Goal: Task Accomplishment & Management: Use online tool/utility

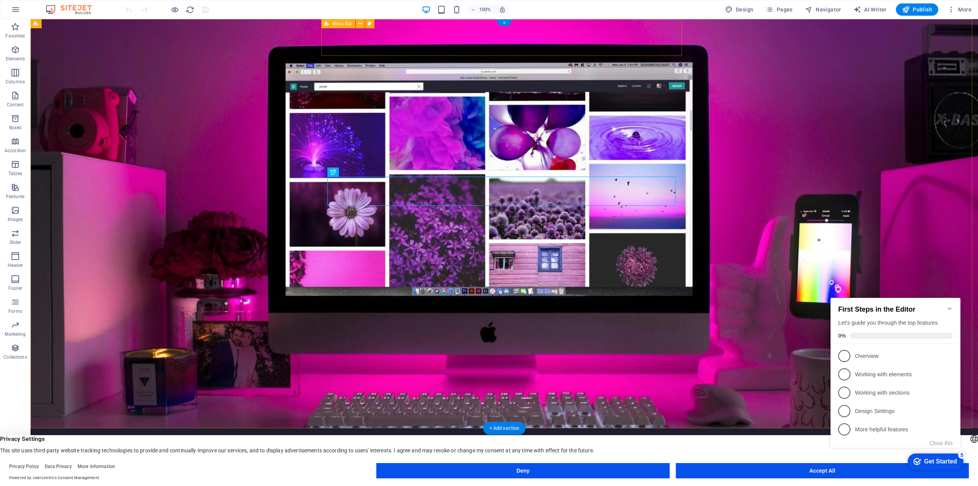
click at [395, 428] on div "[DOMAIN_NAME] Home About Services Pricing Contact Menu" at bounding box center [504, 452] width 361 height 48
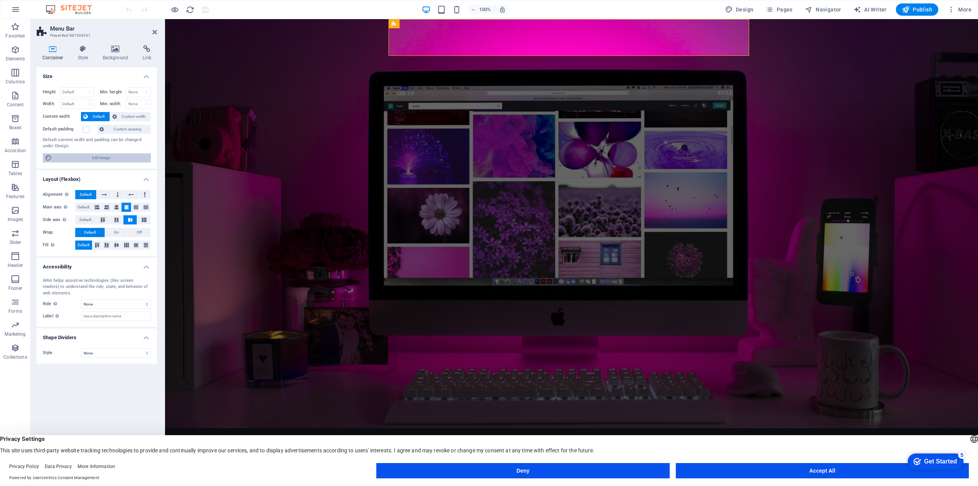
click at [90, 154] on span "Edit design" at bounding box center [101, 157] width 94 height 9
select select "rem"
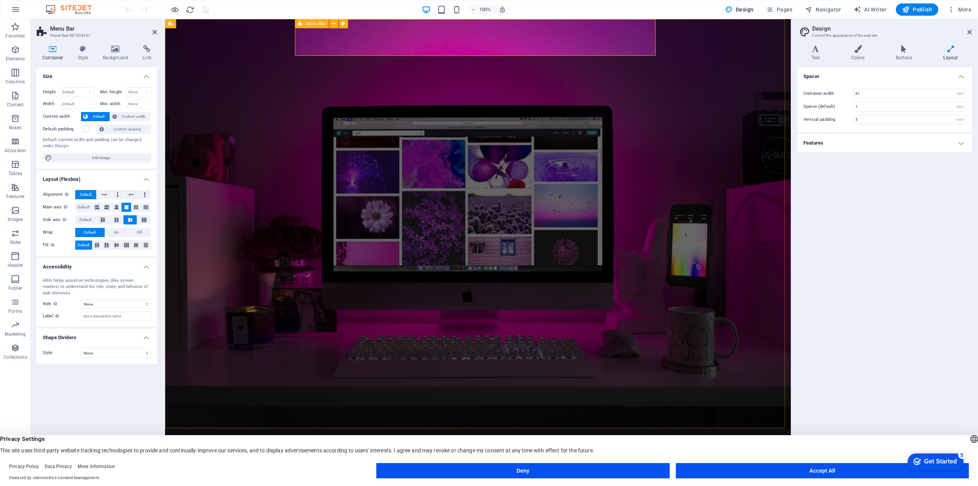
click at [114, 206] on icon at bounding box center [116, 207] width 5 height 9
click at [116, 244] on icon at bounding box center [116, 245] width 9 height 5
click at [88, 245] on span "Default" at bounding box center [84, 244] width 12 height 9
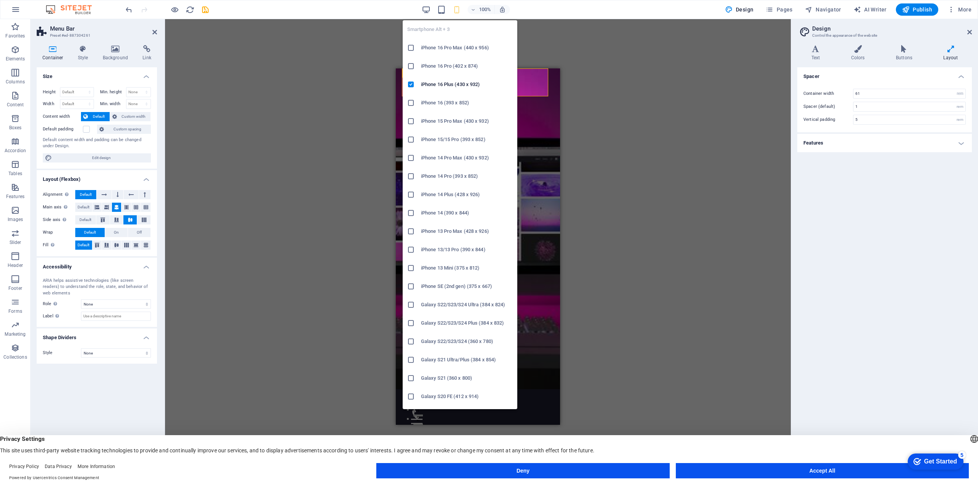
type input "100"
select select "vh"
type input "100"
select select "%"
type input "4"
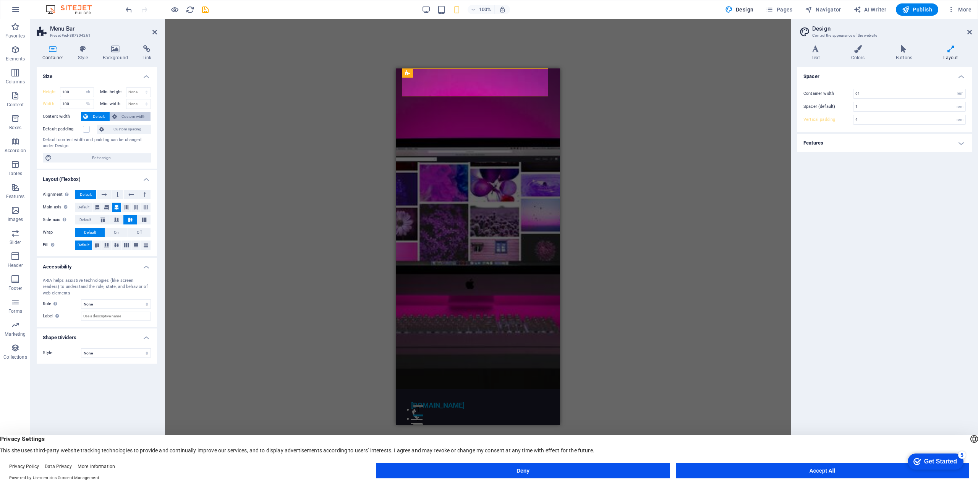
click at [119, 116] on span "Custom width" at bounding box center [133, 116] width 29 height 9
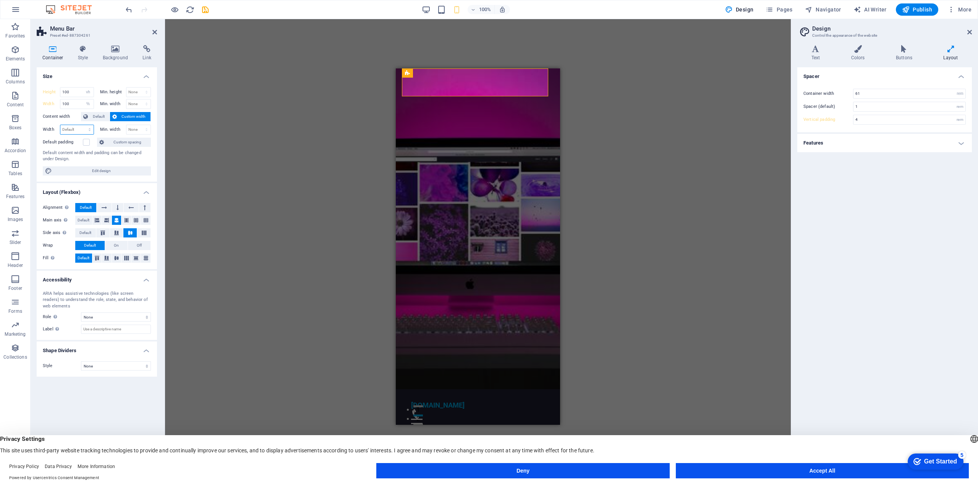
click at [88, 130] on select "Default px rem % em vh vw" at bounding box center [76, 129] width 33 height 9
select select "px"
click at [83, 125] on select "Default px rem % em vh vw" at bounding box center [76, 129] width 33 height 9
type input "383"
click at [129, 129] on select "None px rem % vh vw" at bounding box center [138, 129] width 24 height 9
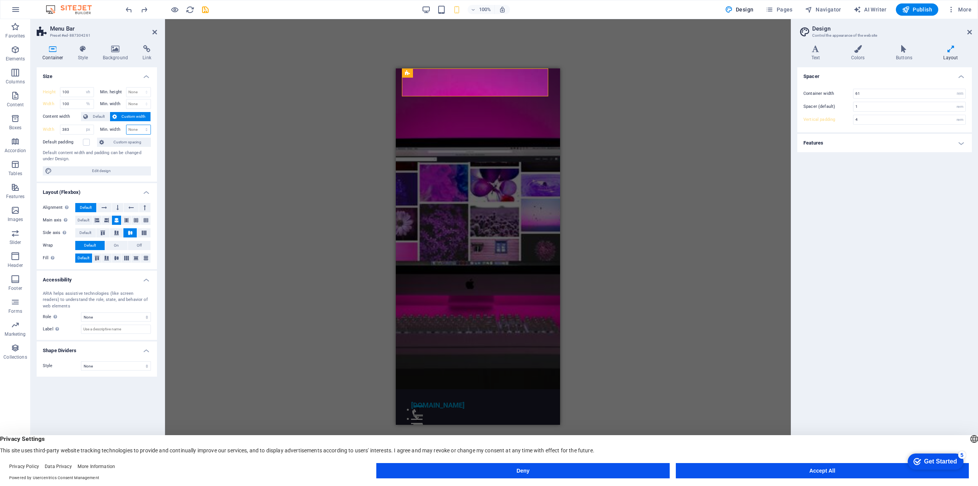
click at [129, 129] on select "None px rem % vh vw" at bounding box center [138, 129] width 24 height 9
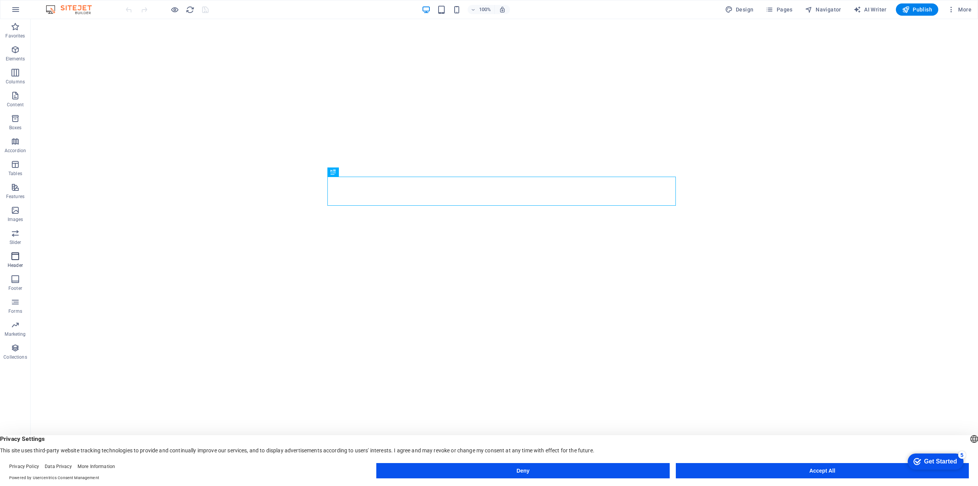
click at [14, 260] on icon "button" at bounding box center [15, 255] width 9 height 9
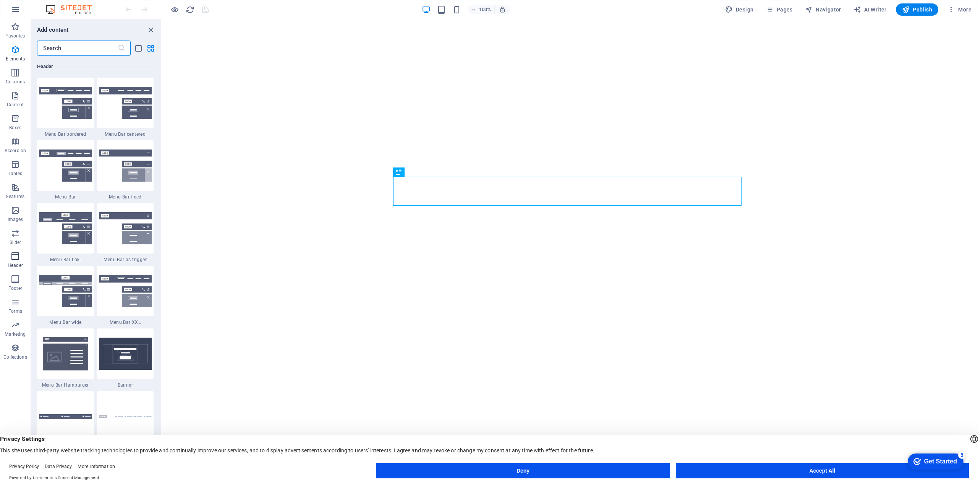
scroll to position [4601, 0]
click at [428, 24] on icon at bounding box center [426, 24] width 4 height 8
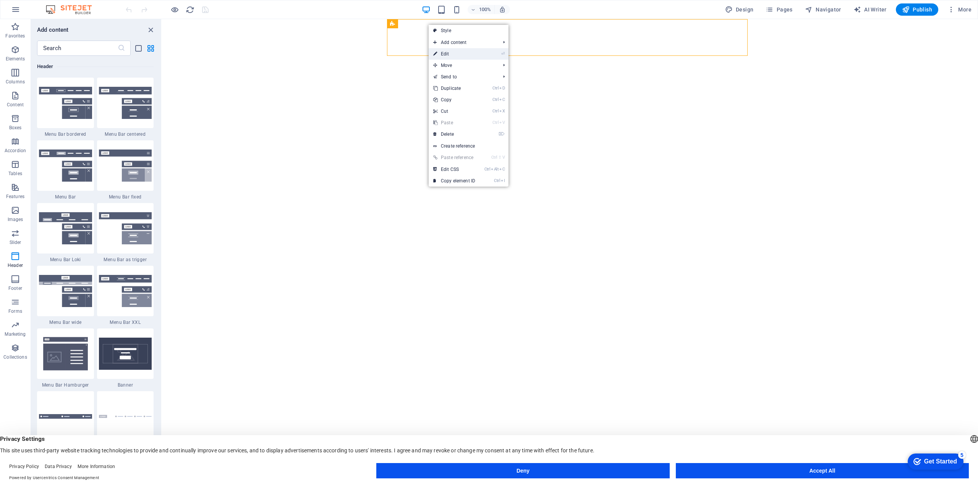
click at [449, 50] on link "⏎ Edit" at bounding box center [454, 53] width 51 height 11
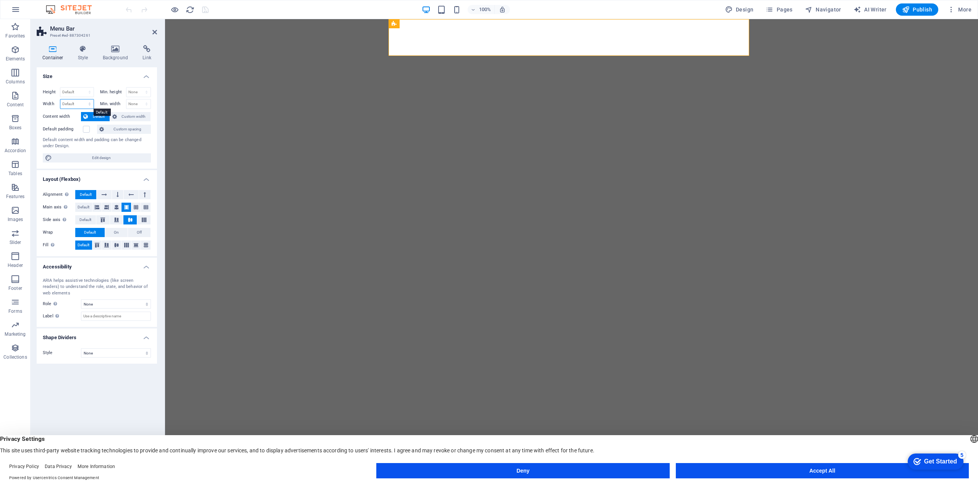
click at [73, 106] on select "Default px rem % em vh vw" at bounding box center [76, 103] width 33 height 9
select select "px"
click at [83, 99] on select "Default px rem % em vh vw" at bounding box center [76, 103] width 33 height 9
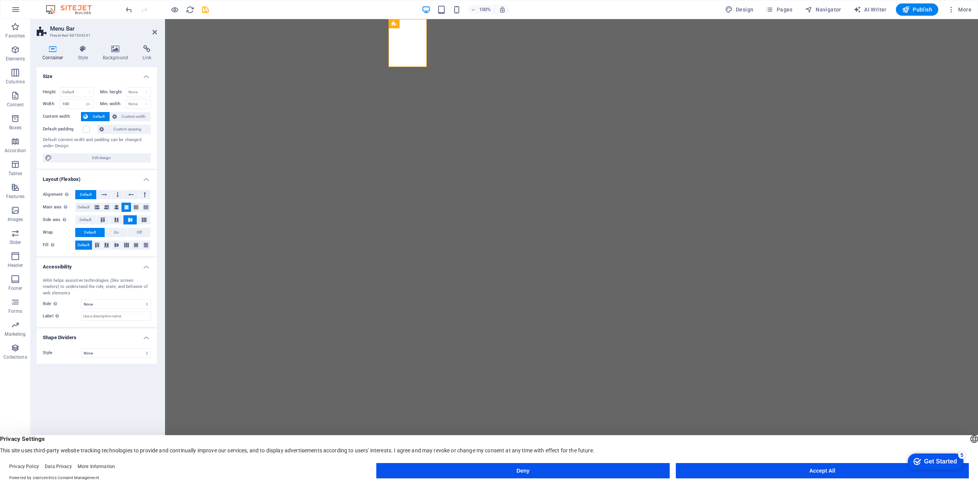
type input "944"
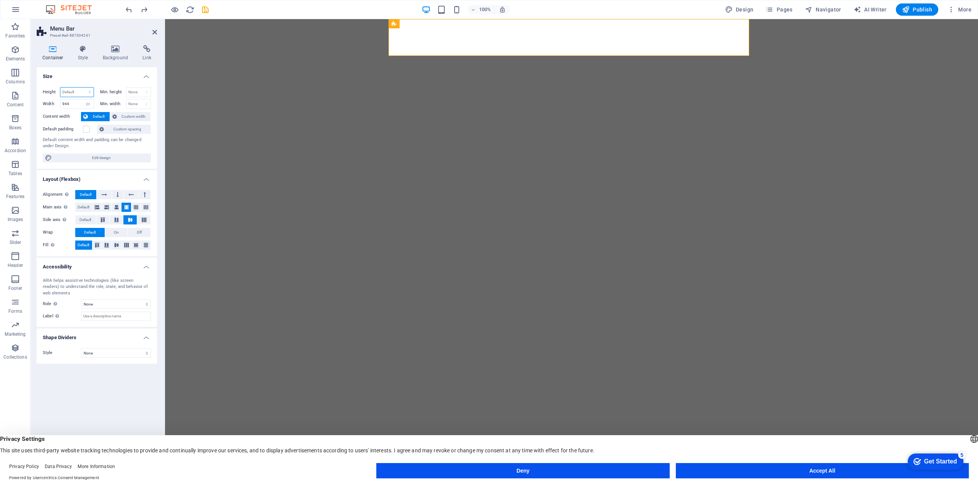
click at [84, 92] on select "Default px rem % vh vw" at bounding box center [76, 91] width 33 height 9
click at [60, 87] on select "Default px rem % vh vw" at bounding box center [76, 91] width 33 height 9
click at [90, 73] on h4 "Size" at bounding box center [97, 74] width 120 height 14
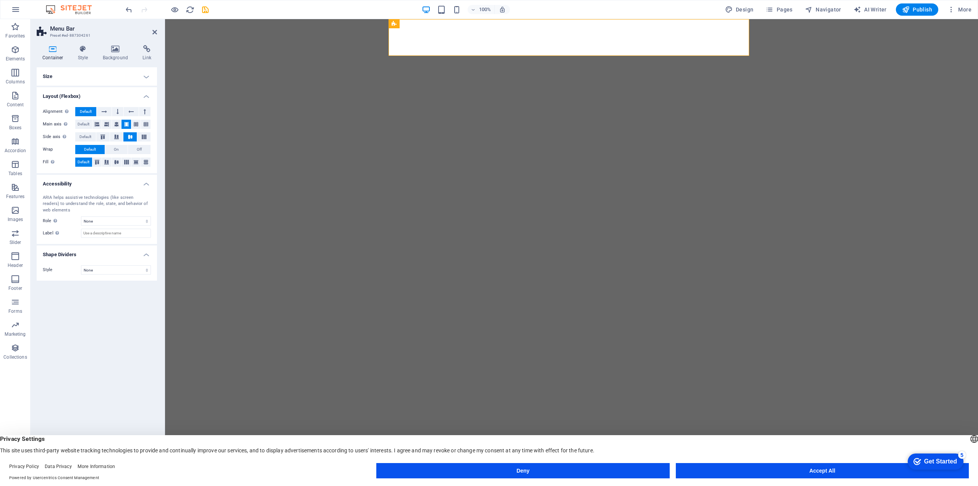
click at [90, 74] on h4 "Size" at bounding box center [97, 76] width 120 height 18
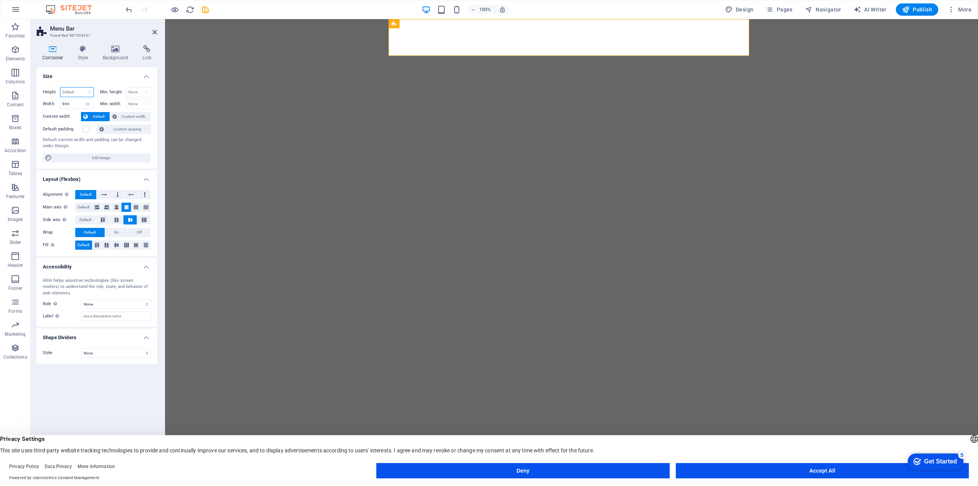
click at [79, 94] on select "Default px rem % vh vw" at bounding box center [76, 91] width 33 height 9
select select "%"
click at [83, 87] on select "Default px rem % vh vw" at bounding box center [76, 91] width 33 height 9
type input "100"
click at [85, 75] on h4 "Size" at bounding box center [97, 74] width 120 height 14
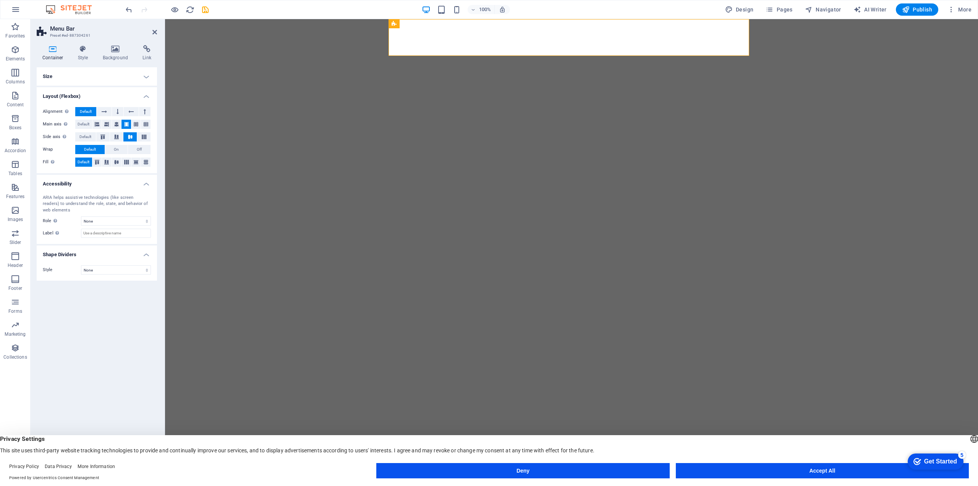
click at [85, 77] on h4 "Size" at bounding box center [97, 76] width 120 height 18
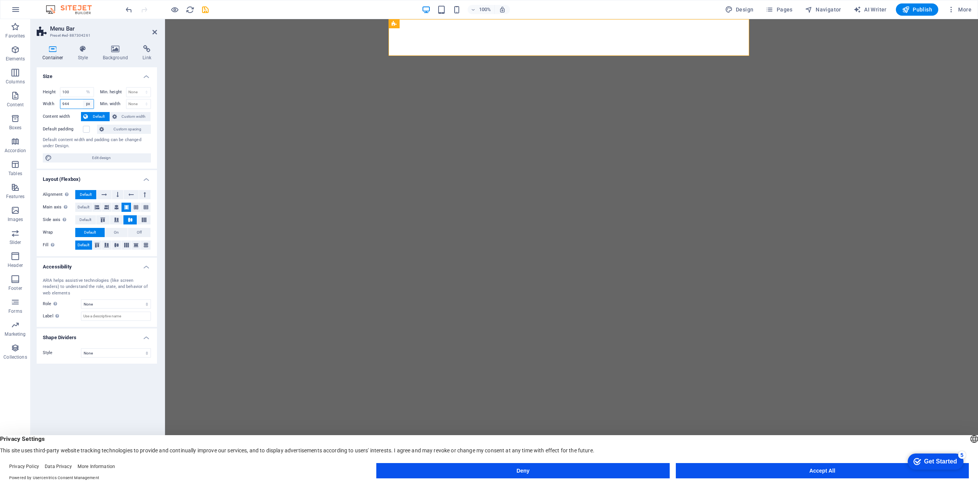
click at [83, 104] on select "Default px rem % em vh vw" at bounding box center [88, 103] width 11 height 9
select select "%"
click at [83, 99] on select "Default px rem % em vh vw" at bounding box center [88, 103] width 11 height 9
type input "100"
drag, startPoint x: 74, startPoint y: 105, endPoint x: 48, endPoint y: 105, distance: 25.6
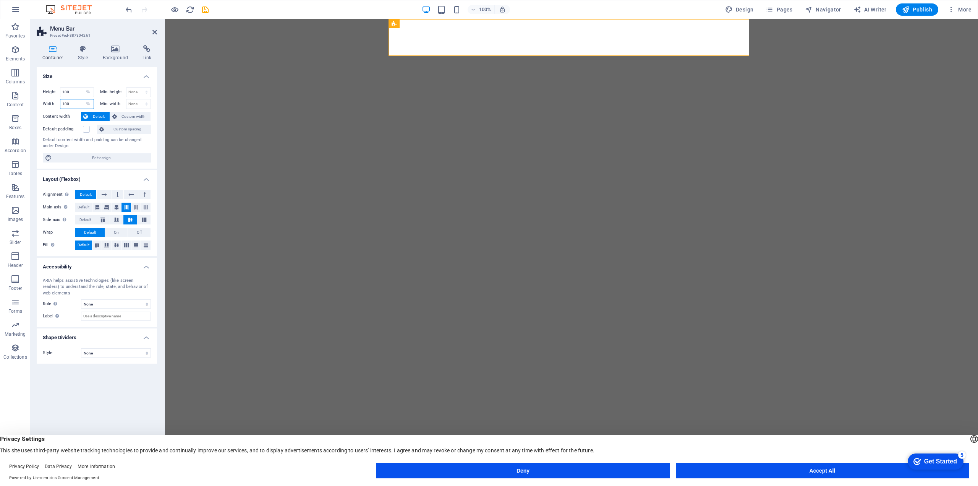
click at [48, 105] on div "Width 100 Default px rem % em vh vw" at bounding box center [68, 104] width 51 height 10
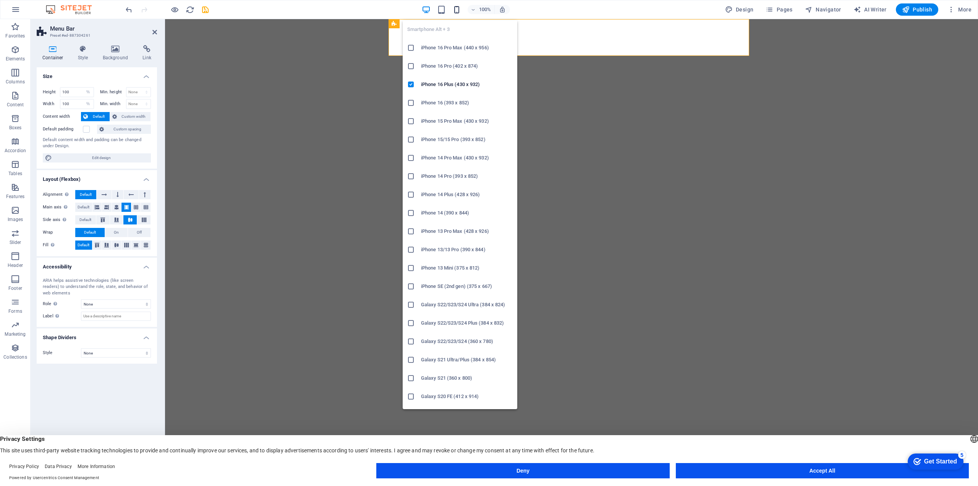
click at [456, 10] on icon "button" at bounding box center [456, 9] width 9 height 9
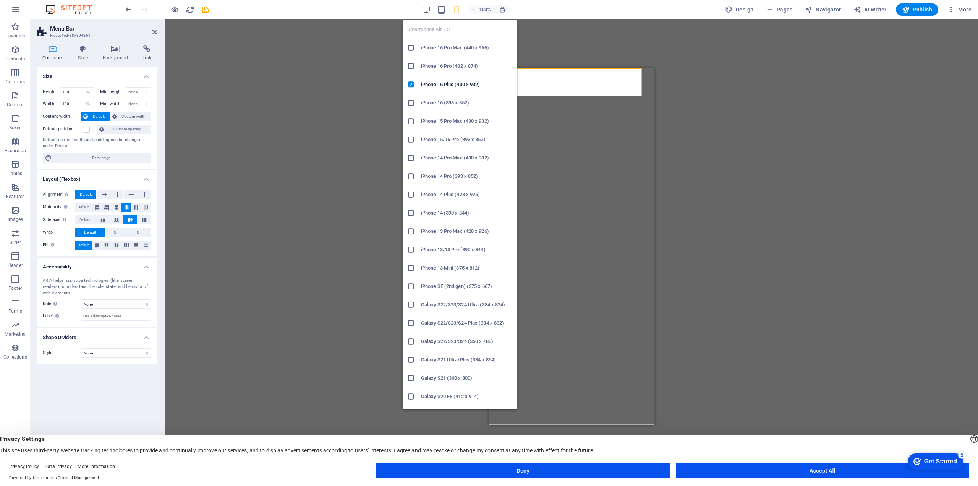
select select "vh"
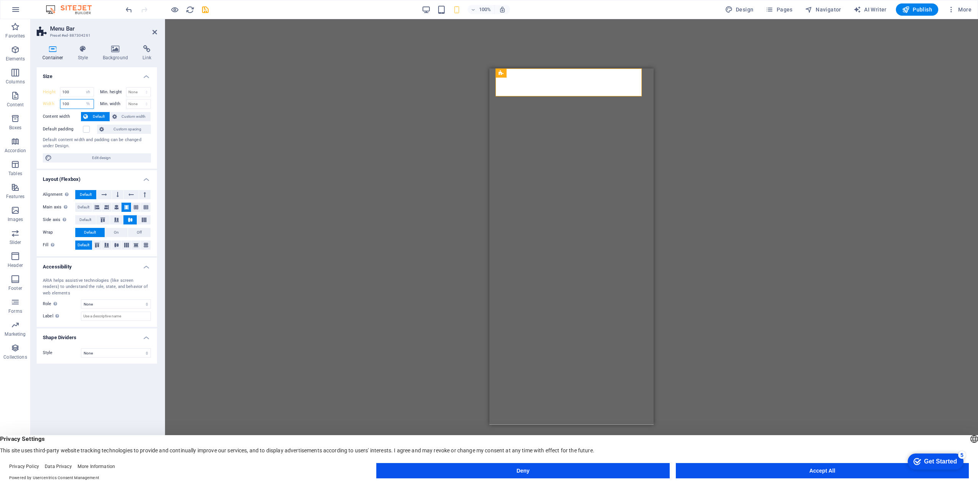
click at [70, 103] on input "100" at bounding box center [76, 103] width 33 height 9
type input "1"
type input "100"
click at [381, 113] on div "H2 Banner Container Text Spacer Banner Menu Bar Menu Logo" at bounding box center [571, 246] width 813 height 454
click at [747, 153] on div "H2 Banner Container Text Spacer Banner Menu Bar Menu Logo" at bounding box center [571, 246] width 813 height 454
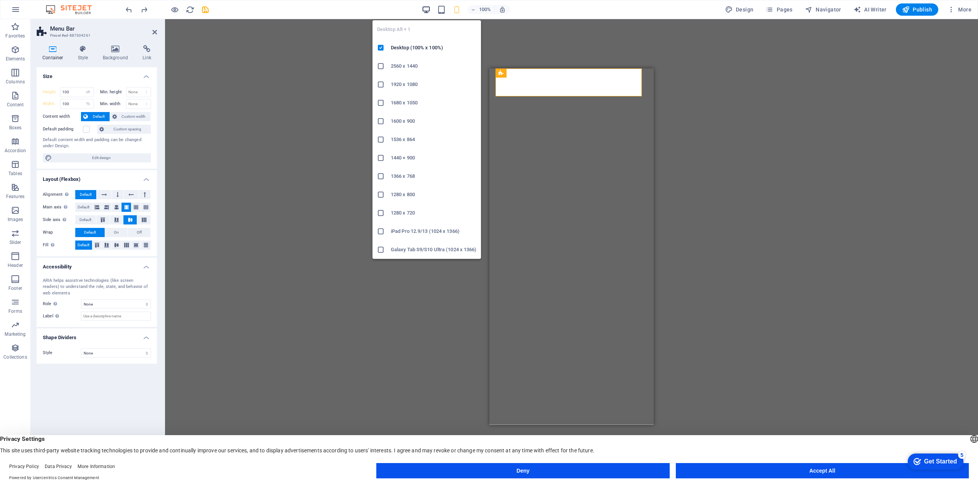
click at [424, 10] on icon "button" at bounding box center [426, 9] width 9 height 9
select select "%"
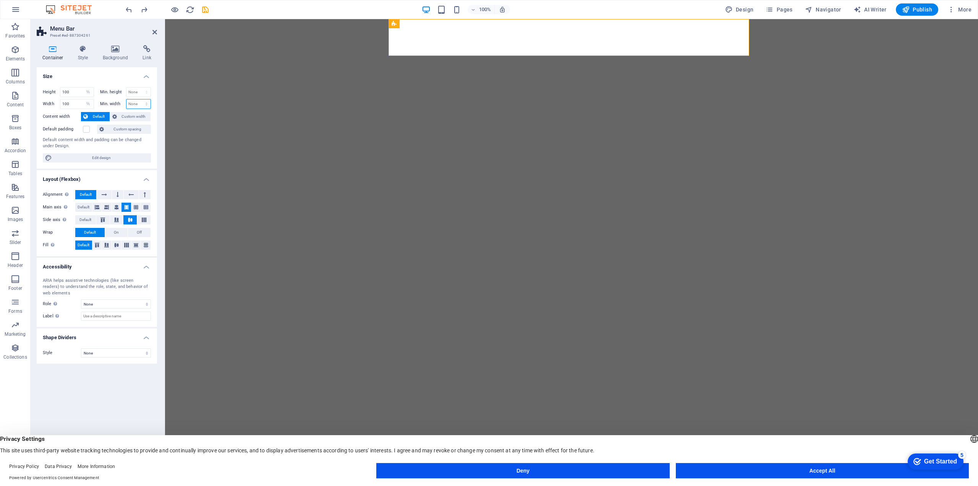
click at [143, 106] on select "None px rem % vh vw" at bounding box center [138, 103] width 24 height 9
select select "%"
click at [140, 99] on select "None px rem % vh vw" at bounding box center [138, 103] width 24 height 9
type input "100"
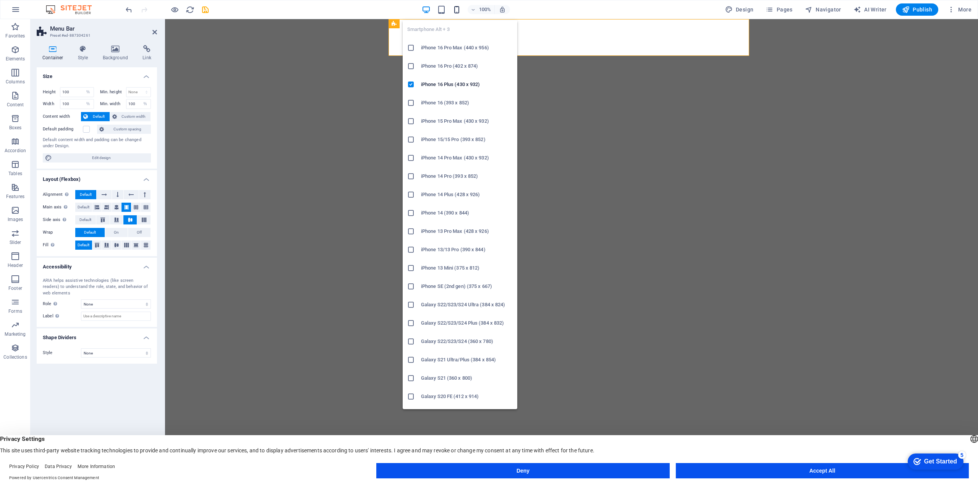
click at [457, 7] on icon "button" at bounding box center [456, 9] width 9 height 9
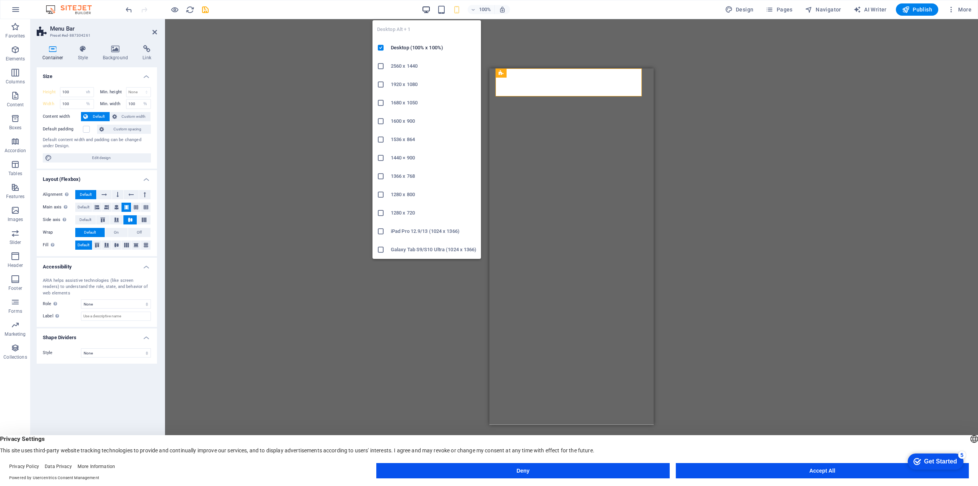
click at [429, 7] on icon "button" at bounding box center [426, 9] width 9 height 9
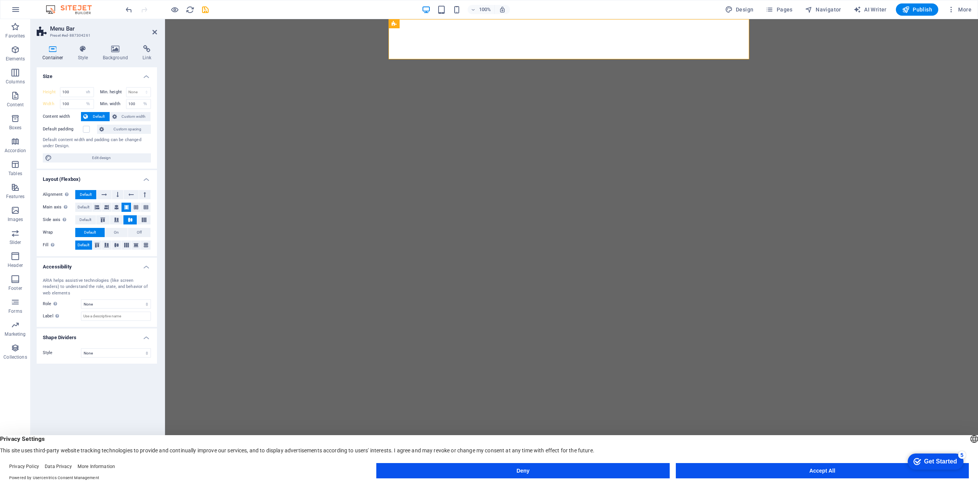
select select "%"
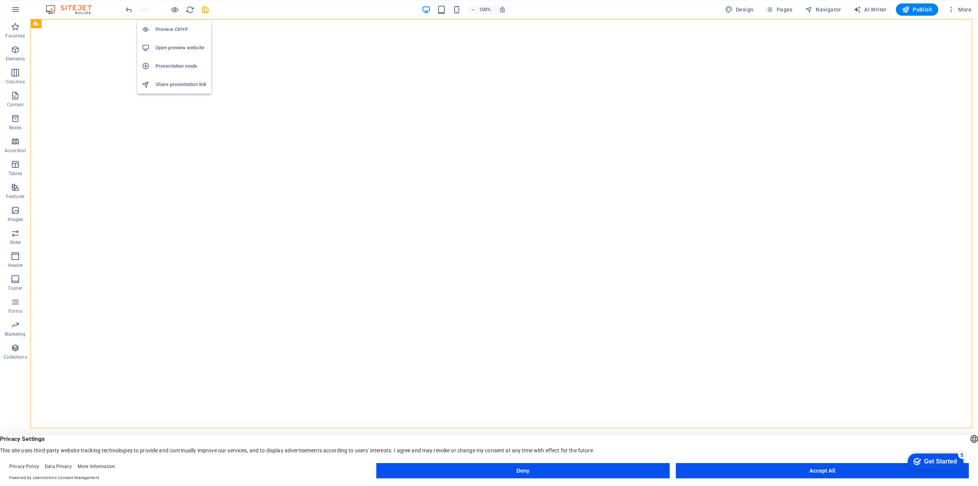
click at [174, 44] on h6 "Open preview website" at bounding box center [181, 47] width 51 height 9
click at [352, 24] on span "Menu Bar" at bounding box center [342, 23] width 20 height 5
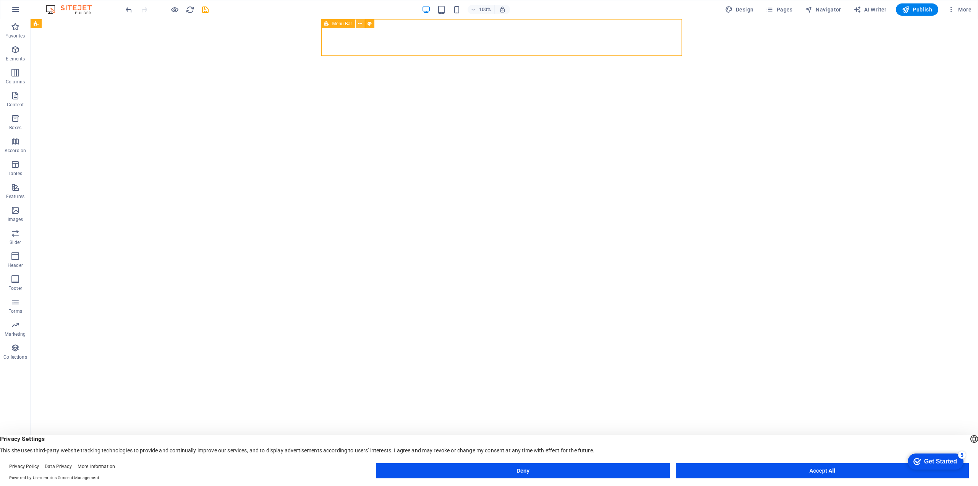
click at [360, 24] on icon at bounding box center [360, 24] width 4 height 8
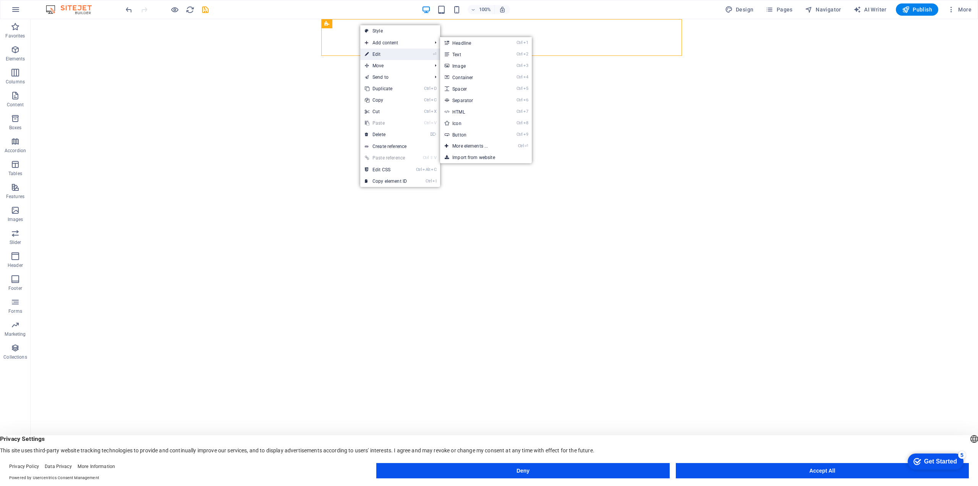
click at [386, 51] on link "⏎ Edit" at bounding box center [385, 54] width 51 height 11
select select "%"
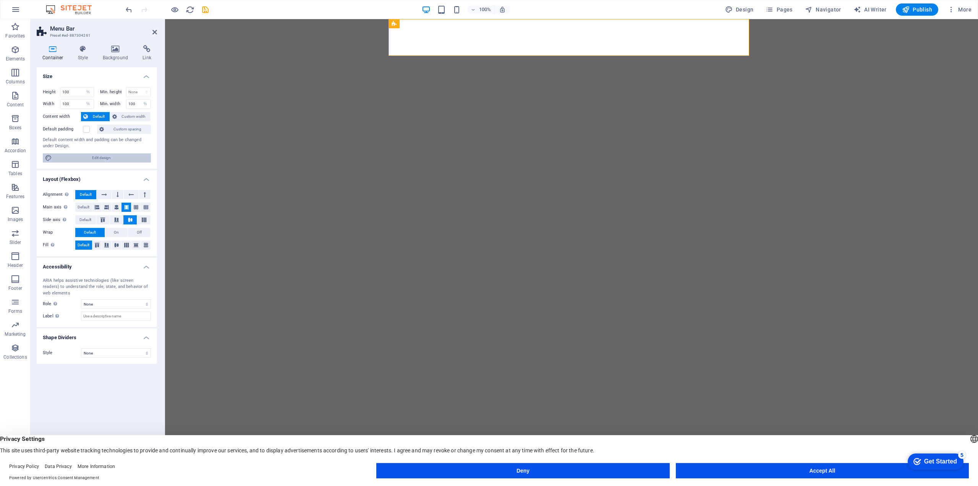
click at [105, 156] on span "Edit design" at bounding box center [101, 157] width 94 height 9
select select "px"
select select "200"
select select "px"
select select "rem"
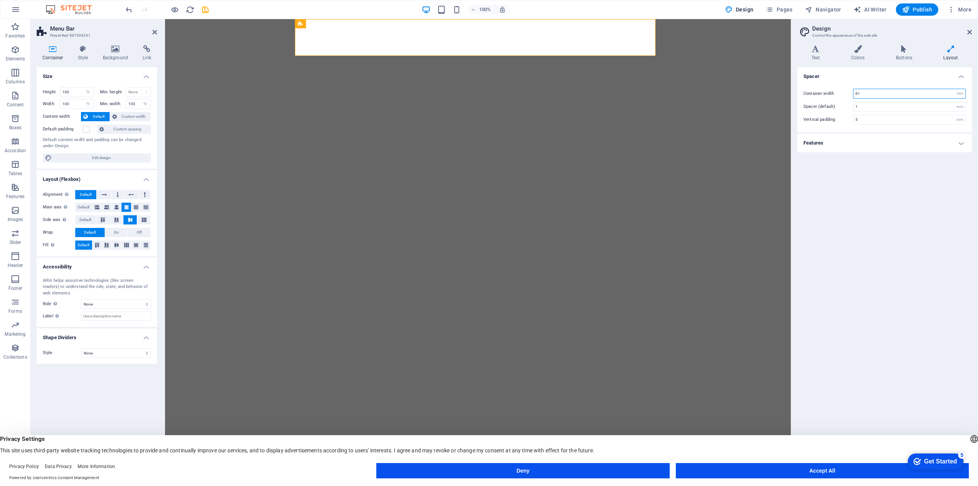
drag, startPoint x: 897, startPoint y: 93, endPoint x: 803, endPoint y: 66, distance: 98.1
click at [809, 83] on div "Container width 61 rem px Spacer (default) 1 rem Vertical padding 5 rem" at bounding box center [885, 106] width 178 height 51
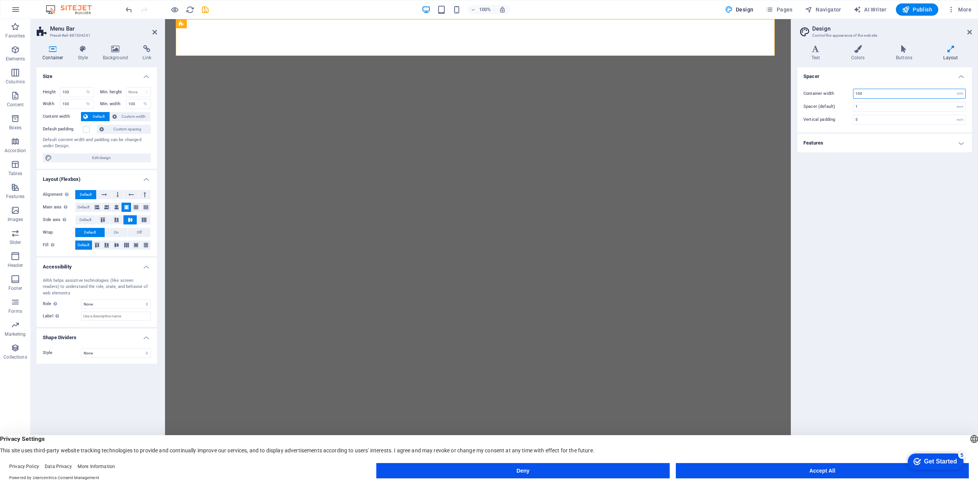
type input "61"
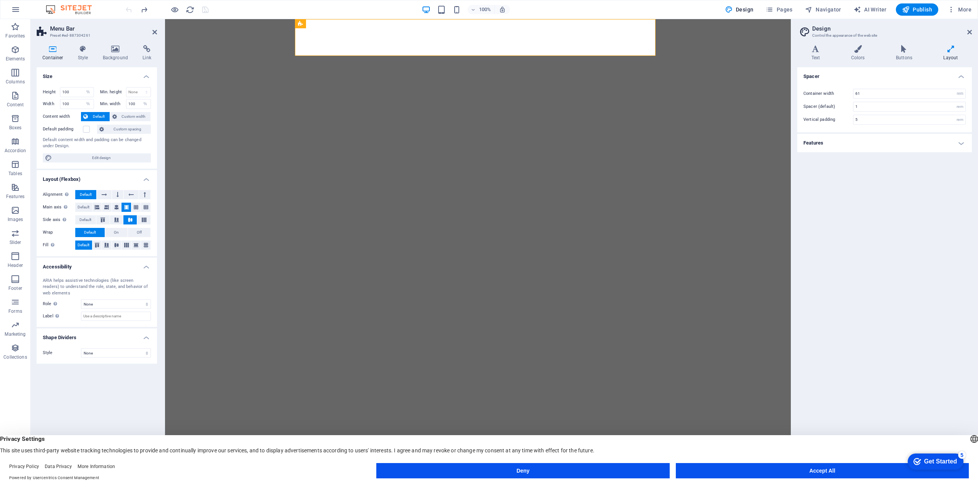
click at [955, 54] on h4 "Layout" at bounding box center [951, 53] width 42 height 16
click at [954, 54] on h4 "Layout" at bounding box center [951, 53] width 42 height 16
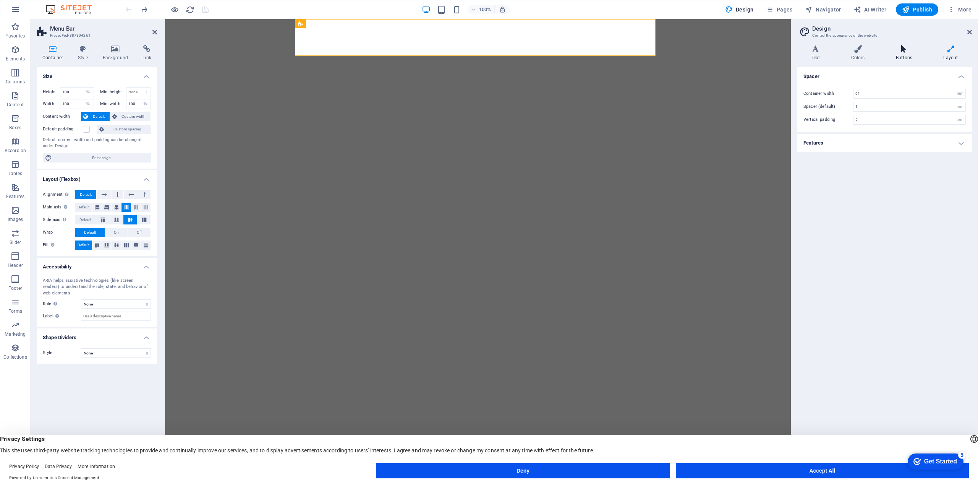
click at [905, 52] on icon at bounding box center [904, 49] width 44 height 8
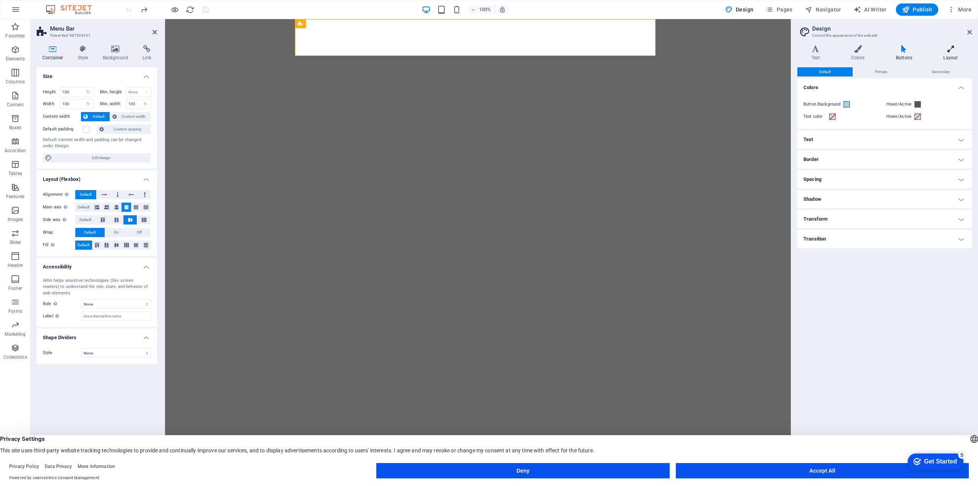
click at [945, 49] on icon at bounding box center [951, 49] width 42 height 8
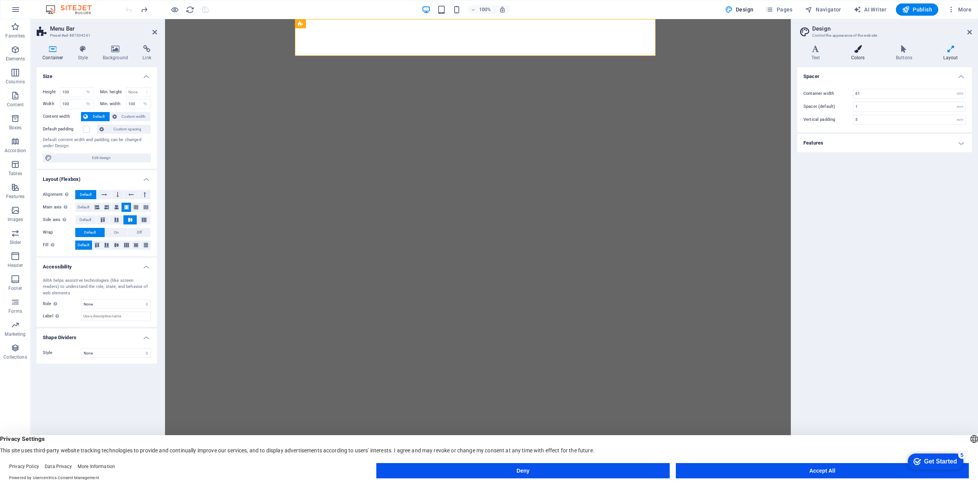
click at [852, 50] on icon at bounding box center [858, 49] width 42 height 8
click at [819, 49] on icon at bounding box center [815, 49] width 37 height 8
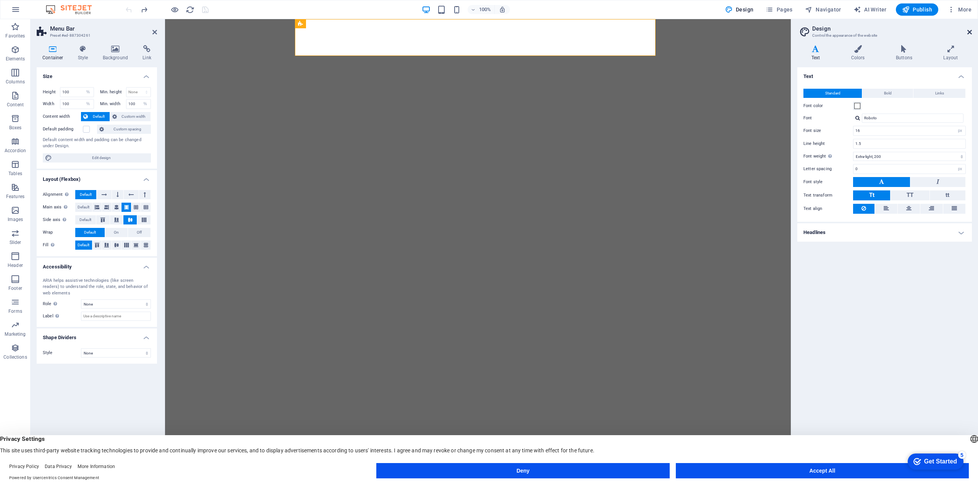
click at [970, 32] on icon at bounding box center [969, 32] width 5 height 6
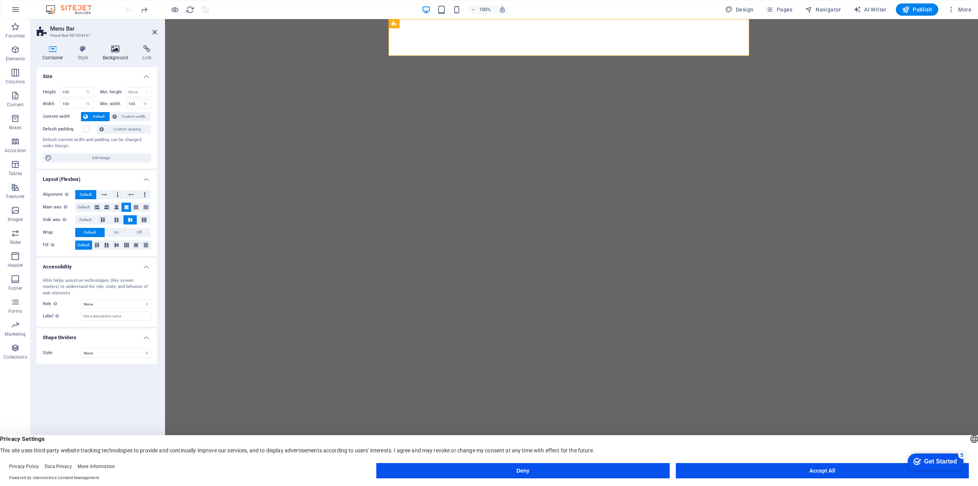
click at [124, 48] on icon at bounding box center [115, 49] width 37 height 8
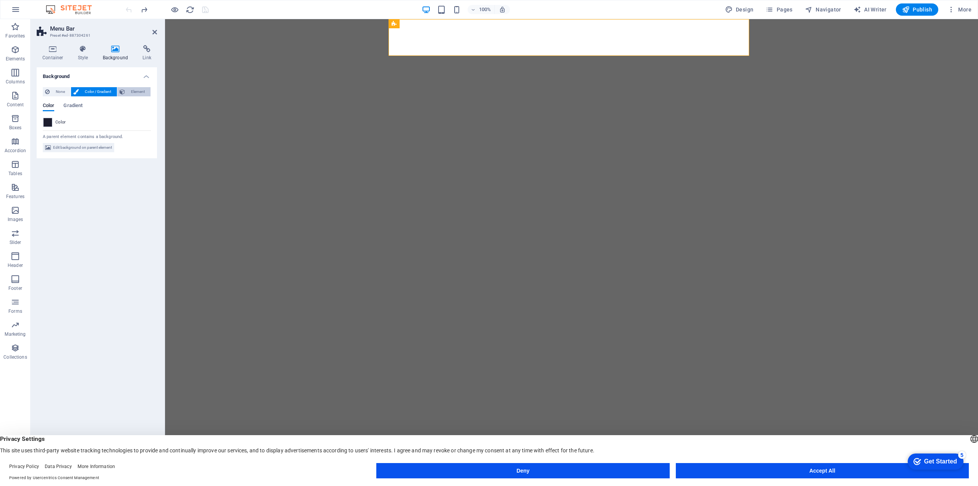
click at [133, 92] on span "Element" at bounding box center [137, 91] width 21 height 9
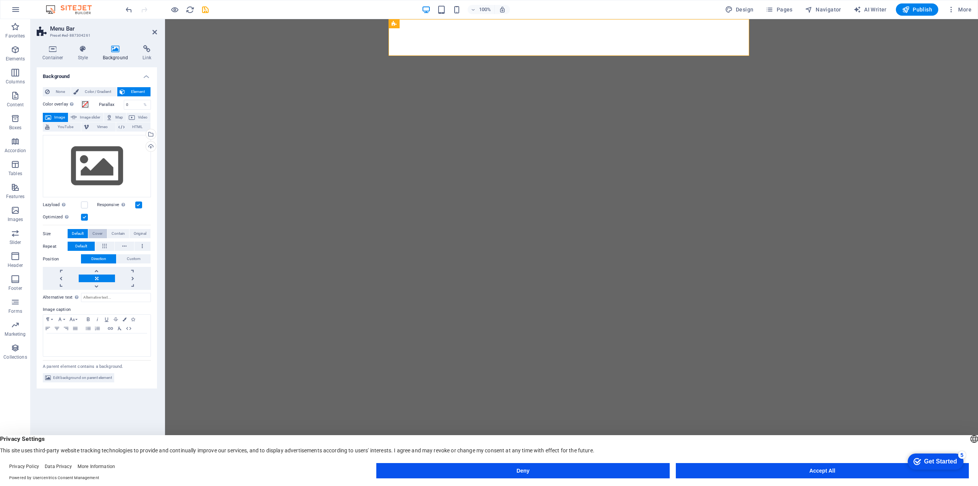
click at [99, 234] on span "Cover" at bounding box center [97, 233] width 10 height 9
click at [82, 232] on span "Default" at bounding box center [78, 233] width 12 height 9
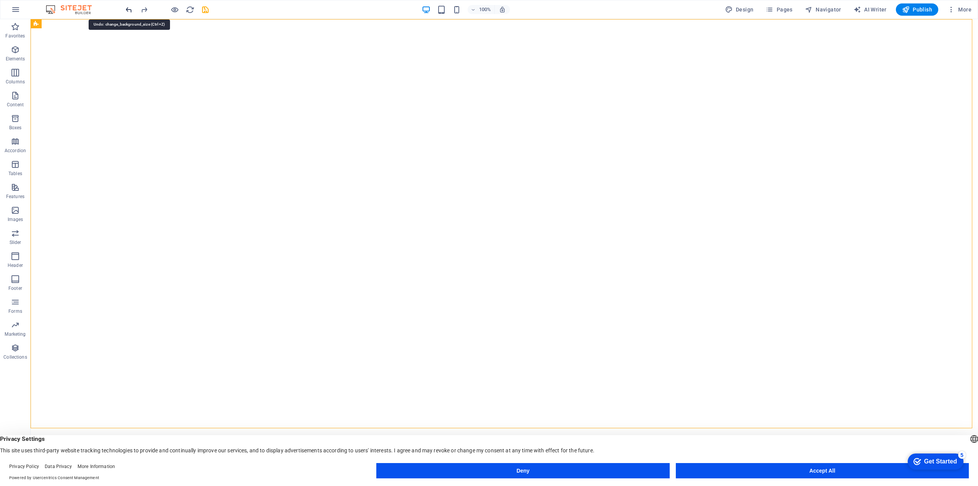
click at [130, 13] on icon "undo" at bounding box center [129, 9] width 9 height 9
click at [361, 25] on icon at bounding box center [360, 24] width 4 height 8
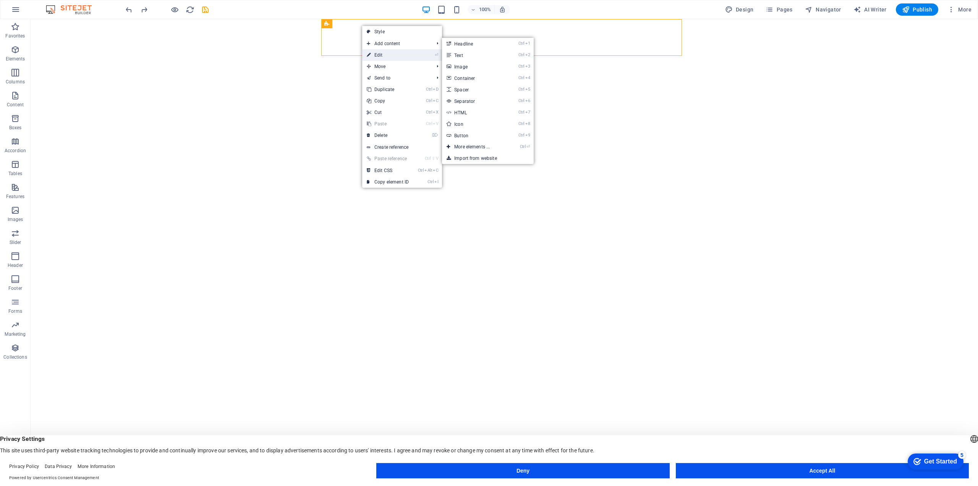
click at [382, 53] on link "⏎ Edit" at bounding box center [387, 54] width 51 height 11
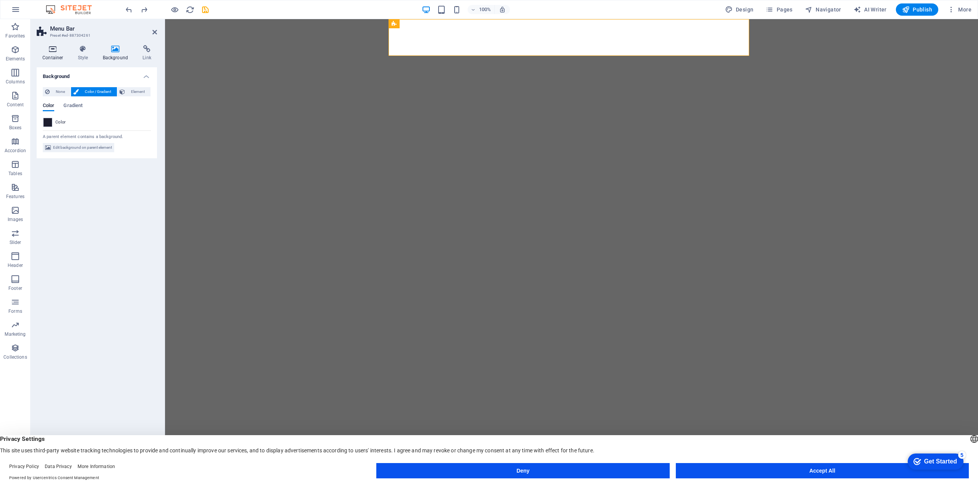
click at [55, 57] on h4 "Container" at bounding box center [55, 53] width 36 height 16
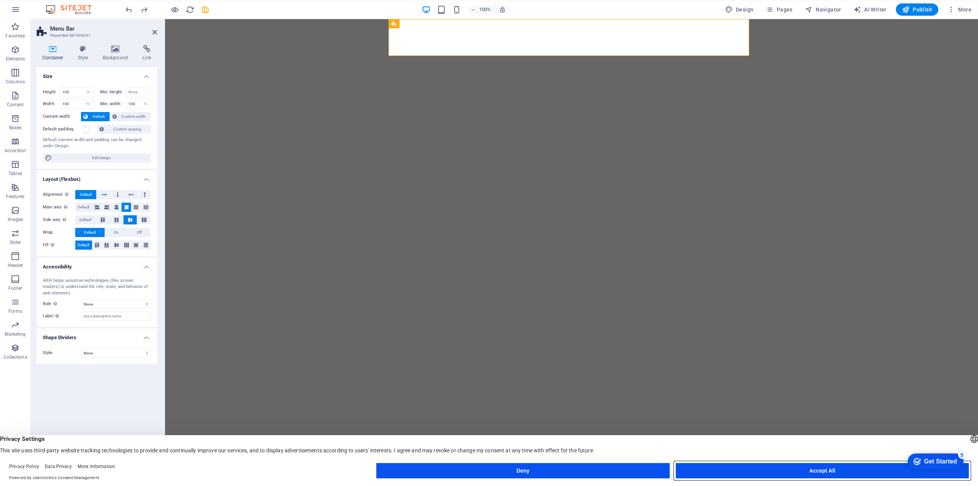
click at [723, 470] on button "Accept All" at bounding box center [822, 470] width 293 height 15
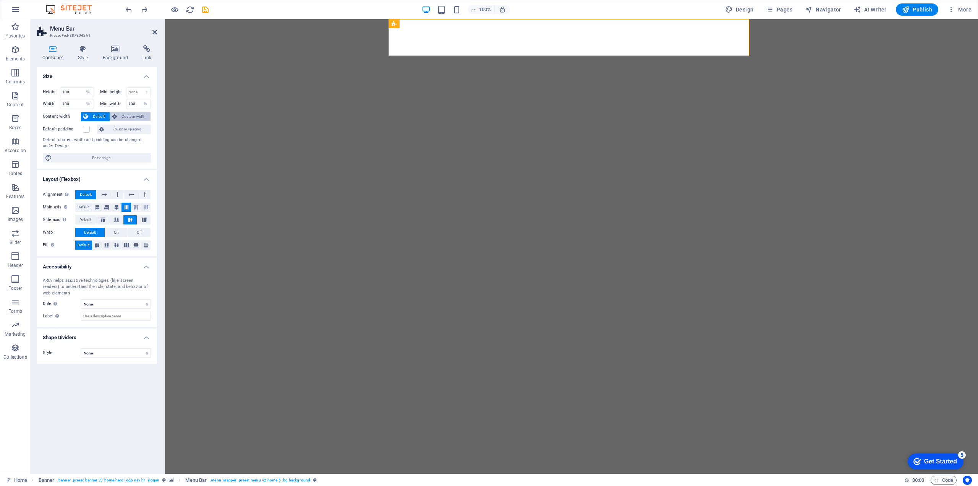
click at [125, 118] on span "Custom width" at bounding box center [133, 116] width 29 height 9
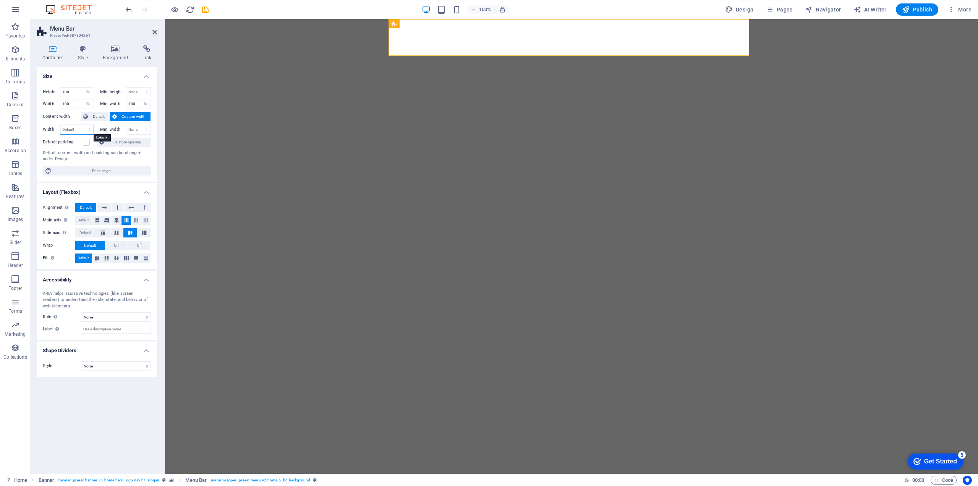
click at [69, 130] on select "Default px rem % em vh vw" at bounding box center [76, 129] width 33 height 9
select select "%"
click at [83, 125] on select "Default px rem % em vh vw" at bounding box center [76, 129] width 33 height 9
type input "100"
click at [131, 131] on select "None px rem % vh vw" at bounding box center [138, 129] width 24 height 9
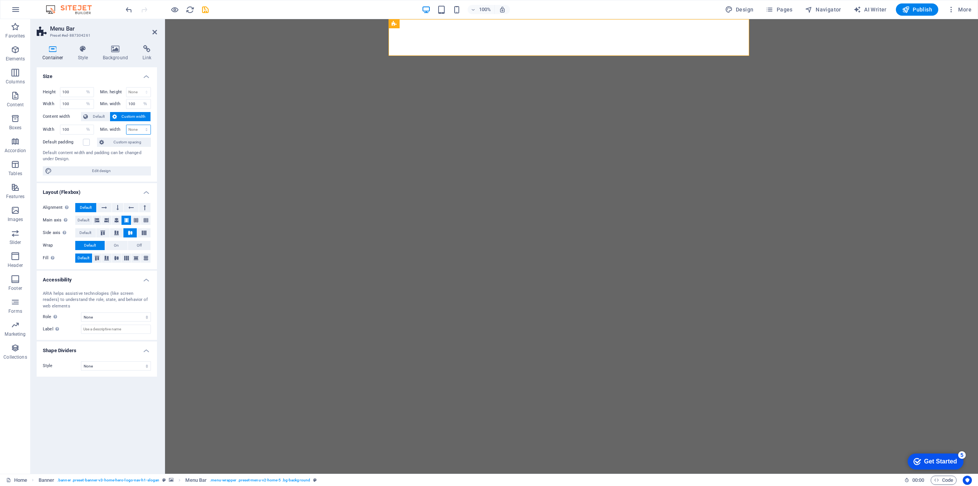
select select "%"
click at [140, 125] on select "None px rem % vh vw" at bounding box center [138, 129] width 24 height 9
type input "100"
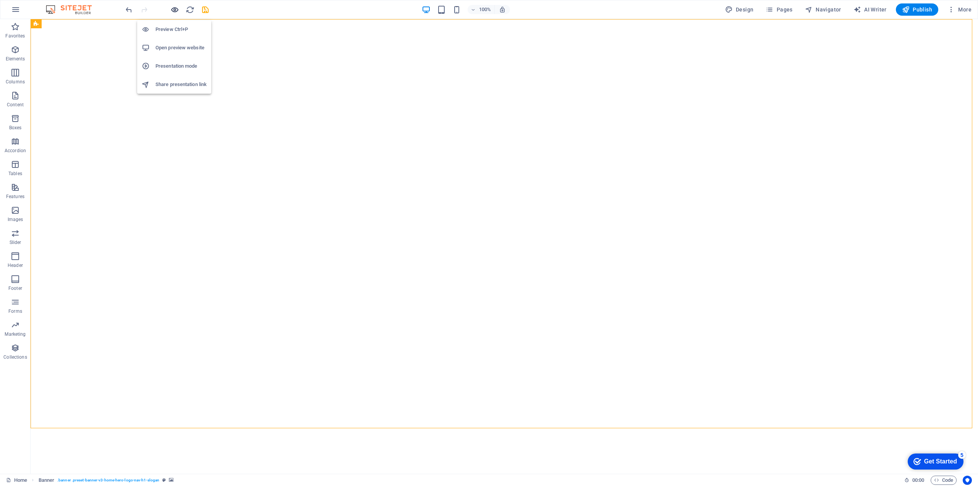
click at [174, 8] on icon "button" at bounding box center [174, 9] width 9 height 9
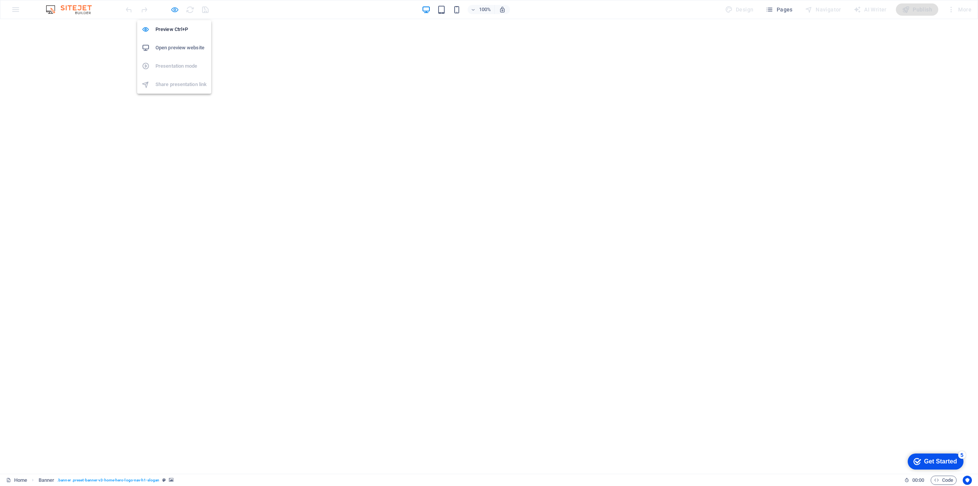
click at [178, 11] on icon "button" at bounding box center [174, 9] width 9 height 9
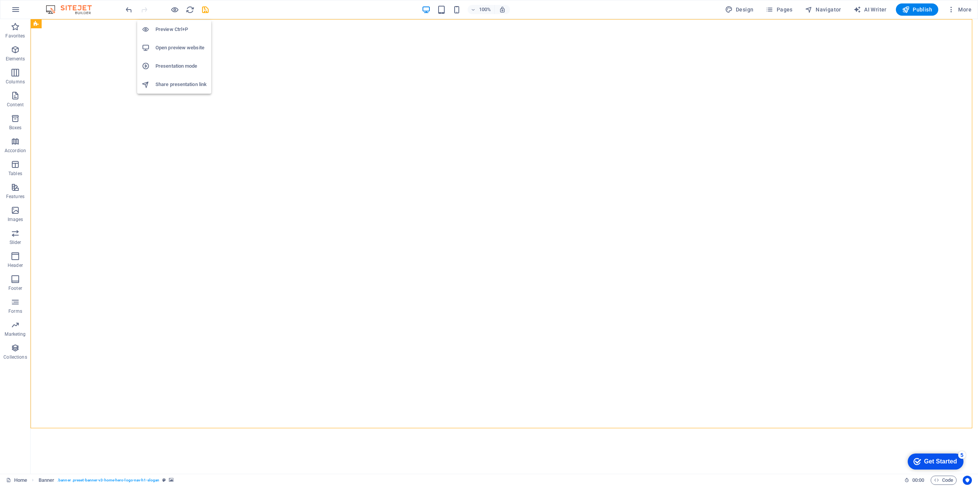
click at [175, 51] on h6 "Open preview website" at bounding box center [181, 47] width 51 height 9
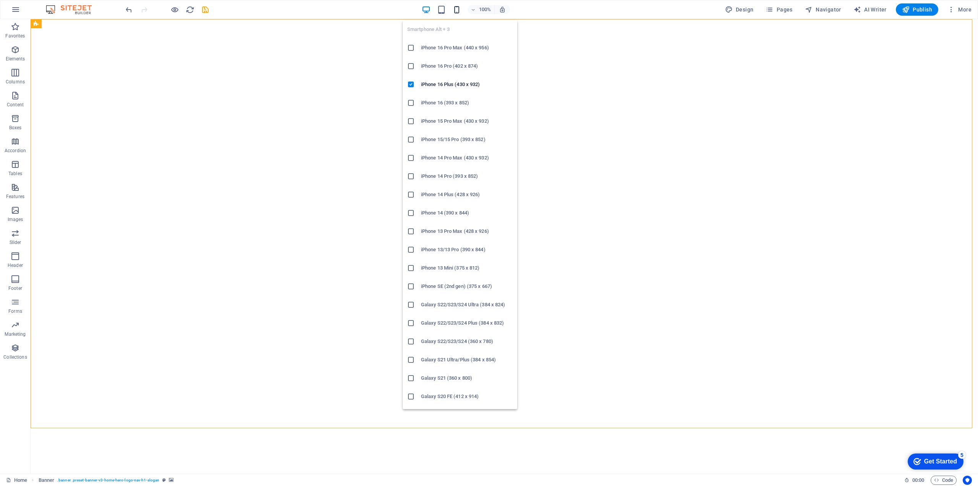
click at [460, 10] on icon "button" at bounding box center [456, 9] width 9 height 9
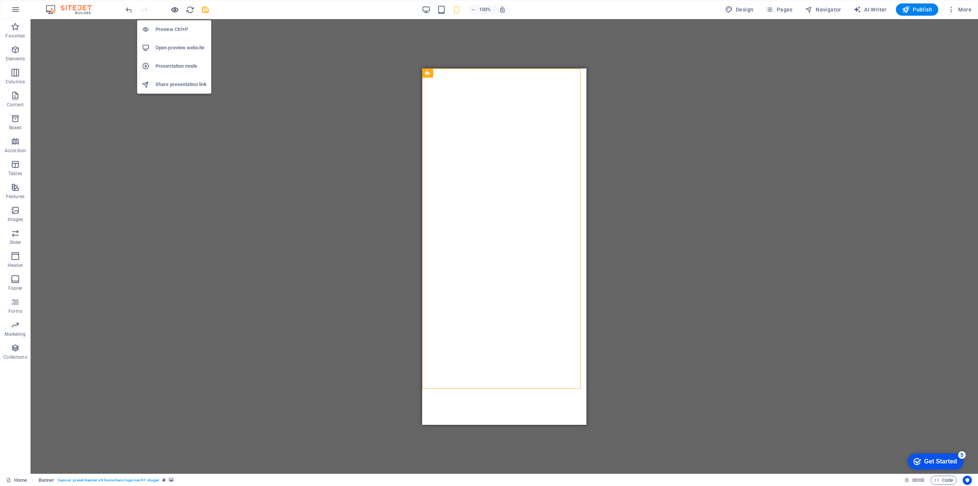
click at [178, 10] on icon "button" at bounding box center [174, 9] width 9 height 9
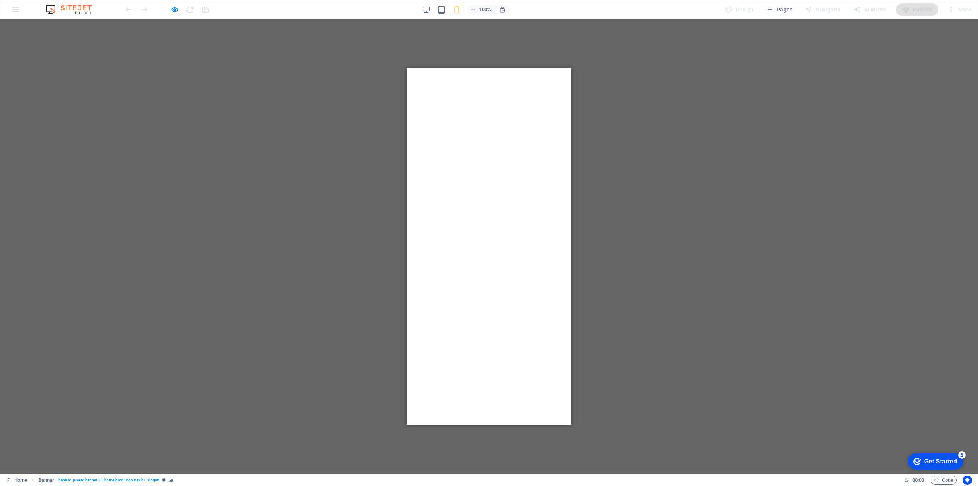
click at [175, 17] on div "100% Design Pages Navigator AI Writer Publish More" at bounding box center [488, 9] width 977 height 18
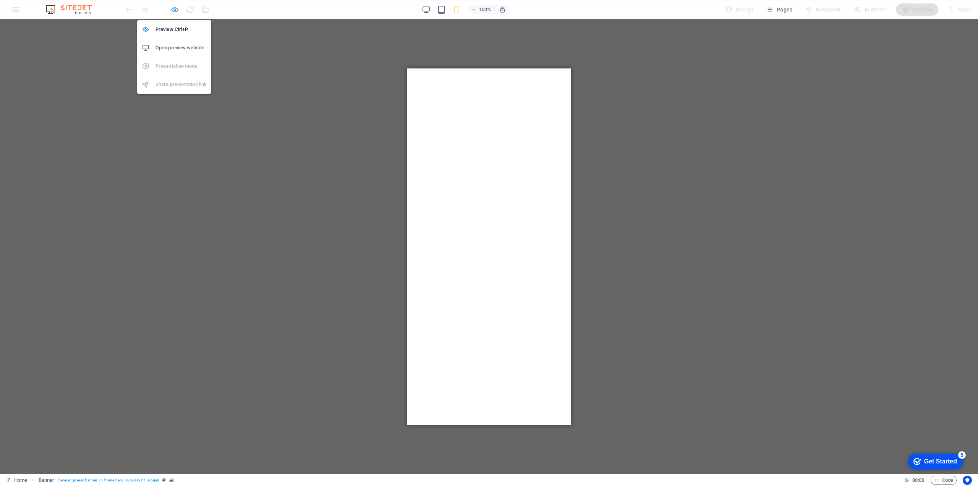
click at [176, 13] on icon "button" at bounding box center [174, 9] width 9 height 9
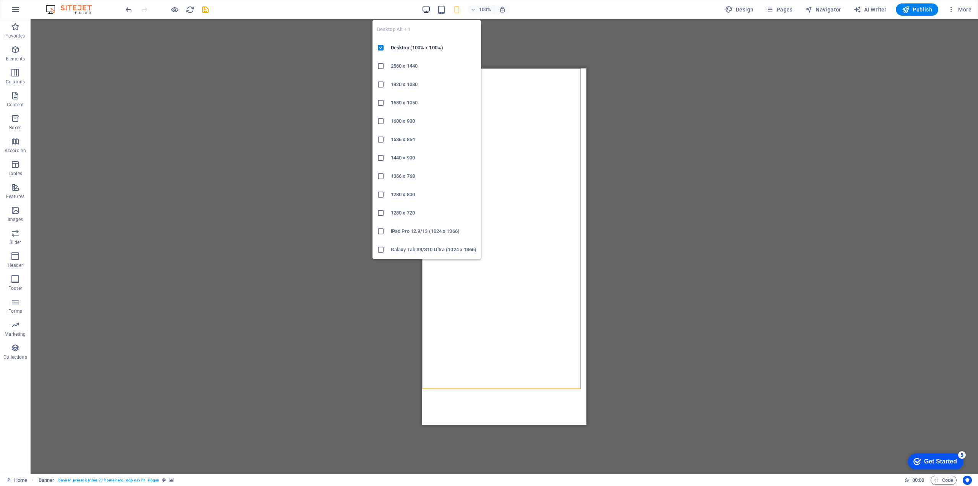
click at [424, 10] on icon "button" at bounding box center [426, 9] width 9 height 9
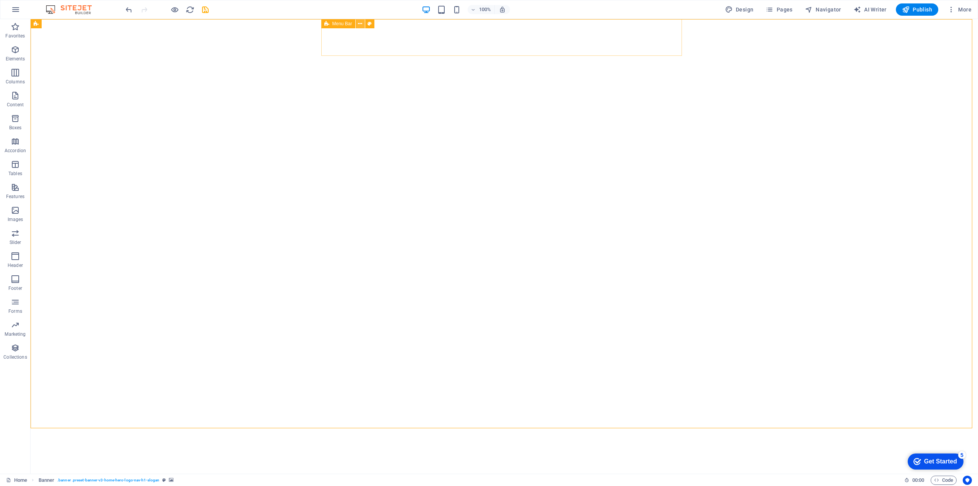
click at [363, 24] on button at bounding box center [360, 23] width 9 height 9
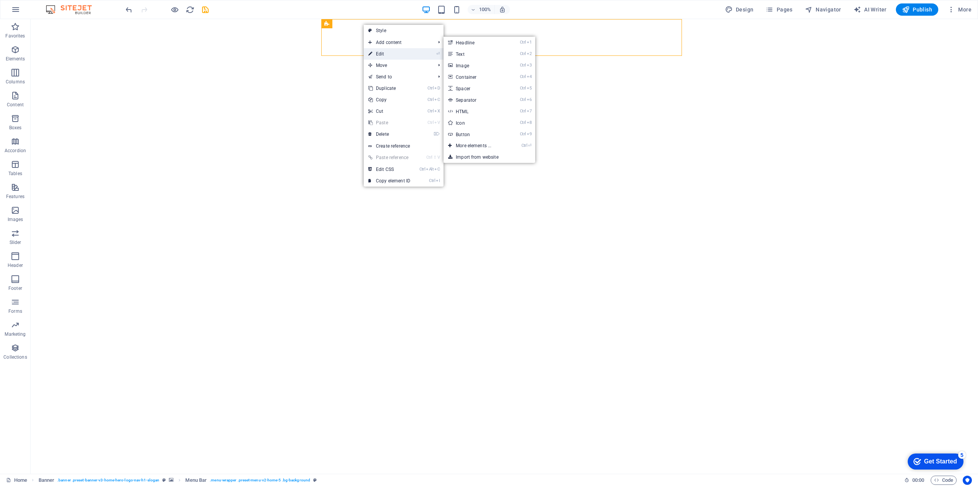
click at [379, 49] on link "⏎ Edit" at bounding box center [389, 53] width 51 height 11
select select "%"
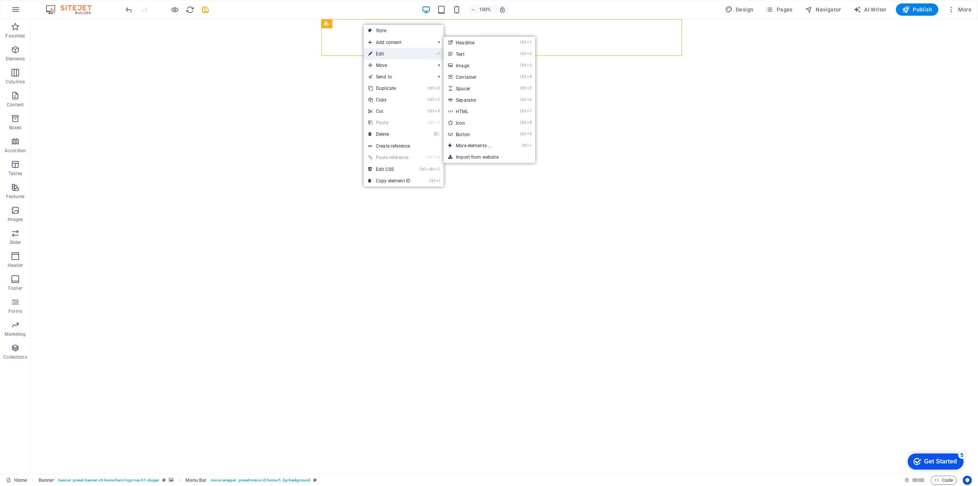
select select "%"
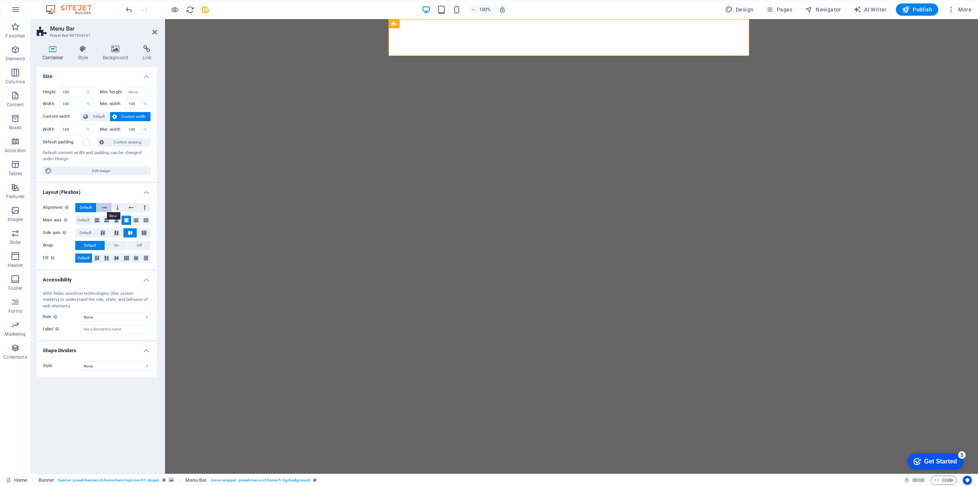
click at [106, 208] on icon at bounding box center [104, 207] width 5 height 9
click at [91, 209] on span "Default" at bounding box center [86, 207] width 12 height 9
click at [98, 256] on icon at bounding box center [97, 257] width 5 height 9
click at [107, 258] on icon at bounding box center [106, 257] width 5 height 9
click at [112, 255] on button at bounding box center [117, 257] width 10 height 9
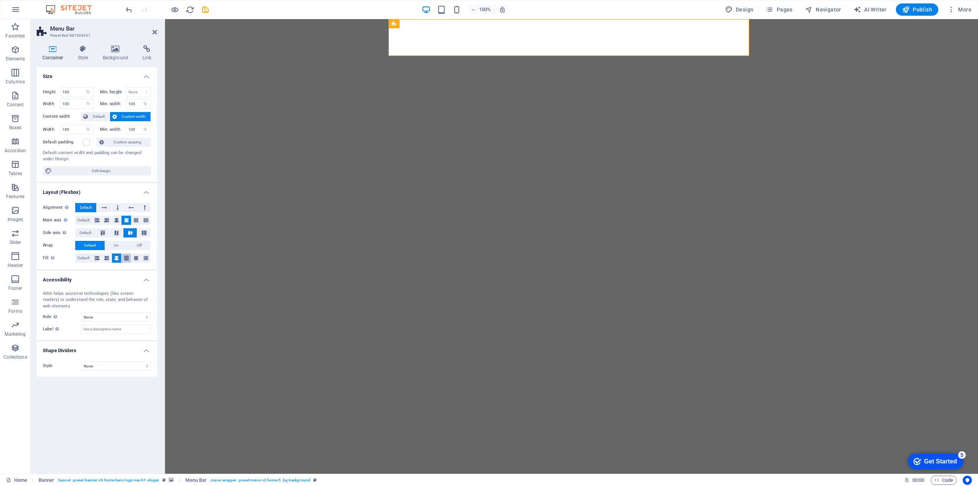
click at [126, 254] on icon at bounding box center [126, 257] width 5 height 9
click at [134, 256] on icon at bounding box center [136, 257] width 5 height 9
click at [146, 257] on icon at bounding box center [146, 257] width 5 height 9
click at [88, 258] on span "Default" at bounding box center [84, 257] width 12 height 9
click at [428, 23] on icon at bounding box center [427, 24] width 4 height 8
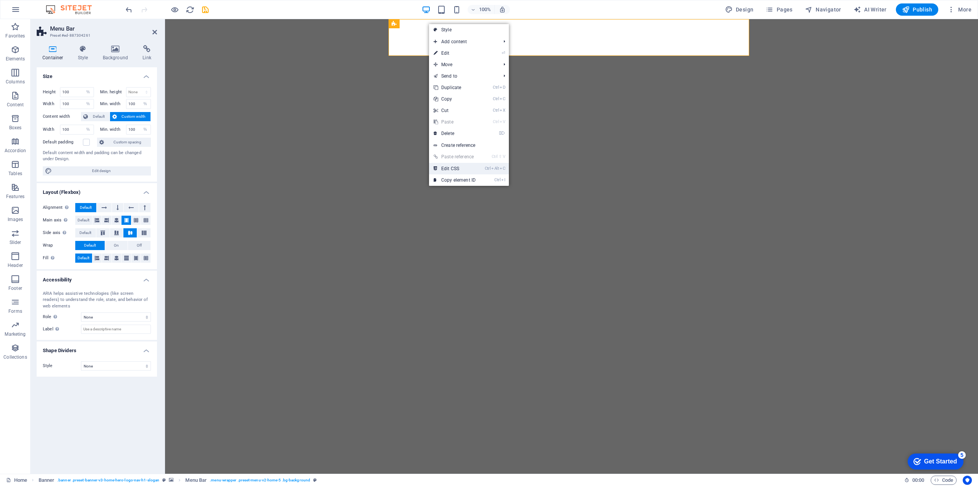
click at [462, 165] on link "Ctrl Alt C Edit CSS" at bounding box center [454, 168] width 51 height 11
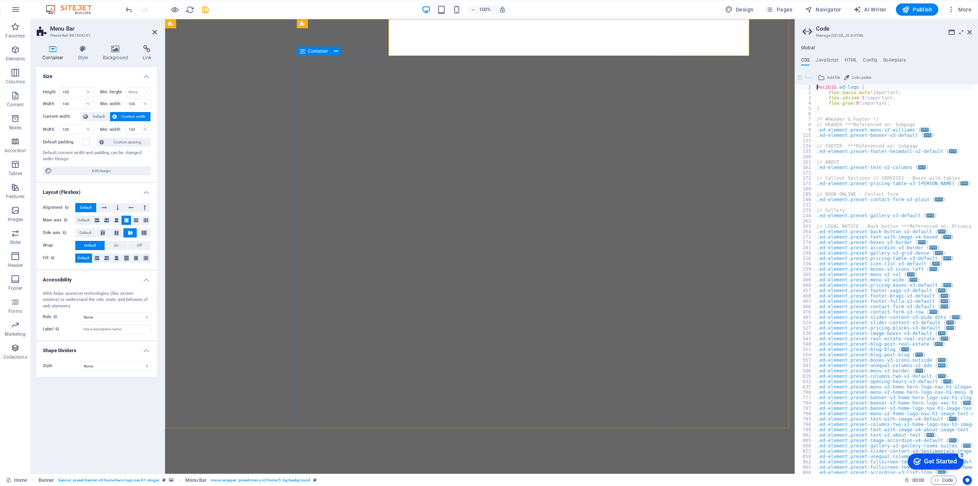
type textarea "@include menu-v2("
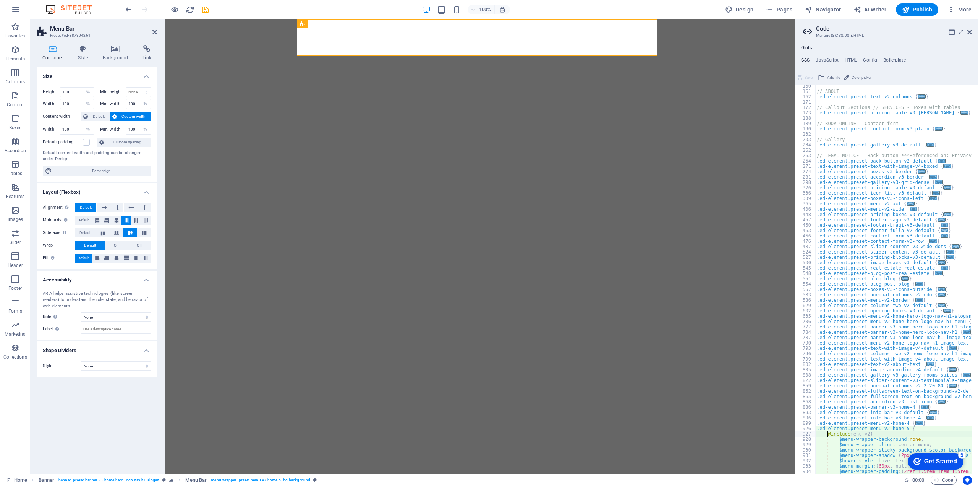
scroll to position [162, 0]
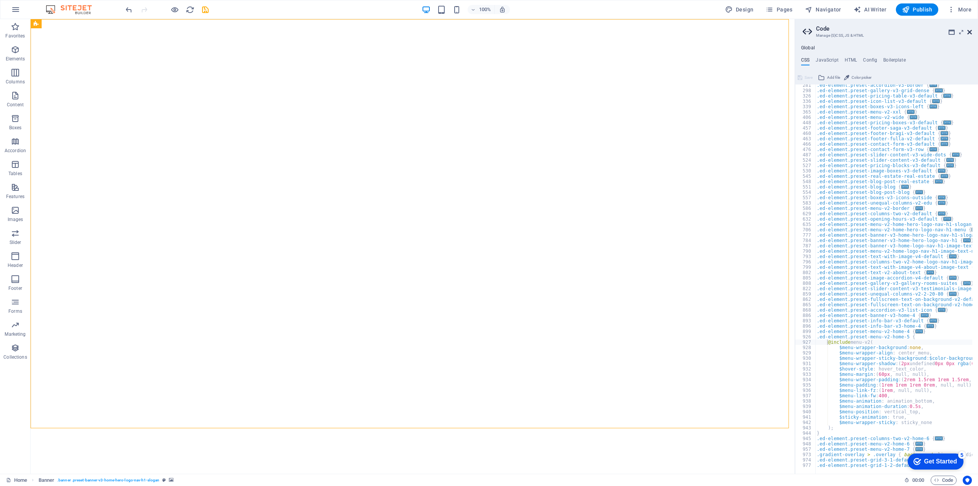
click at [969, 34] on icon at bounding box center [969, 32] width 5 height 6
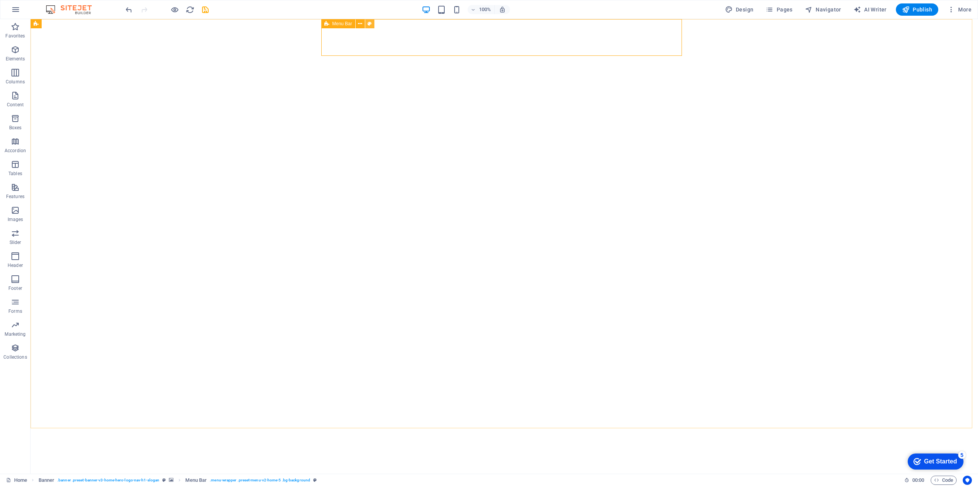
click at [369, 23] on icon at bounding box center [370, 24] width 4 height 8
select select "rem"
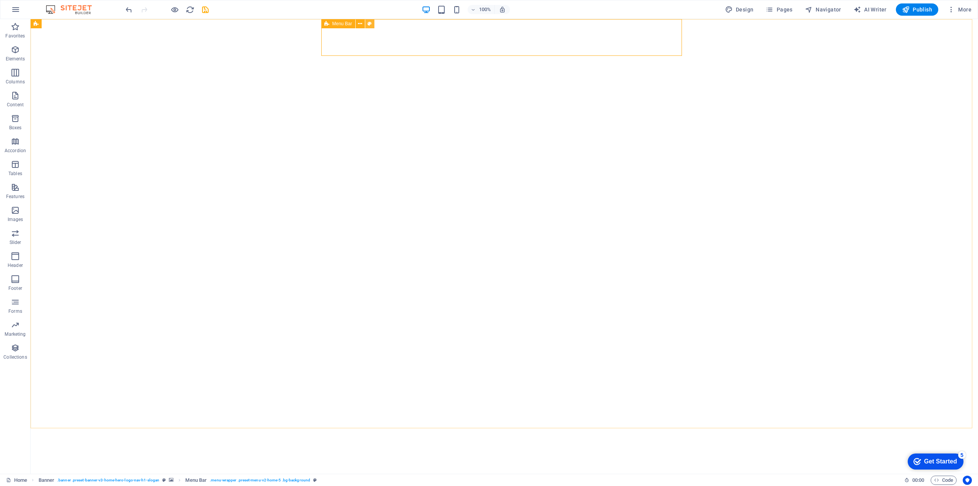
select select "preset-menu-v2-home-5"
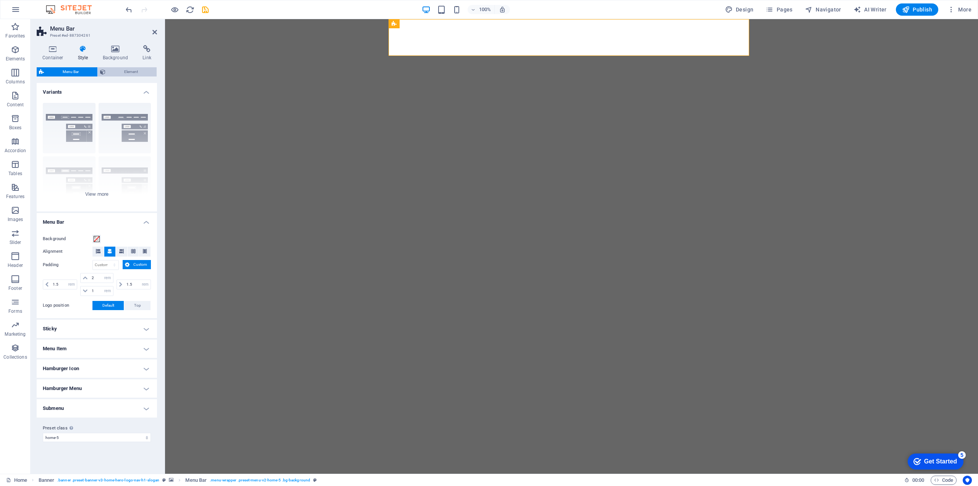
click at [128, 69] on span "Element" at bounding box center [131, 71] width 47 height 9
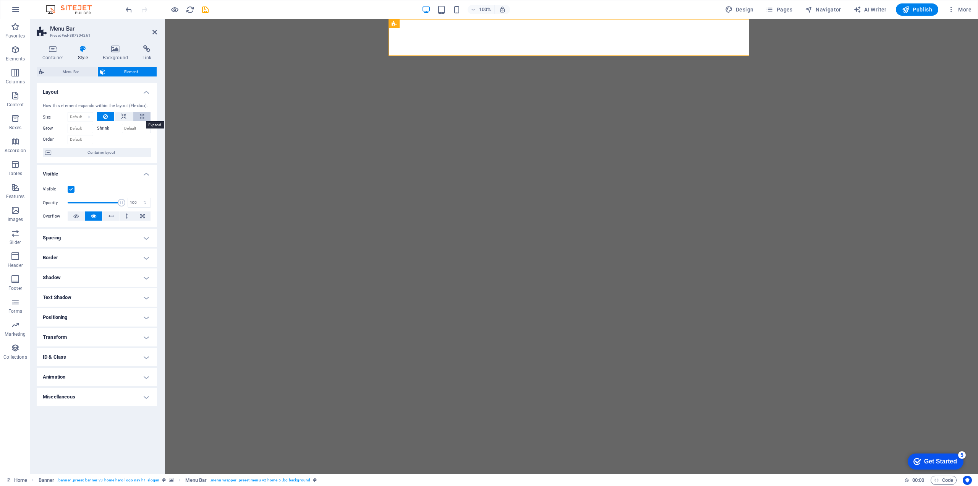
click at [135, 118] on button at bounding box center [141, 116] width 17 height 9
type input "100"
select select "%"
click at [113, 119] on button at bounding box center [106, 116] width 18 height 9
select select "DISABLED_OPTION_VALUE"
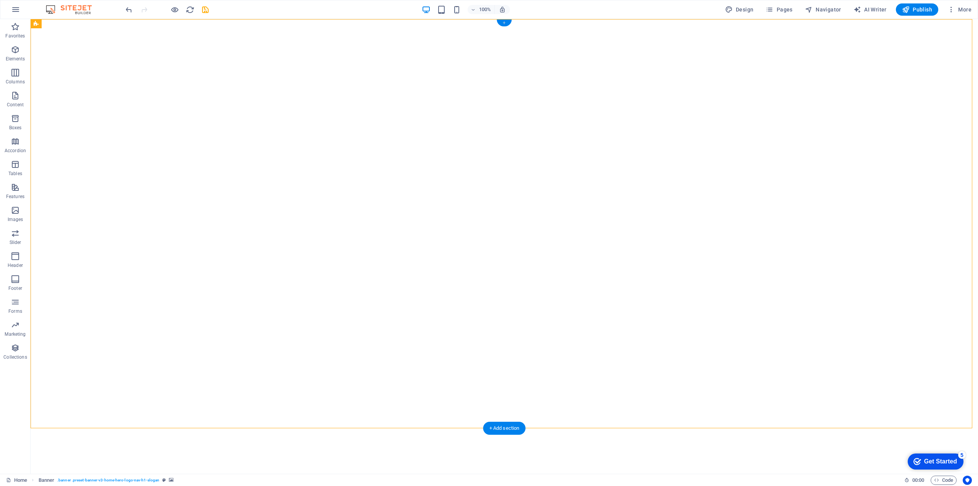
click at [505, 21] on div "+" at bounding box center [504, 22] width 15 height 7
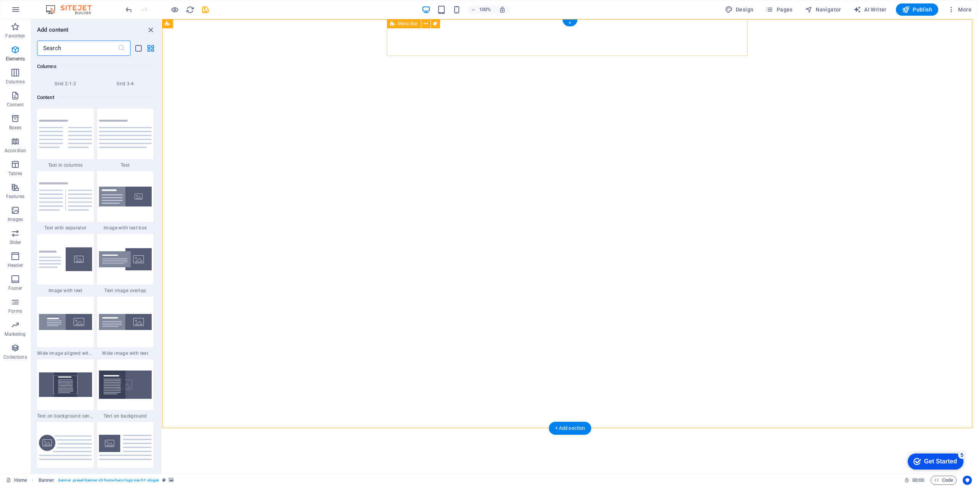
scroll to position [1337, 0]
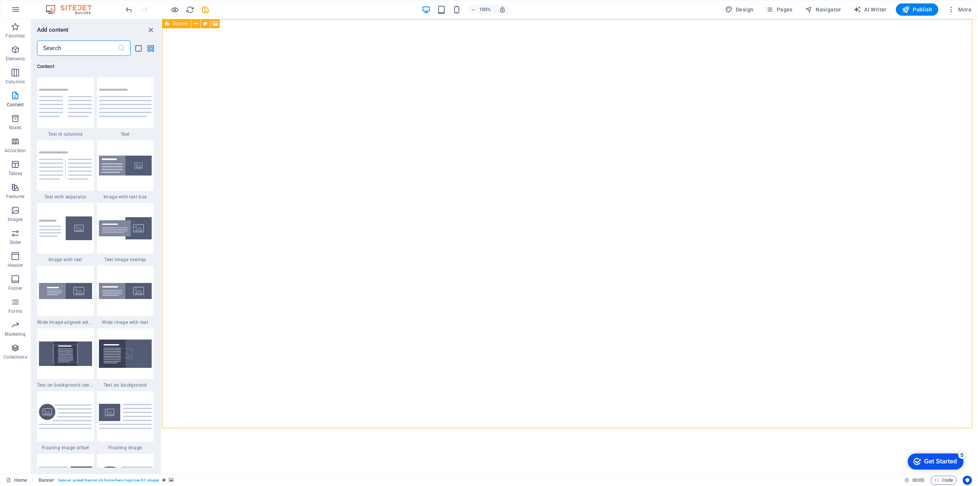
click at [177, 24] on span "Banner" at bounding box center [180, 23] width 15 height 5
click at [195, 22] on icon at bounding box center [196, 24] width 4 height 8
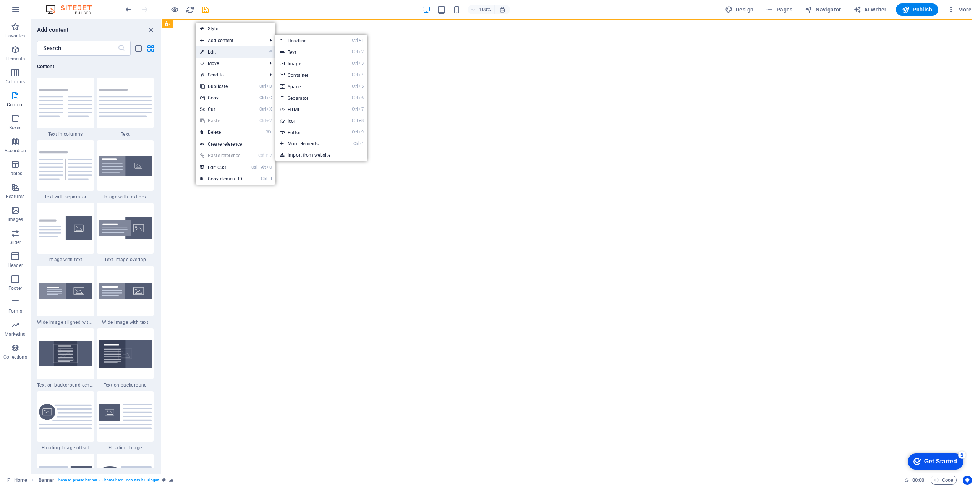
click at [213, 50] on link "⏎ Edit" at bounding box center [221, 51] width 51 height 11
select select "vh"
select select "header"
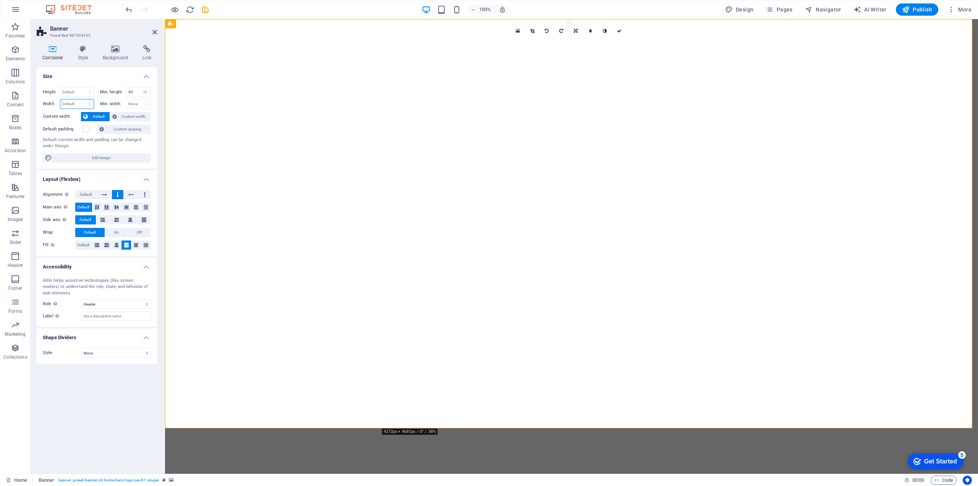
click at [87, 101] on select "Default px rem % em vh vw" at bounding box center [76, 103] width 33 height 9
select select "%"
click at [83, 99] on select "Default px rem % em vh vw" at bounding box center [76, 103] width 33 height 9
type input "100"
click at [133, 105] on select "None px rem % vh vw" at bounding box center [138, 103] width 24 height 9
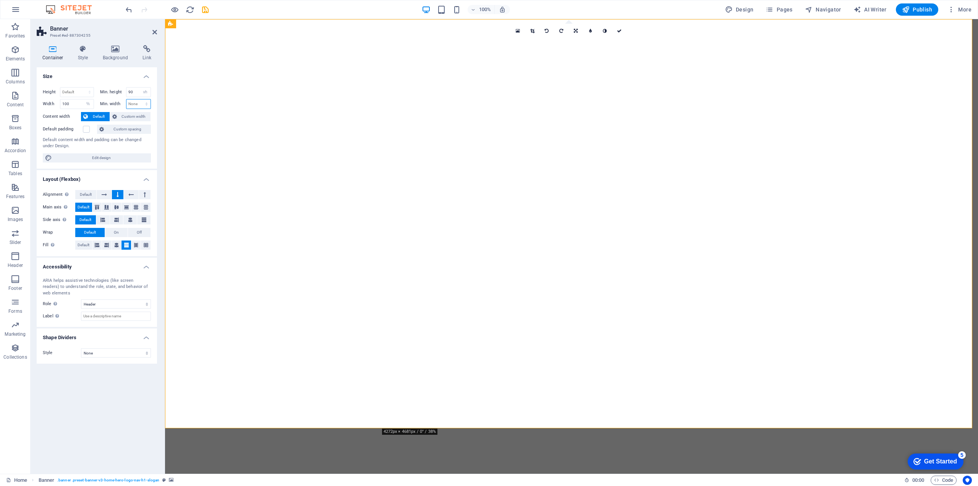
select select "%"
click at [140, 99] on select "None px rem % vh vw" at bounding box center [138, 103] width 24 height 9
type input "100"
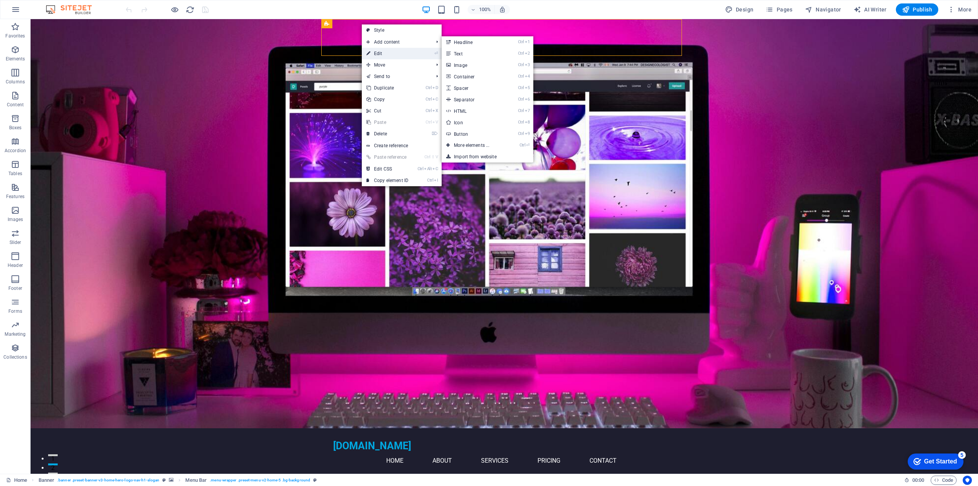
click at [378, 52] on link "⏎ Edit" at bounding box center [387, 53] width 51 height 11
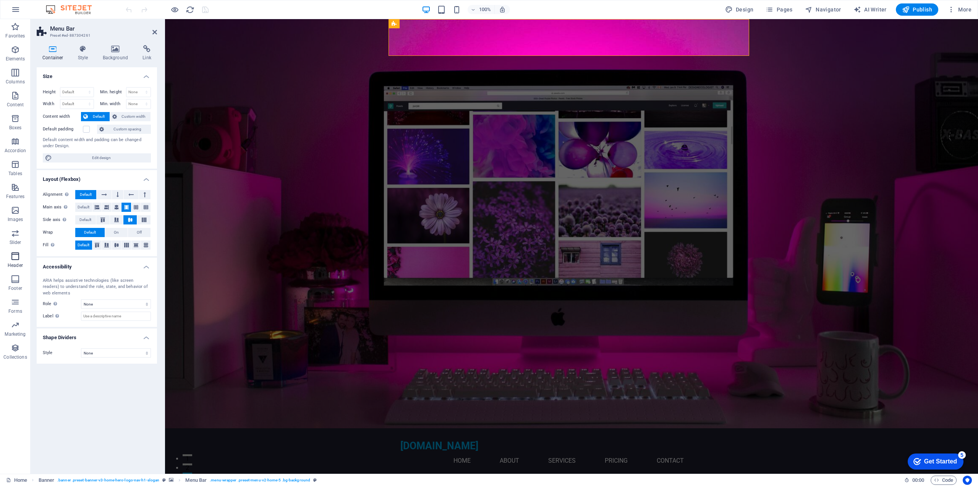
click at [14, 260] on icon "button" at bounding box center [15, 255] width 9 height 9
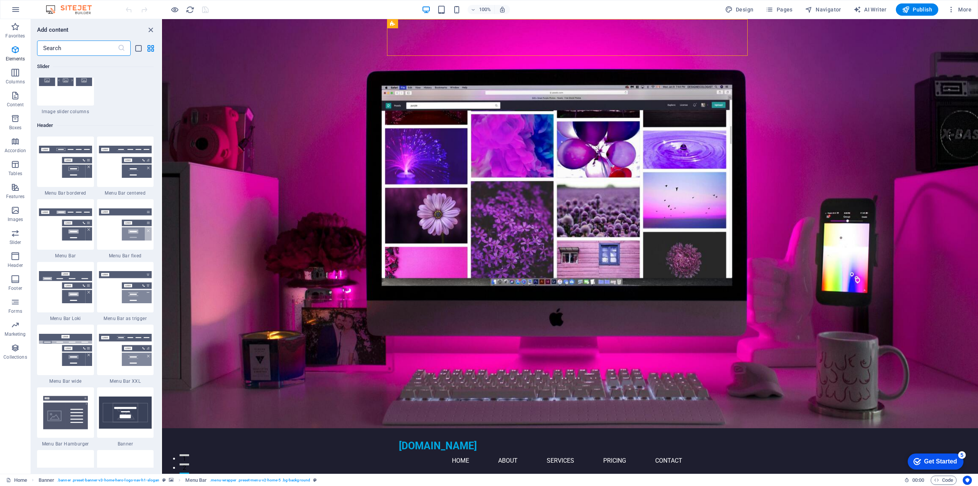
scroll to position [4601, 0]
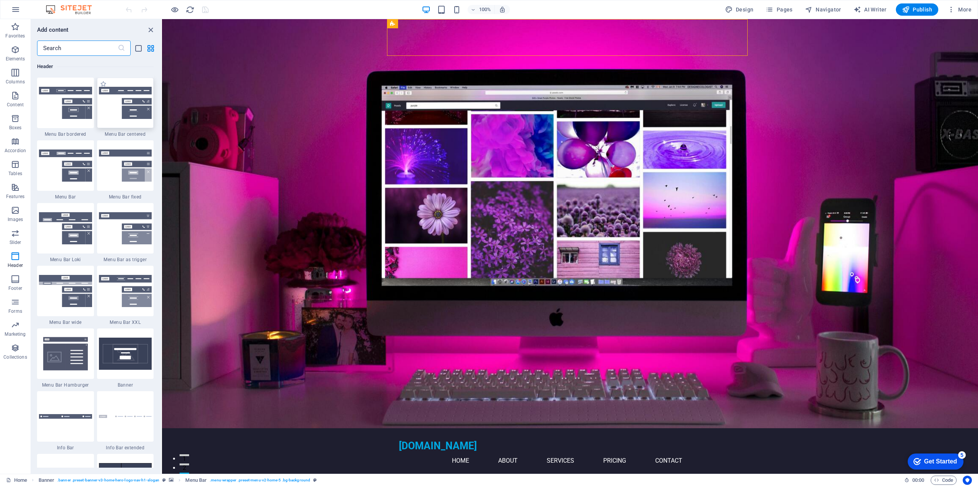
click at [114, 107] on img at bounding box center [125, 103] width 53 height 32
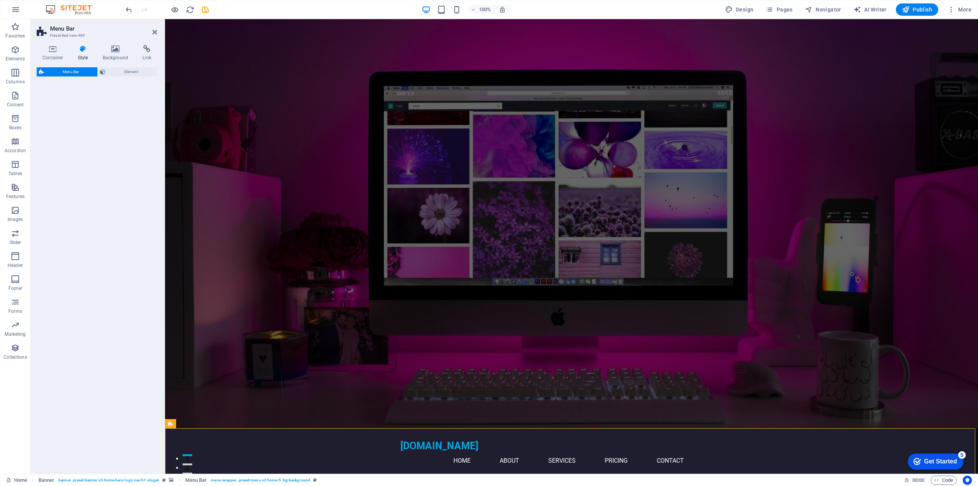
select select "rem"
select select "preset-menu-v2-centered"
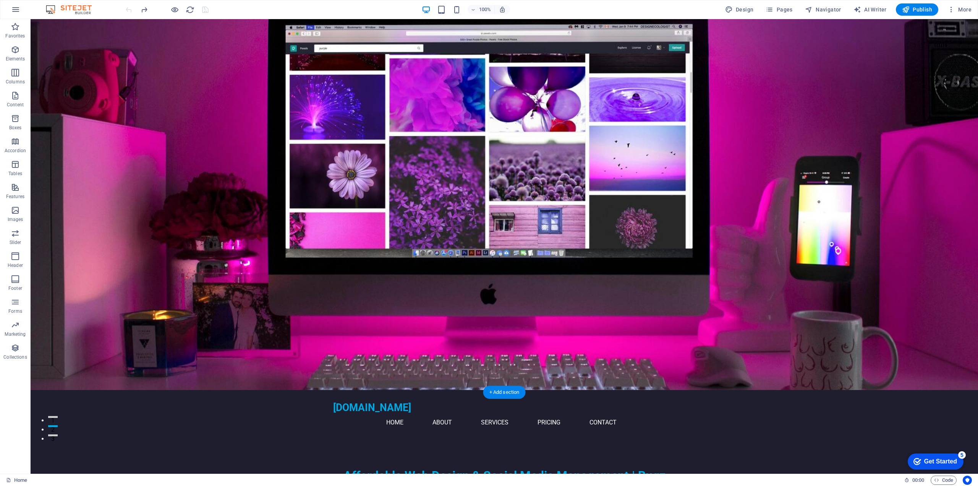
scroll to position [0, 0]
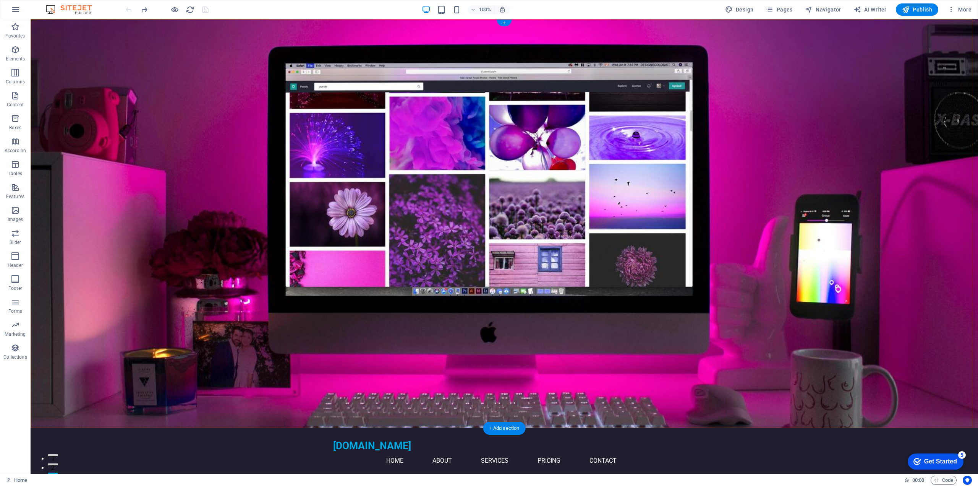
click at [500, 23] on div "+" at bounding box center [504, 22] width 15 height 7
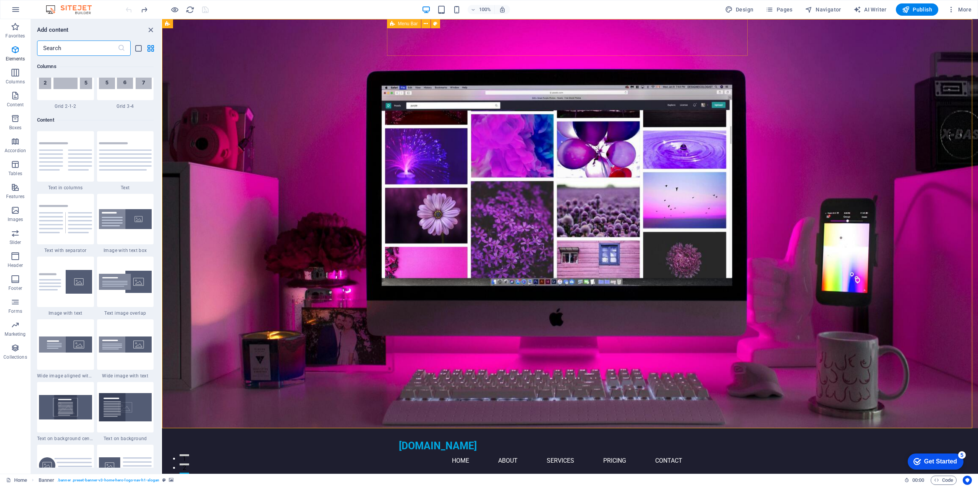
scroll to position [1337, 0]
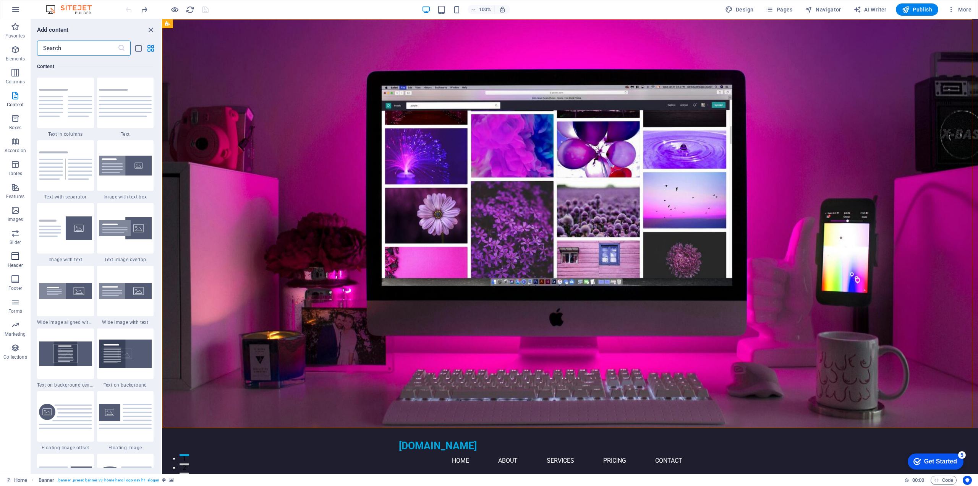
click at [15, 262] on p "Header" at bounding box center [15, 265] width 15 height 6
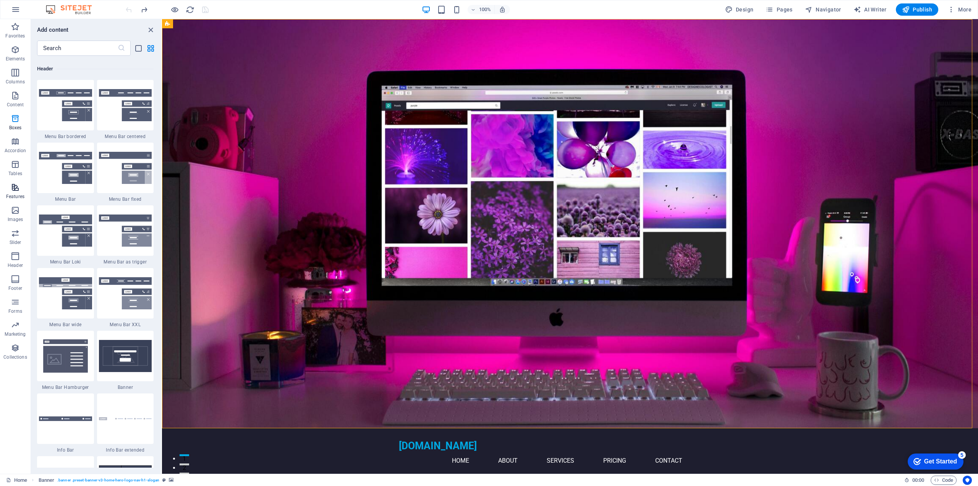
scroll to position [4601, 0]
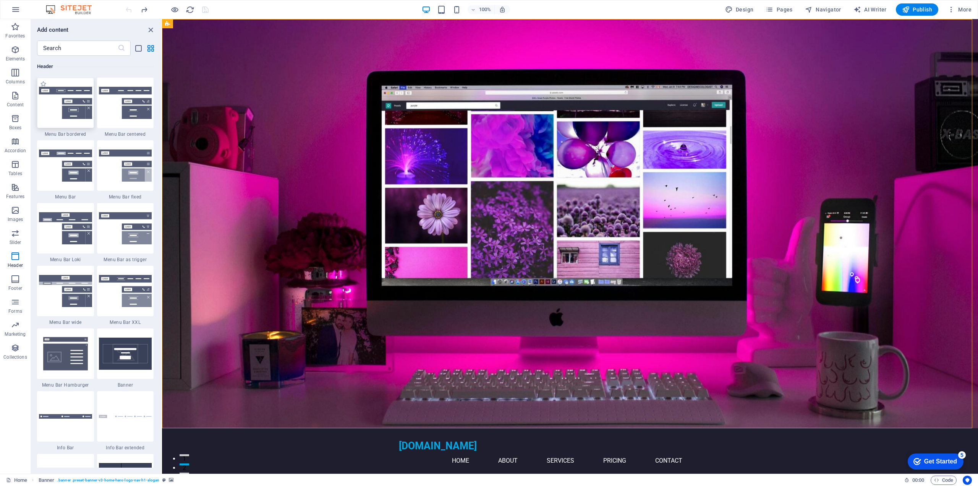
click at [79, 105] on img at bounding box center [65, 103] width 53 height 32
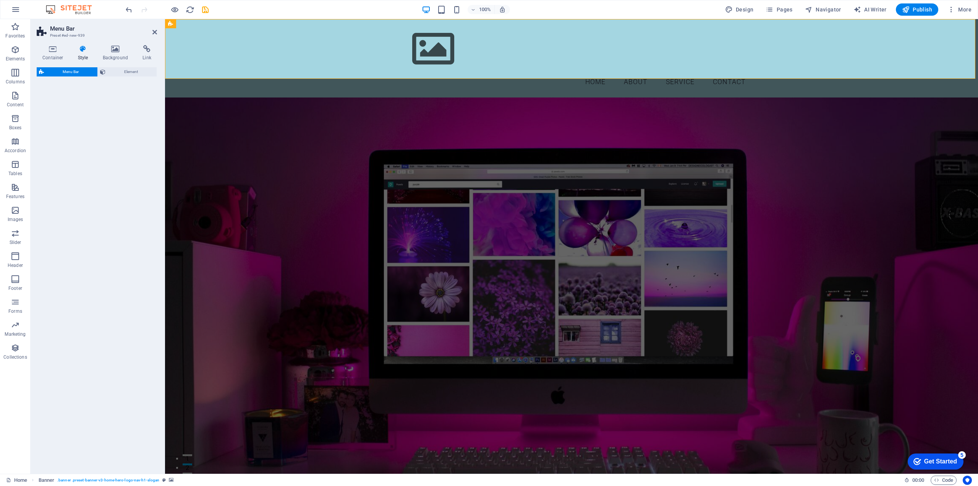
select select "rem"
select select "preset-menu-v2-border"
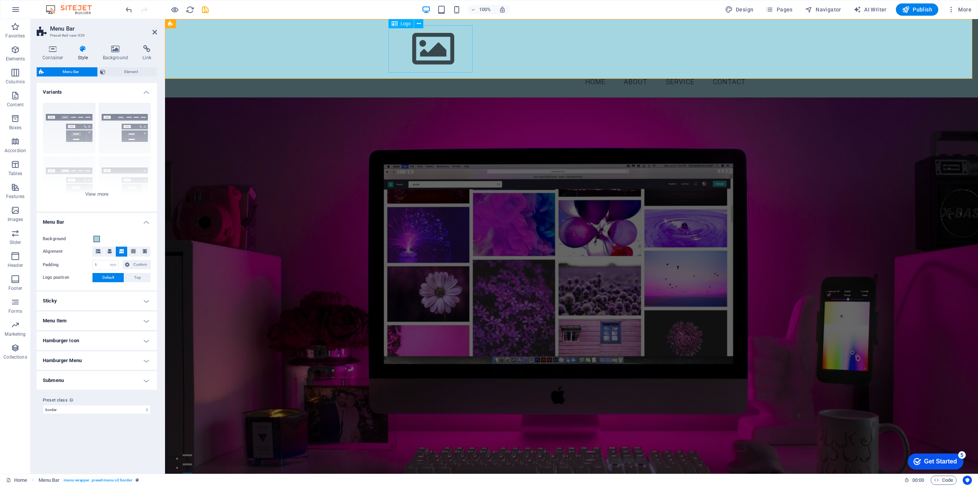
click at [409, 24] on span "Logo" at bounding box center [406, 23] width 10 height 5
click at [421, 21] on button at bounding box center [418, 23] width 9 height 9
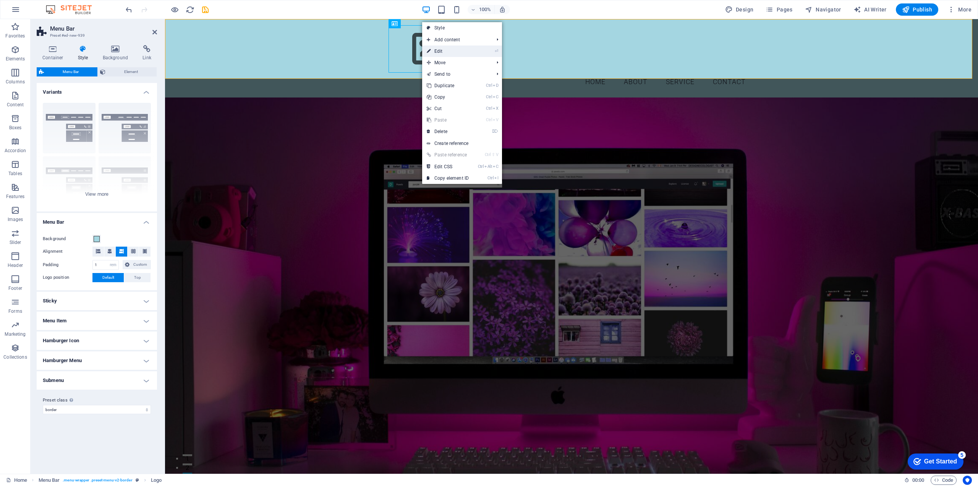
click at [444, 49] on link "⏎ Edit" at bounding box center [447, 50] width 51 height 11
select select "px"
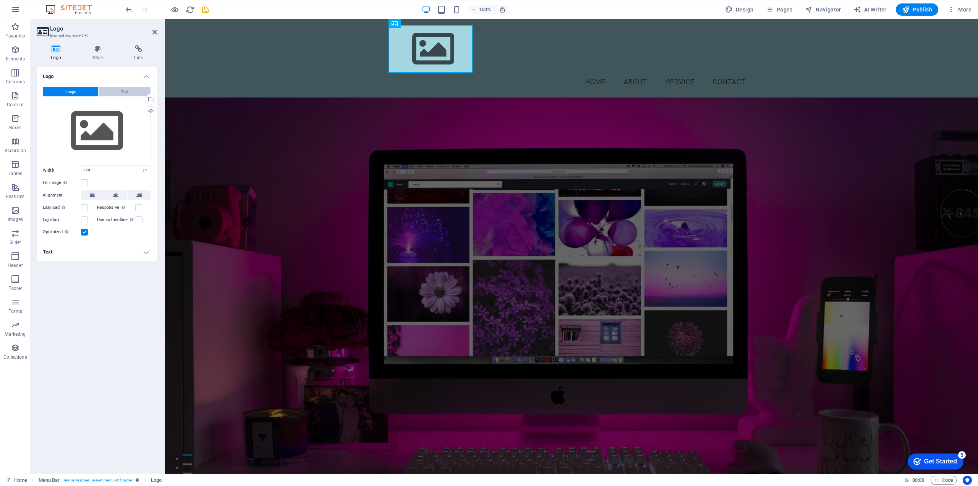
click at [118, 91] on button "Text" at bounding box center [125, 91] width 52 height 9
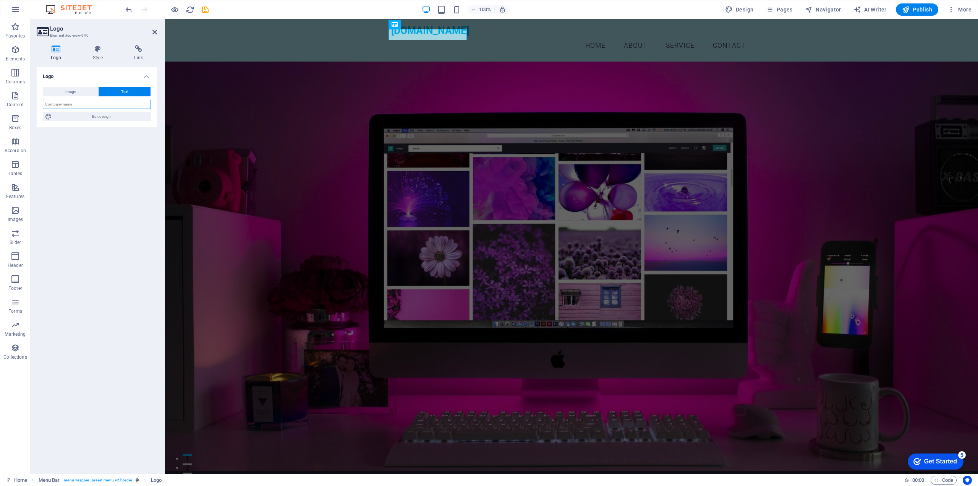
click at [105, 105] on input "text" at bounding box center [97, 104] width 108 height 9
click at [229, 88] on figure at bounding box center [571, 266] width 813 height 409
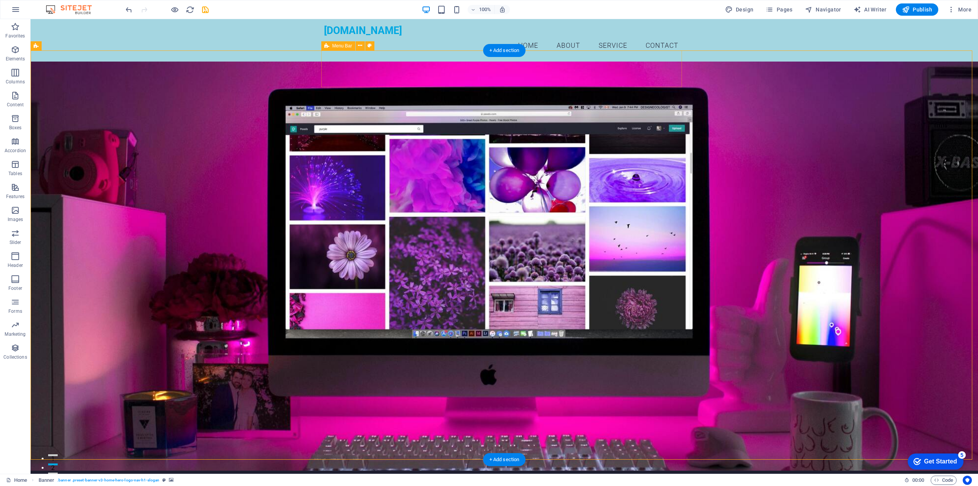
click at [338, 470] on div "bugzstudio.co.uk Home About Services Pricing Contact Menu" at bounding box center [504, 494] width 361 height 48
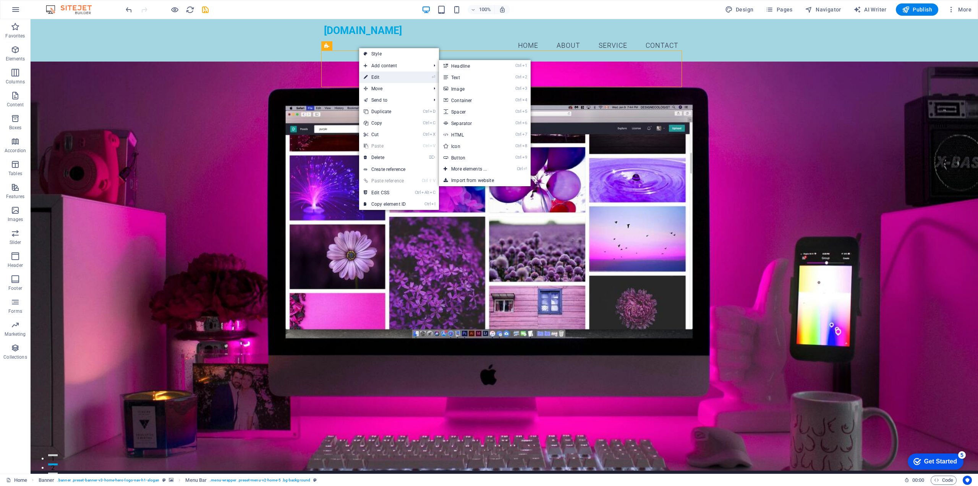
click at [380, 76] on link "⏎ Edit" at bounding box center [384, 76] width 51 height 11
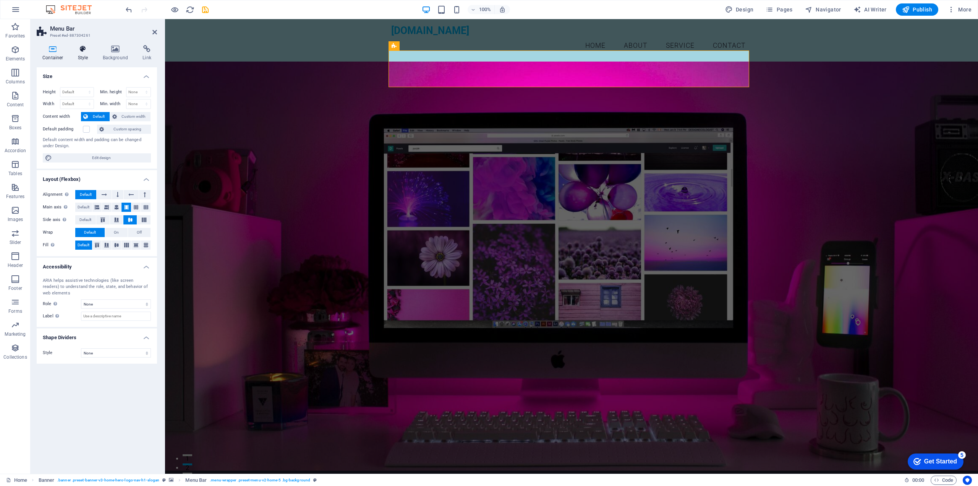
click at [83, 52] on icon at bounding box center [83, 49] width 22 height 8
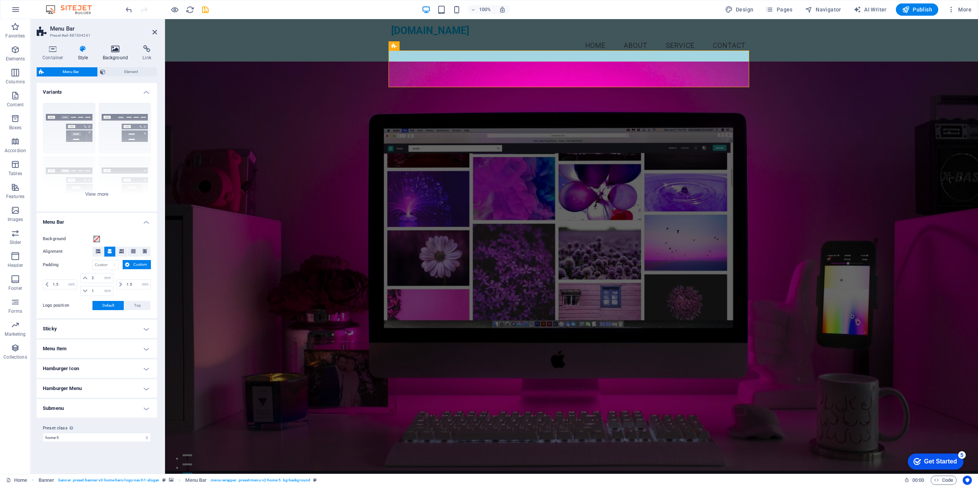
click at [120, 55] on h4 "Background" at bounding box center [117, 53] width 40 height 16
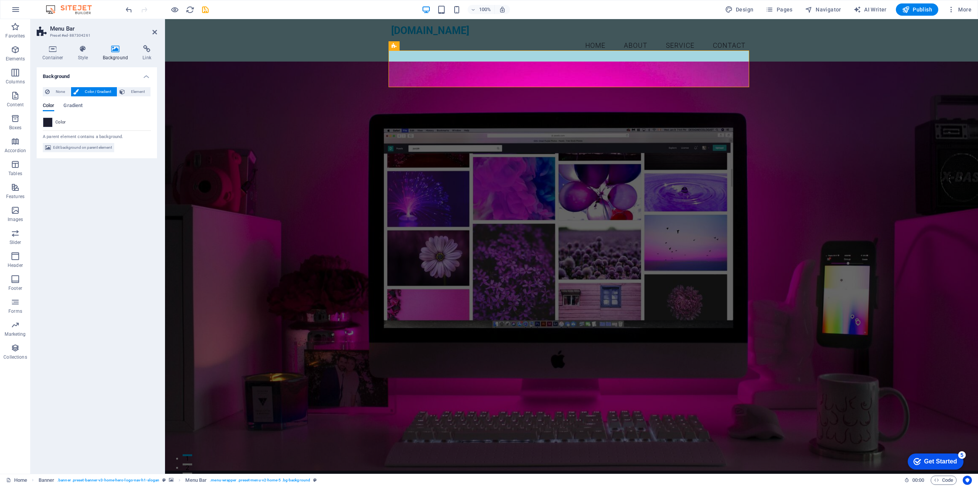
click at [46, 119] on span at bounding box center [48, 122] width 8 height 8
type input "#1e1e2f"
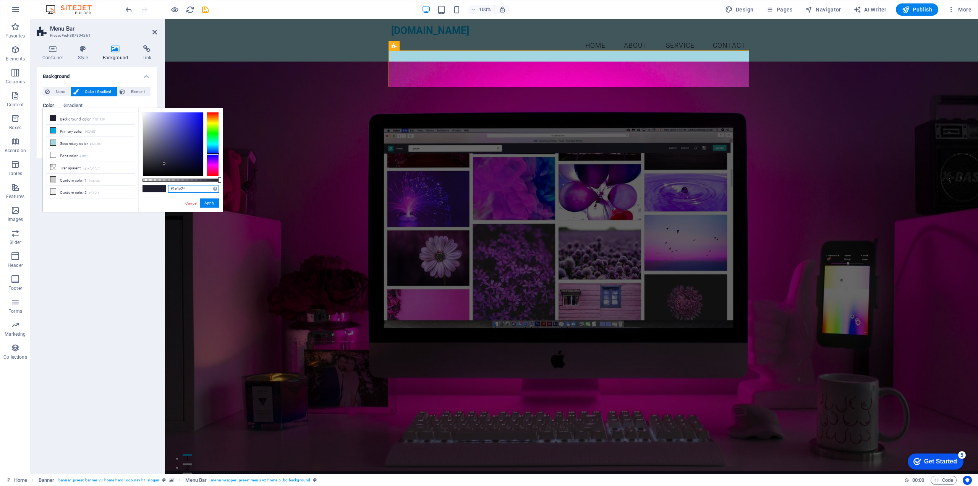
click at [184, 185] on input "#1e1e2f" at bounding box center [193, 189] width 51 height 8
click at [288, 117] on figure at bounding box center [571, 266] width 813 height 409
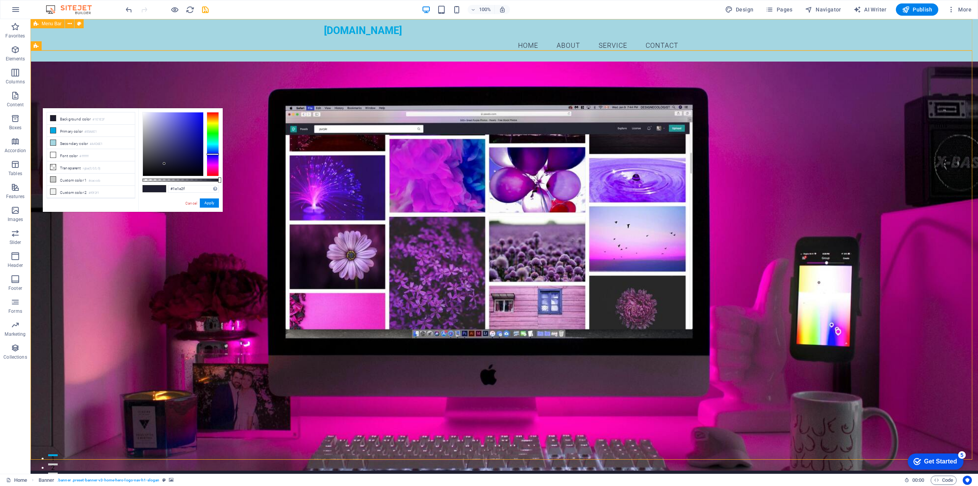
click at [287, 33] on div "bugzstudio.co.uk Menu Home About Service Contact" at bounding box center [505, 40] width 948 height 42
click at [79, 23] on icon at bounding box center [79, 24] width 4 height 8
select select "rem"
select select "preset-menu-v2-border"
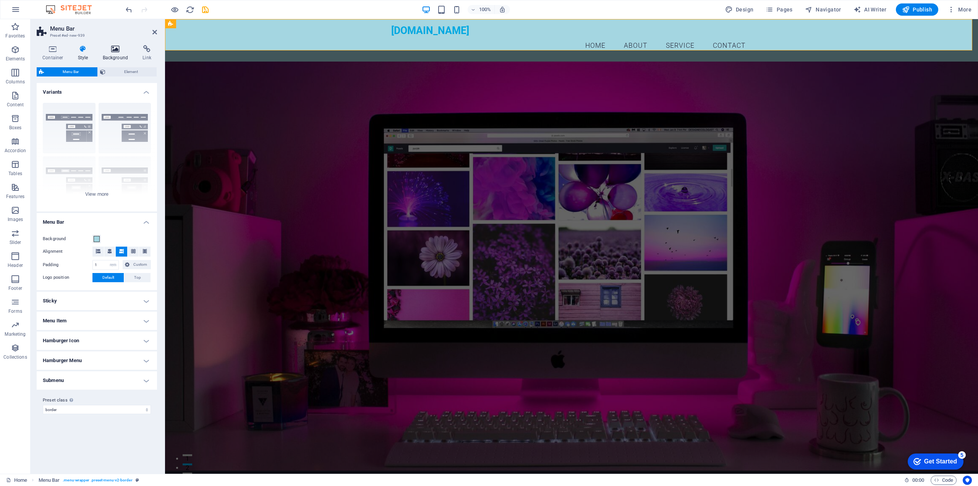
click at [112, 54] on h4 "Background" at bounding box center [117, 53] width 40 height 16
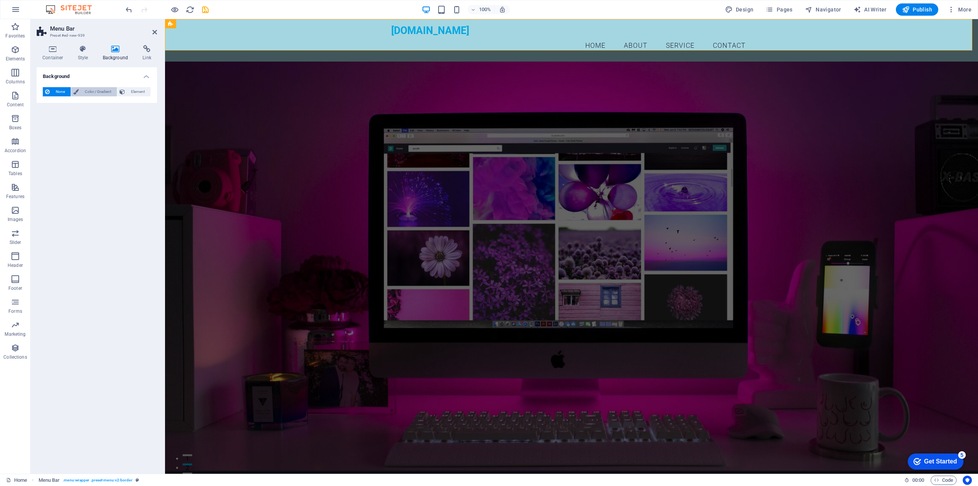
click at [96, 91] on span "Color / Gradient" at bounding box center [98, 91] width 34 height 9
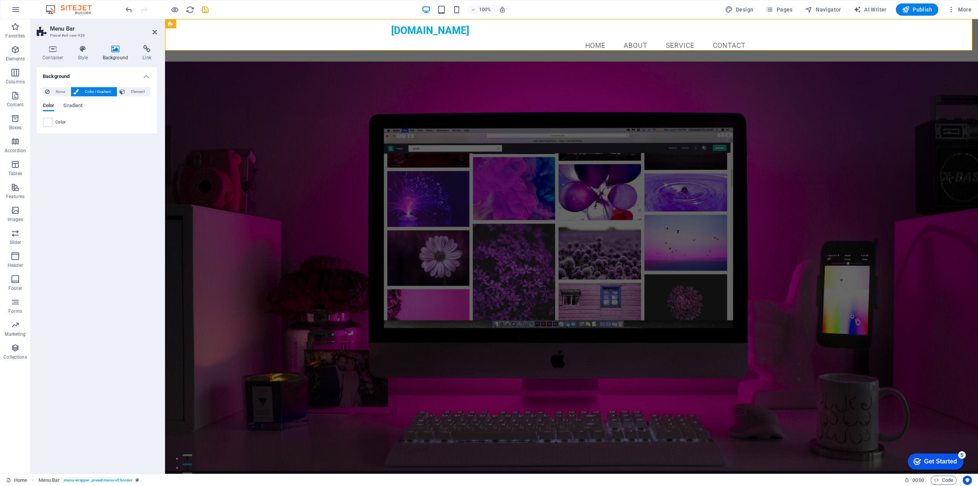
click at [54, 123] on div "Color" at bounding box center [96, 122] width 107 height 9
click at [48, 121] on span at bounding box center [48, 122] width 8 height 8
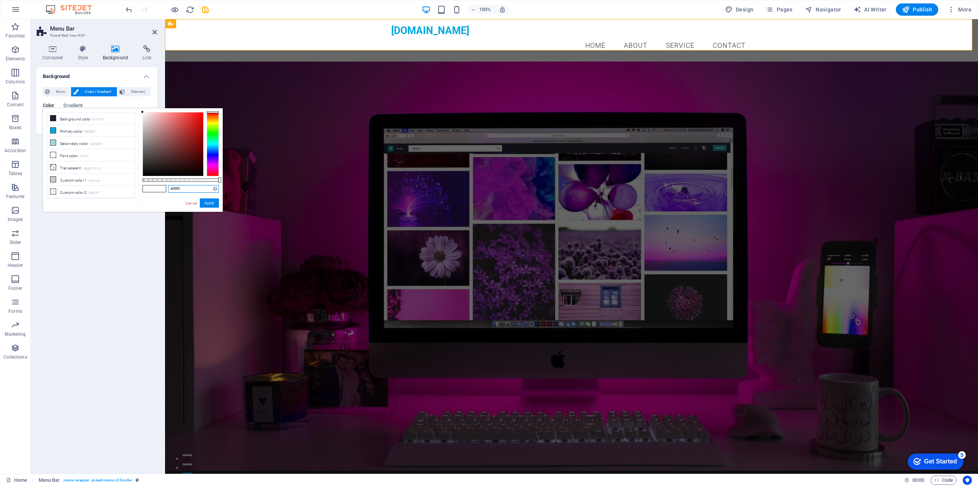
click at [188, 190] on input "#ffffff" at bounding box center [193, 189] width 51 height 8
paste input "1e1e2"
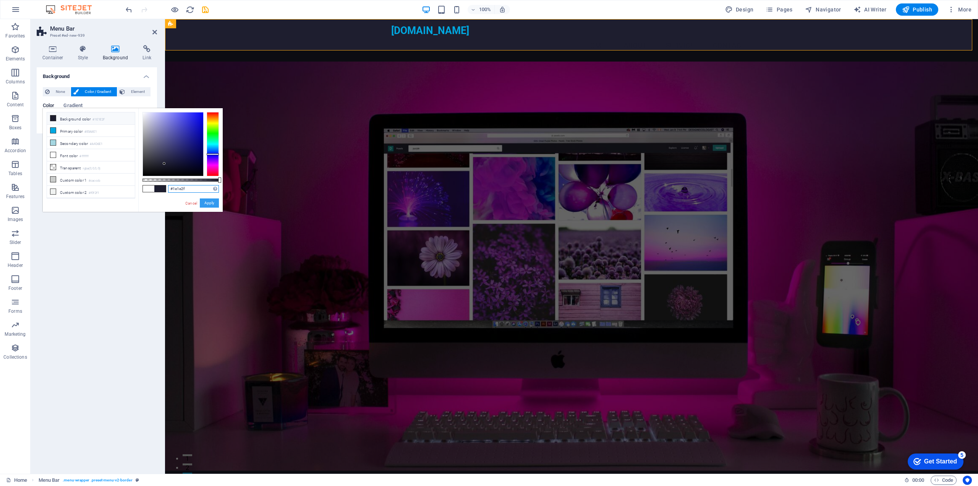
type input "#1e1e2f"
click at [213, 203] on button "Apply" at bounding box center [209, 202] width 19 height 9
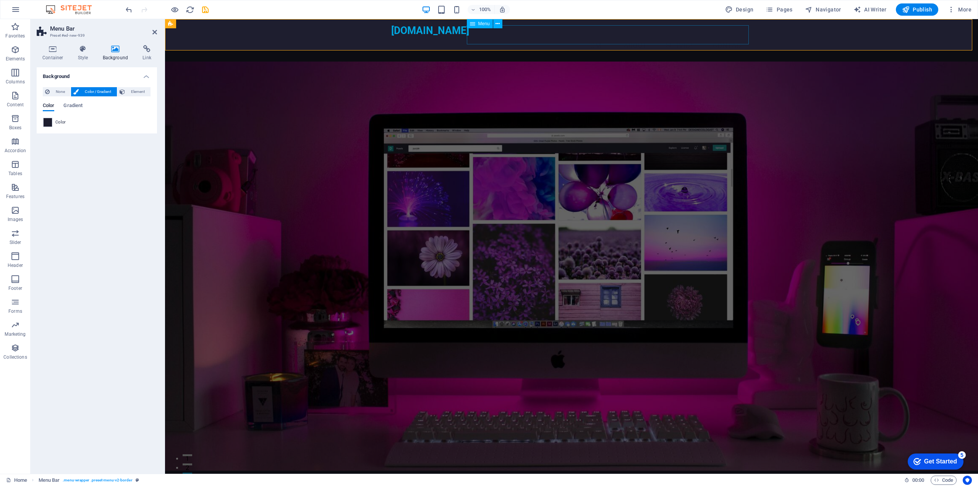
click at [532, 36] on nav "Home About Service Contact" at bounding box center [571, 45] width 361 height 19
click at [499, 37] on nav "Home About Service Contact" at bounding box center [571, 45] width 361 height 19
select select
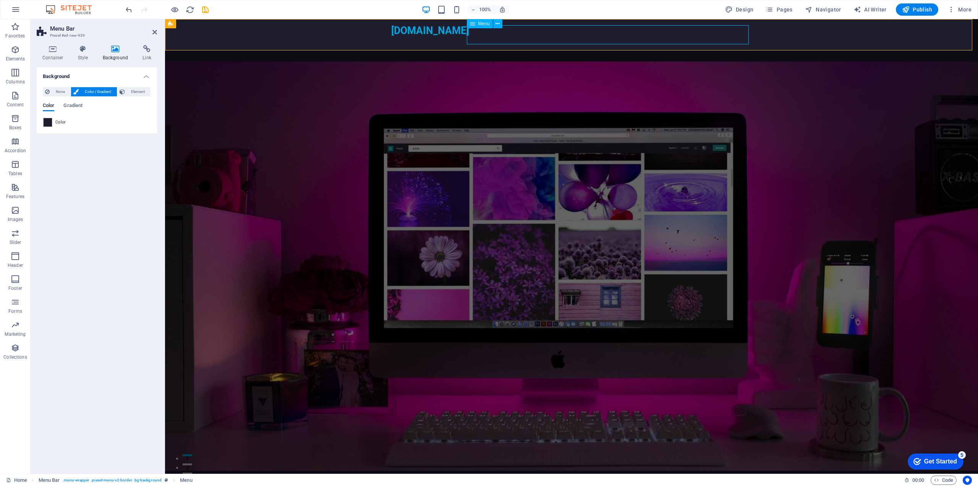
select select
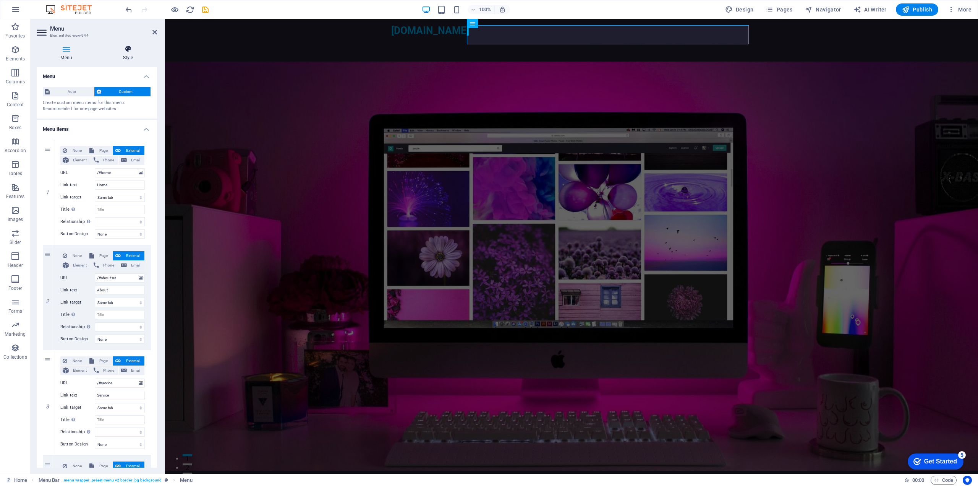
click at [130, 58] on h4 "Style" at bounding box center [128, 53] width 58 height 16
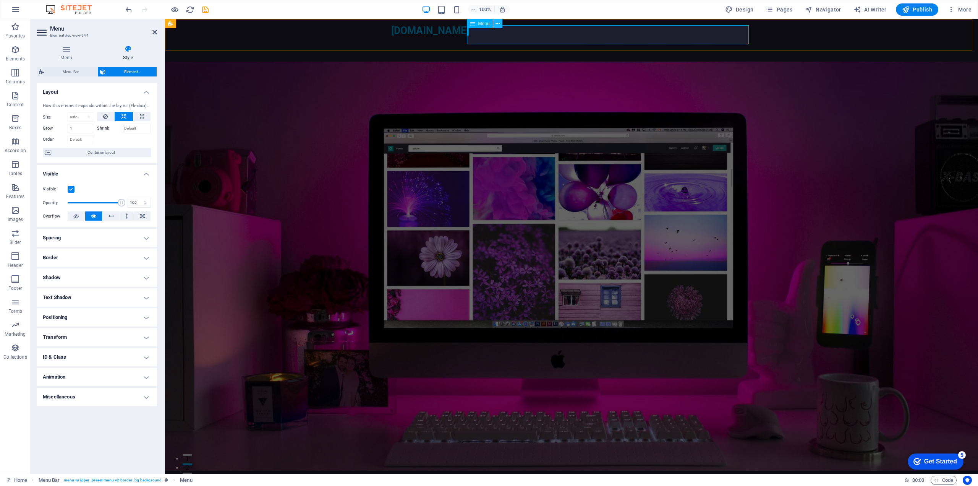
click at [496, 24] on icon at bounding box center [498, 24] width 4 height 8
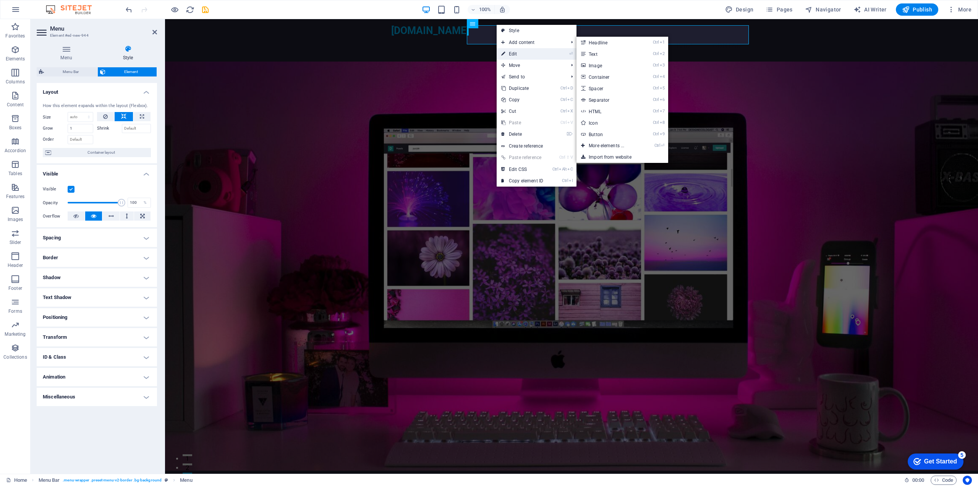
click at [518, 50] on link "⏎ Edit" at bounding box center [522, 53] width 51 height 11
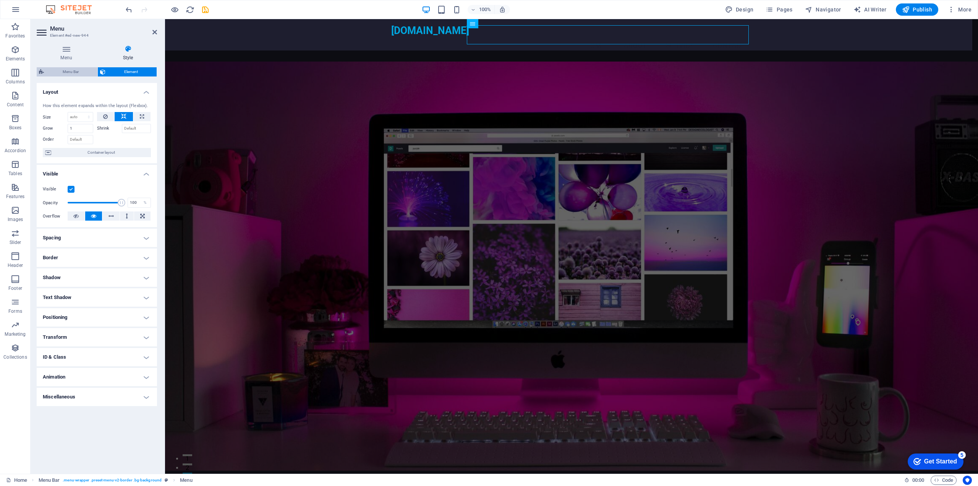
click at [82, 68] on span "Menu Bar" at bounding box center [70, 71] width 49 height 9
select select "rem"
select select "preset-menu-v2-border"
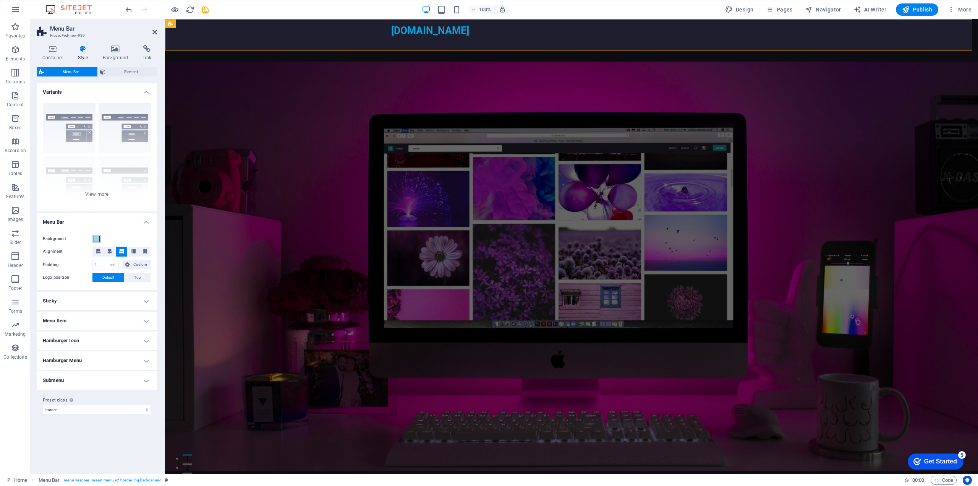
click at [96, 237] on span at bounding box center [97, 239] width 6 height 6
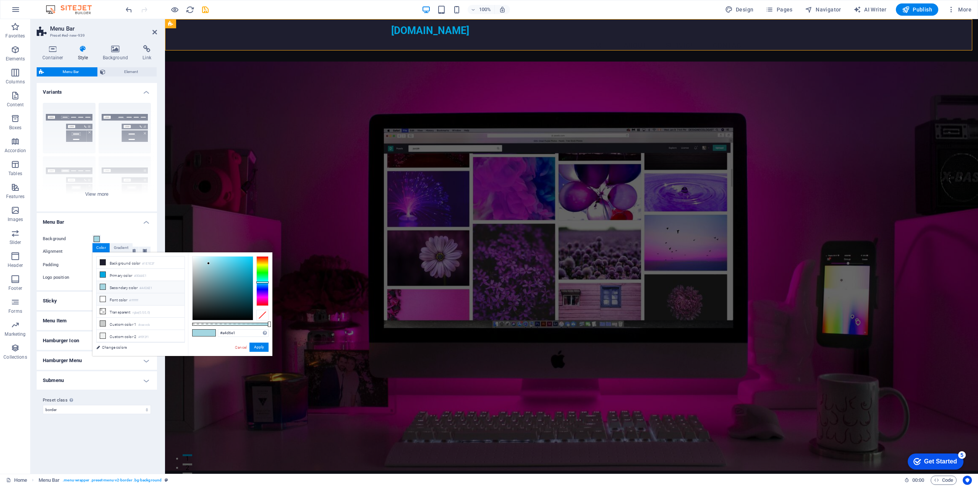
click at [104, 297] on icon at bounding box center [102, 298] width 5 height 5
type input "#ffffff"
click at [261, 344] on button "Apply" at bounding box center [258, 346] width 19 height 9
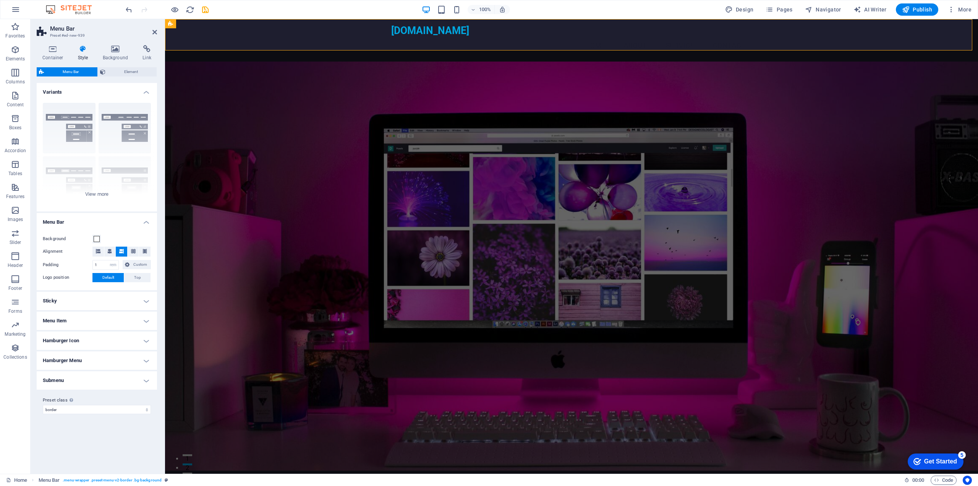
click at [274, 177] on figure at bounding box center [571, 266] width 813 height 409
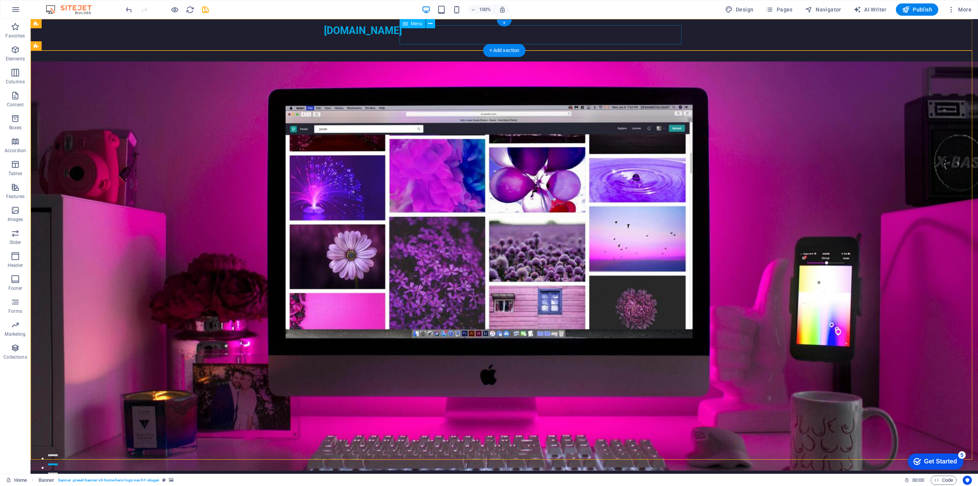
click at [518, 36] on nav "Home About Service Contact" at bounding box center [504, 45] width 361 height 19
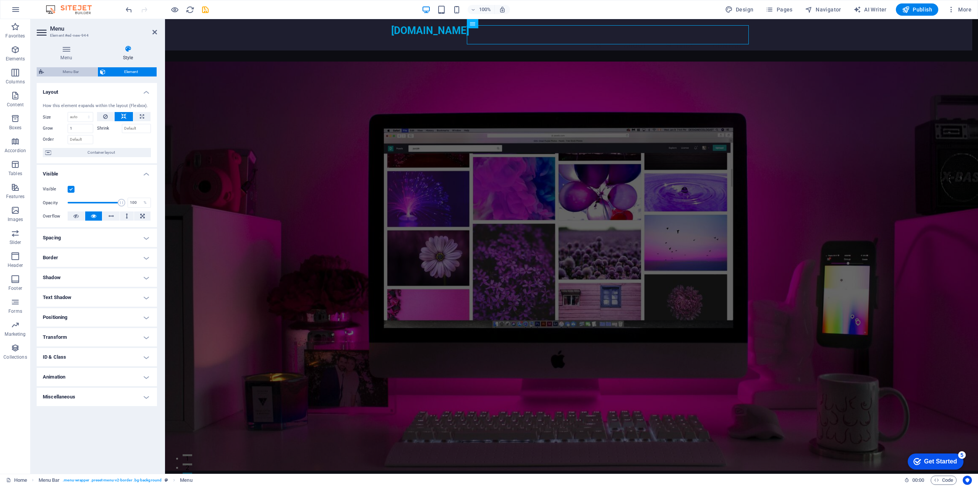
click at [82, 70] on span "Menu Bar" at bounding box center [70, 71] width 49 height 9
select select "rem"
select select "preset-menu-v2-border"
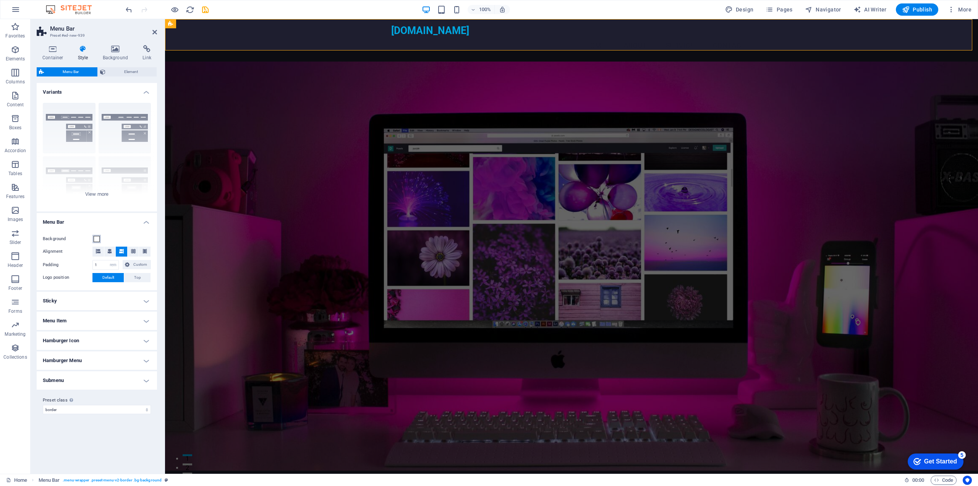
click at [98, 240] on span at bounding box center [97, 239] width 6 height 6
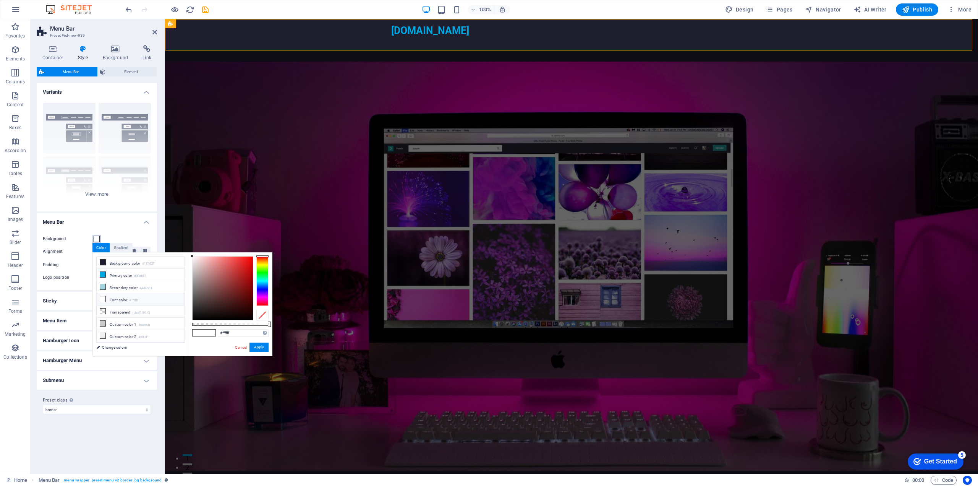
click at [98, 240] on span at bounding box center [97, 239] width 6 height 6
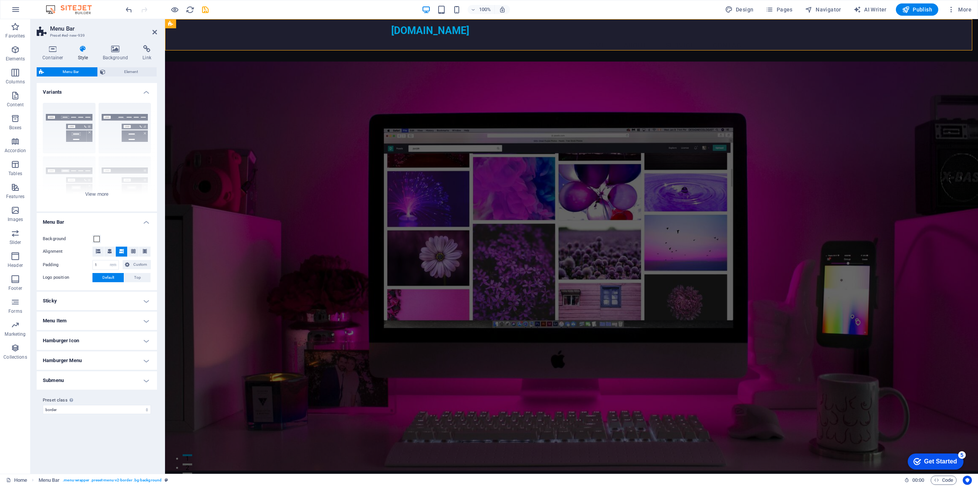
click at [118, 324] on h4 "Menu Item" at bounding box center [97, 320] width 120 height 18
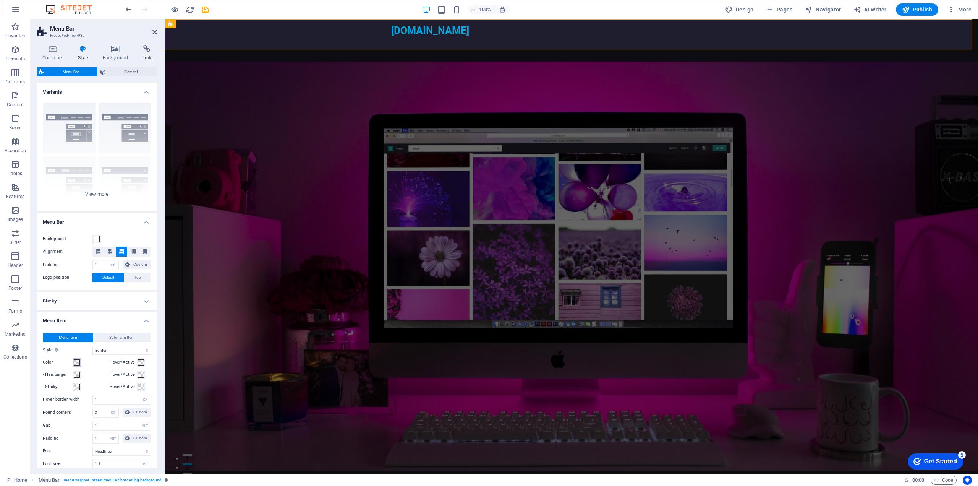
click at [77, 362] on span at bounding box center [77, 362] width 6 height 6
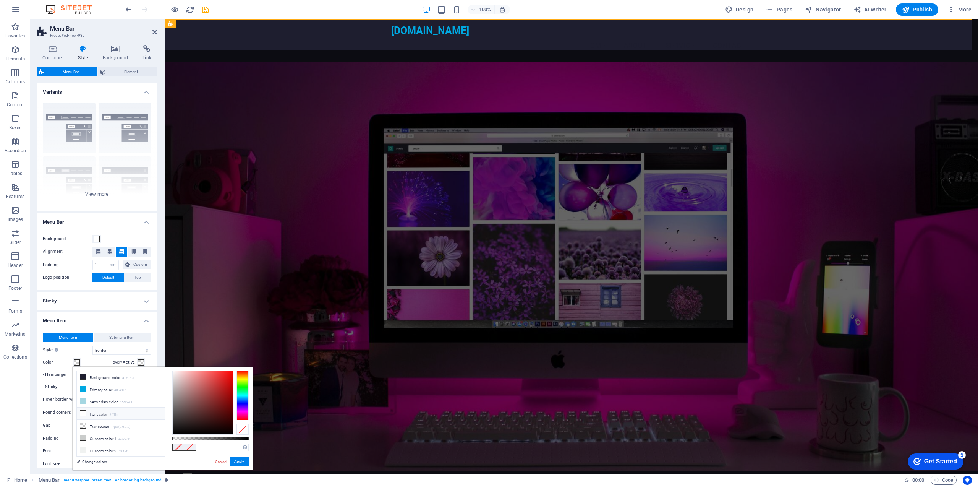
click at [85, 411] on icon at bounding box center [82, 412] width 5 height 5
type input "#ffffff"
drag, startPoint x: 233, startPoint y: 463, endPoint x: 68, endPoint y: 444, distance: 166.2
click at [233, 463] on button "Apply" at bounding box center [239, 461] width 19 height 9
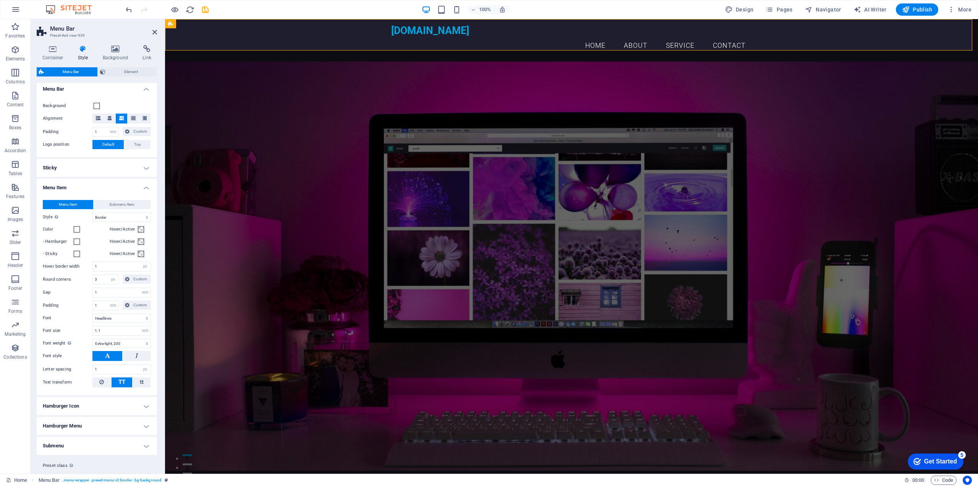
scroll to position [151, 0]
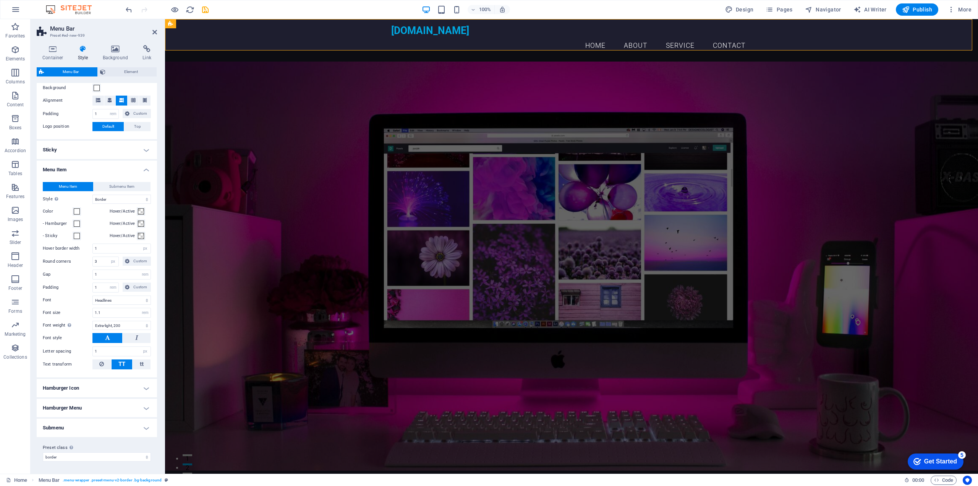
click at [112, 394] on h4 "Hamburger Icon" at bounding box center [97, 388] width 120 height 18
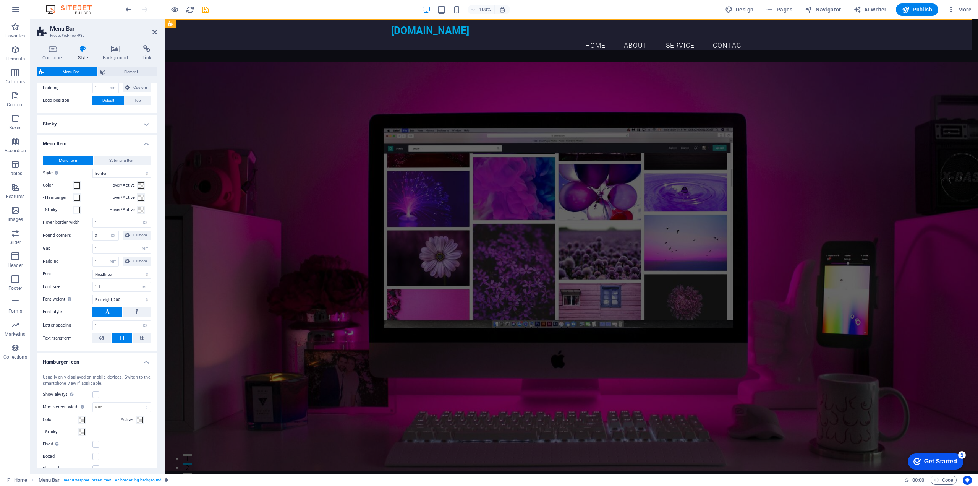
scroll to position [189, 0]
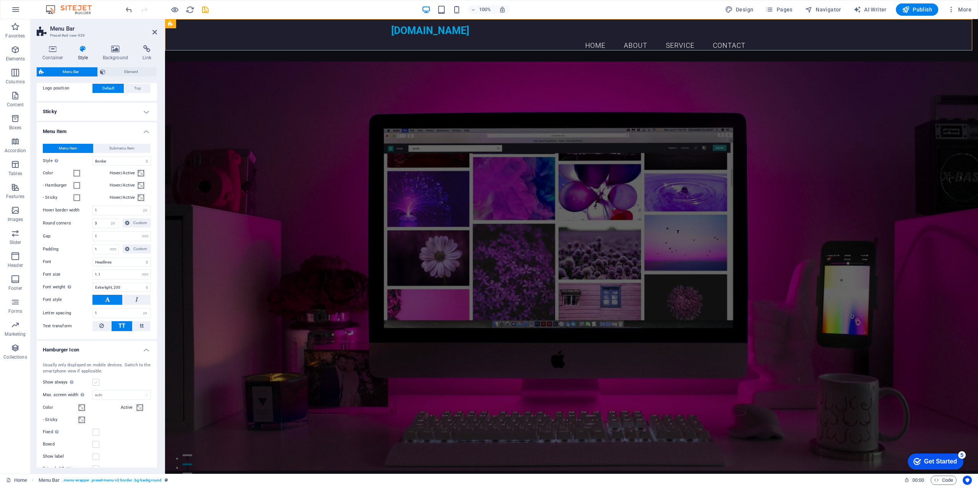
click at [95, 381] on label at bounding box center [95, 382] width 7 height 7
click at [0, 0] on input "Show always Shows the trigger for all viewports." at bounding box center [0, 0] width 0 height 0
click at [94, 381] on label at bounding box center [95, 382] width 7 height 7
click at [0, 0] on input "Show always Shows the trigger for all viewports." at bounding box center [0, 0] width 0 height 0
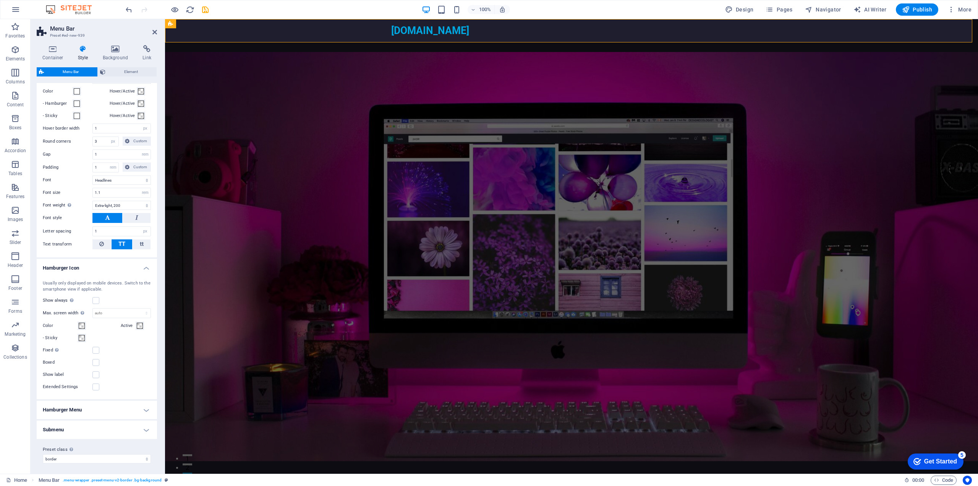
scroll to position [273, 0]
click at [85, 327] on button "Color" at bounding box center [82, 323] width 8 height 8
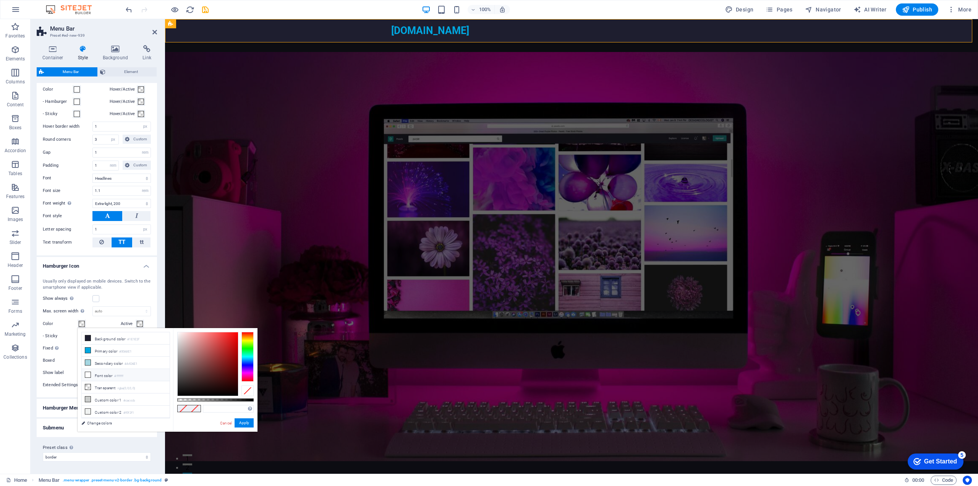
click at [87, 377] on li "Font color #ffffff" at bounding box center [126, 375] width 88 height 12
type input "#ffffff"
click at [87, 374] on icon at bounding box center [87, 374] width 5 height 5
click at [238, 424] on button "Apply" at bounding box center [244, 422] width 19 height 9
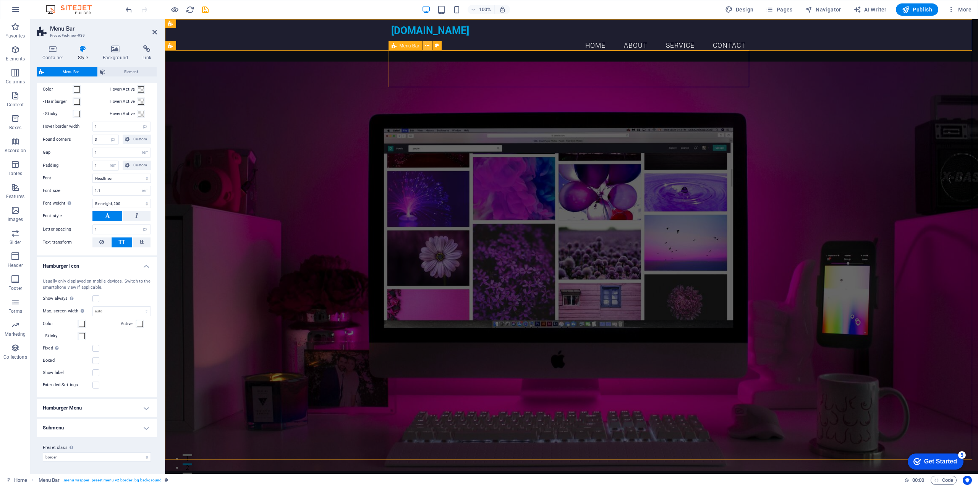
click at [430, 45] on button at bounding box center [427, 45] width 9 height 9
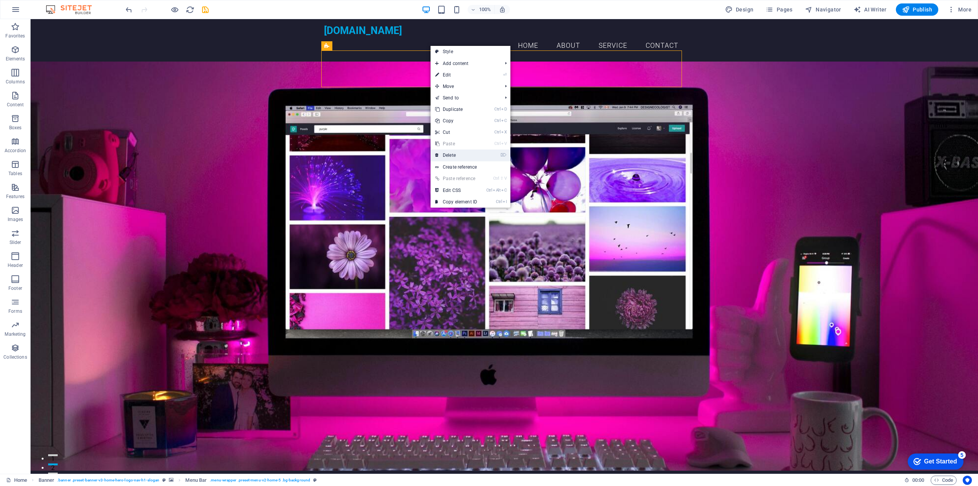
click at [448, 153] on link "⌦ Delete" at bounding box center [456, 154] width 51 height 11
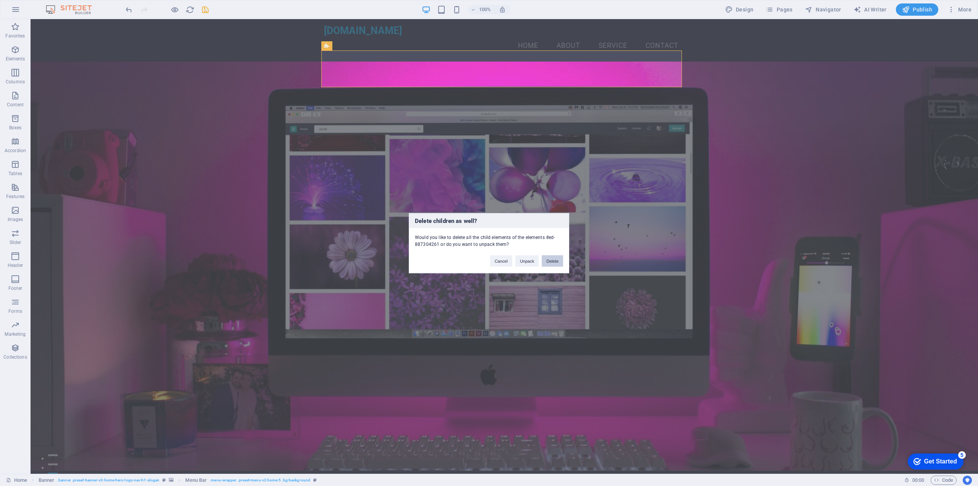
click at [551, 257] on button "Delete" at bounding box center [552, 260] width 21 height 11
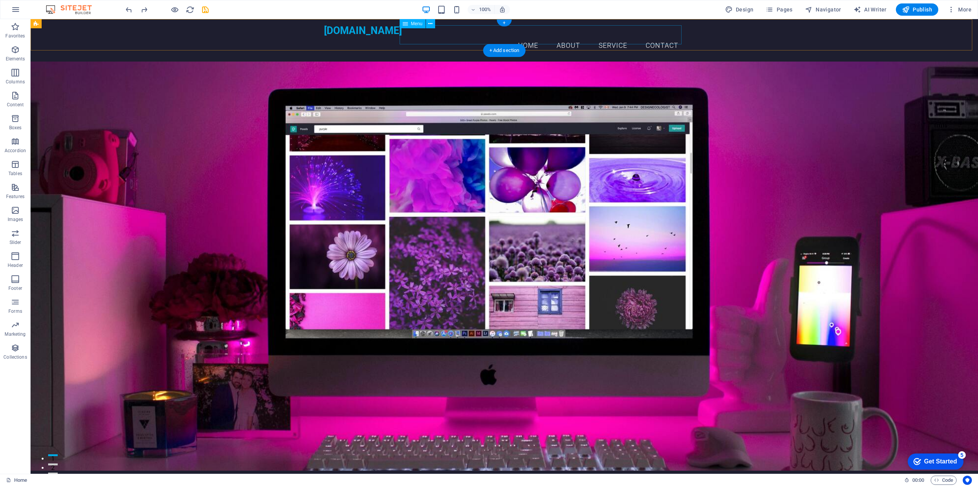
click at [661, 36] on nav "Home About Service Contact" at bounding box center [504, 45] width 361 height 19
drag, startPoint x: 661, startPoint y: 34, endPoint x: 527, endPoint y: 34, distance: 134.1
click at [661, 36] on nav "Home About Service Contact" at bounding box center [504, 45] width 361 height 19
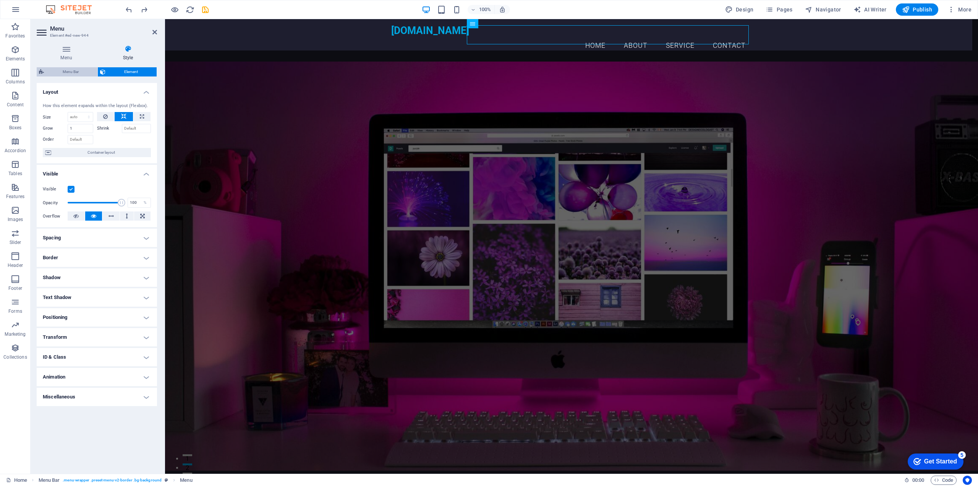
click at [87, 72] on span "Menu Bar" at bounding box center [70, 71] width 49 height 9
select select "rem"
select select "hover_border"
select select "px"
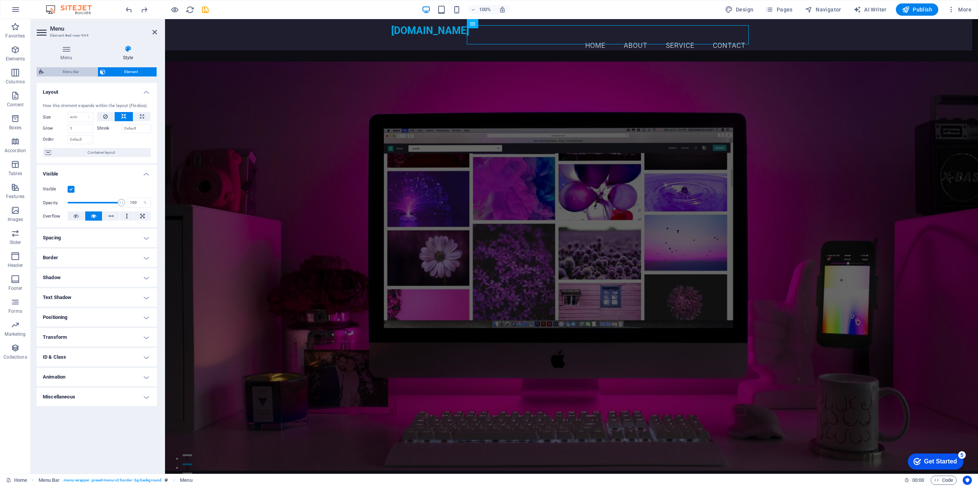
select select "rem"
select select "link-special-font"
select select "rem"
select select "200"
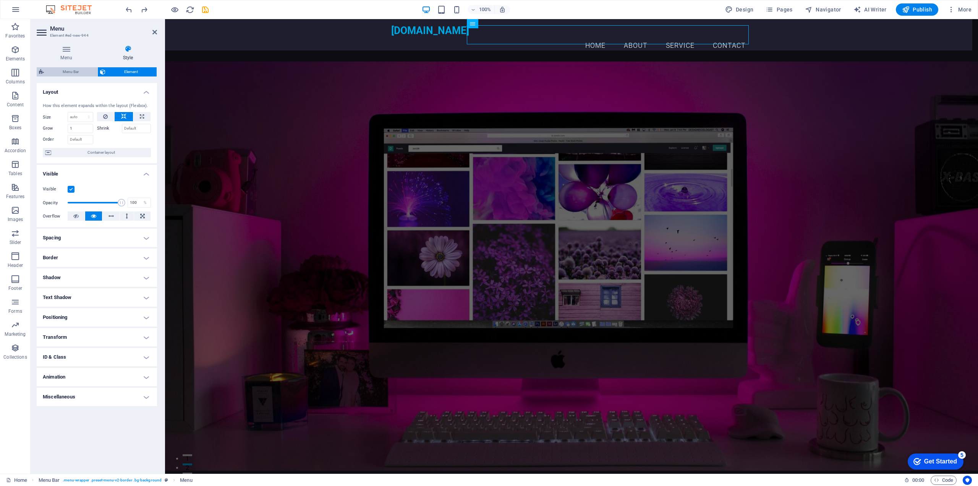
select select "px"
select select "preset-menu-v2-border"
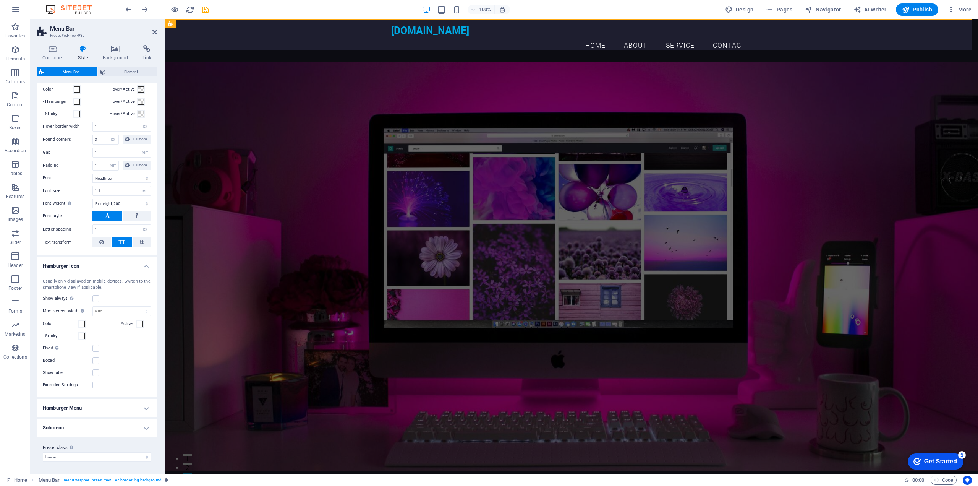
click at [139, 407] on h4 "Hamburger Menu" at bounding box center [97, 408] width 120 height 18
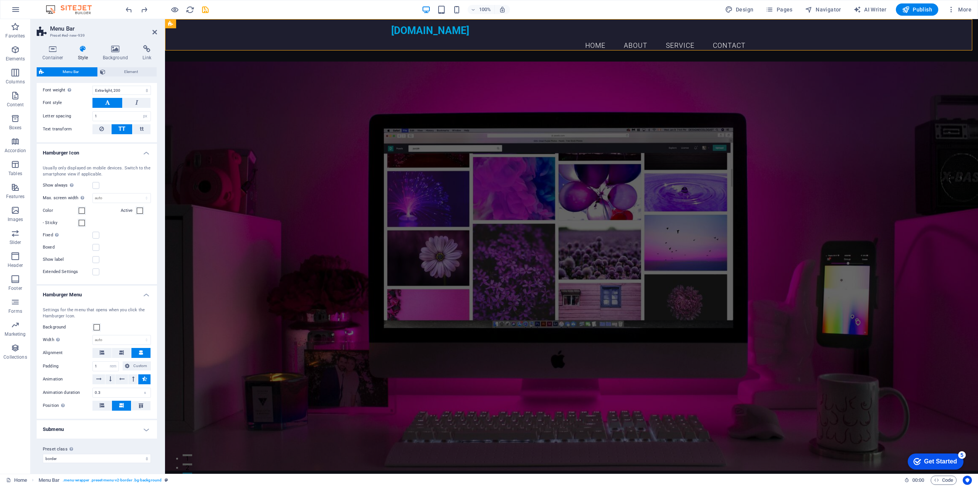
scroll to position [387, 0]
click at [131, 427] on h4 "Submenu" at bounding box center [97, 427] width 120 height 18
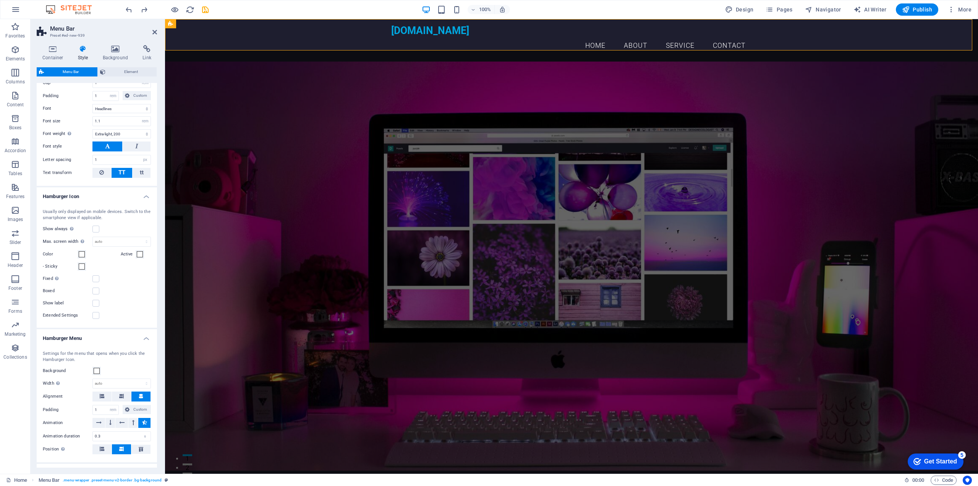
scroll to position [329, 0]
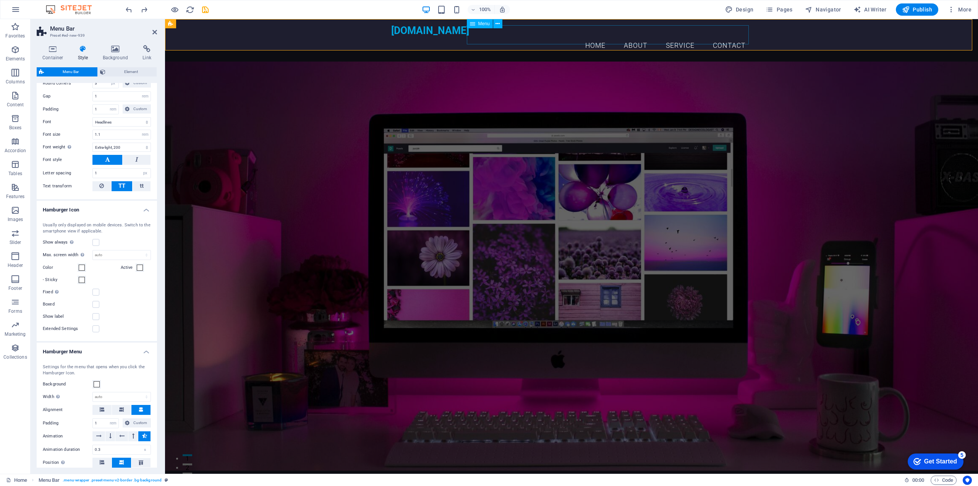
click at [543, 38] on nav "Home About Service Contact" at bounding box center [571, 45] width 361 height 19
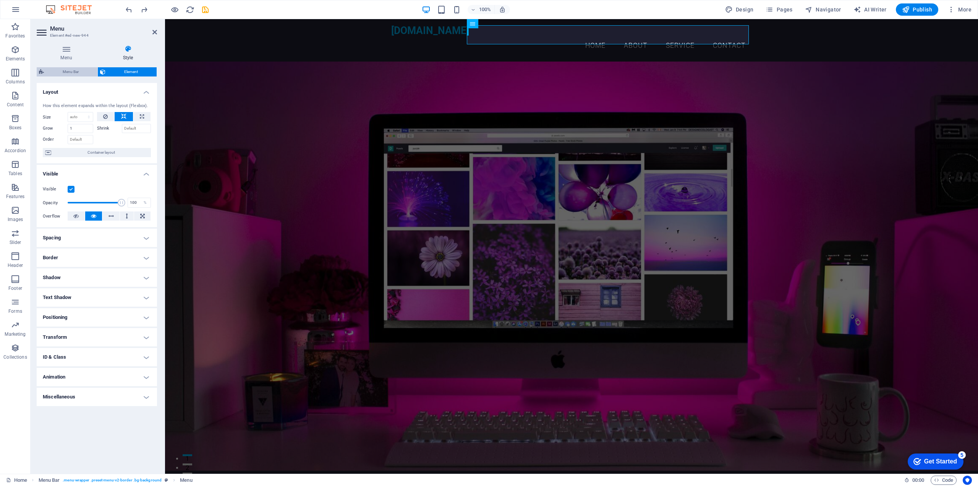
click at [72, 72] on span "Menu Bar" at bounding box center [70, 71] width 49 height 9
select select "rem"
select select "hover_border"
select select "px"
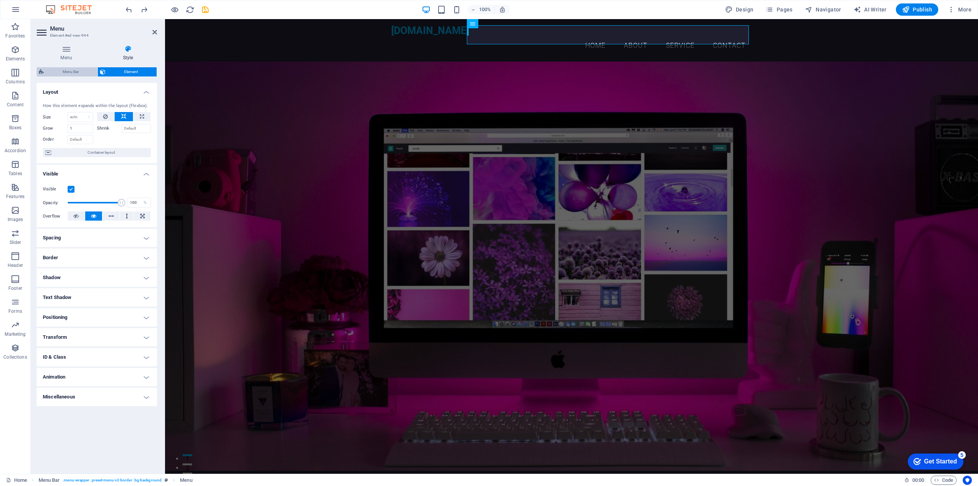
select select "rem"
select select "link-special-font"
select select "rem"
select select "200"
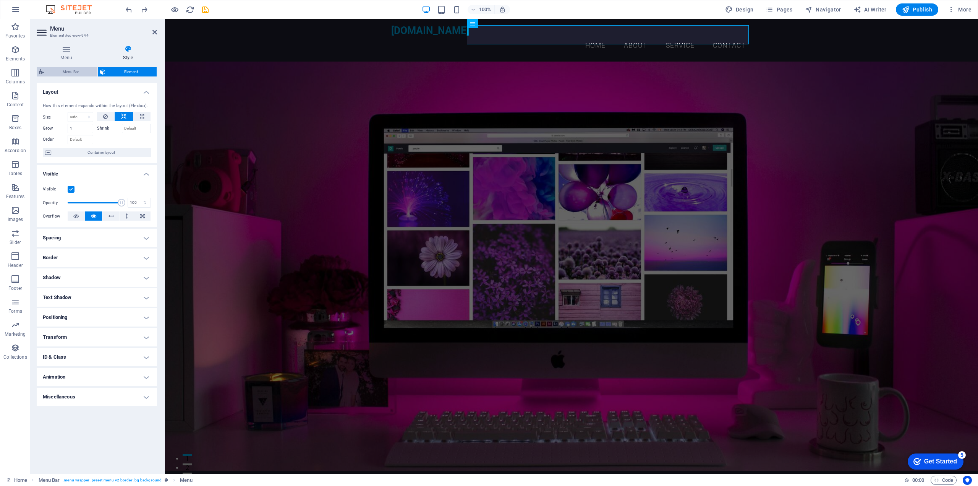
select select "px"
select select "rem"
select select "px"
select select "preset-menu-v2-border"
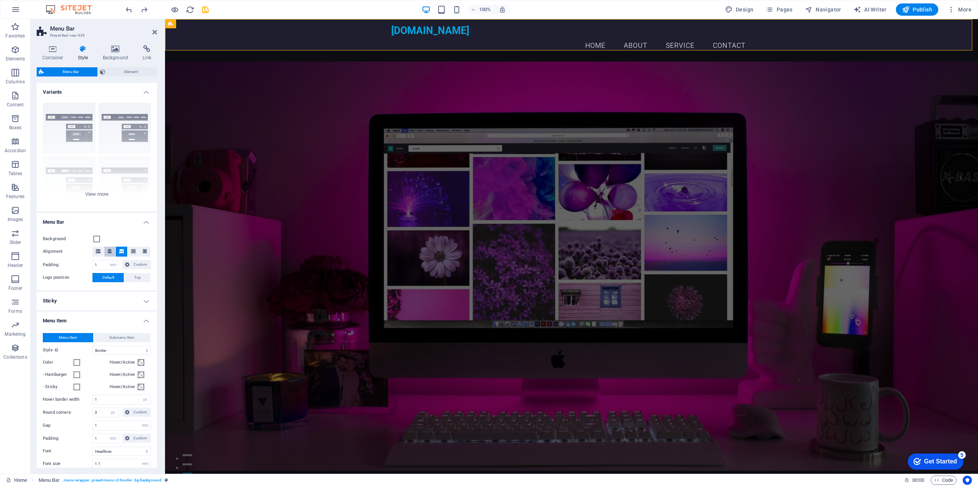
click at [112, 251] on icon at bounding box center [109, 251] width 5 height 5
click at [140, 52] on icon at bounding box center [147, 49] width 20 height 8
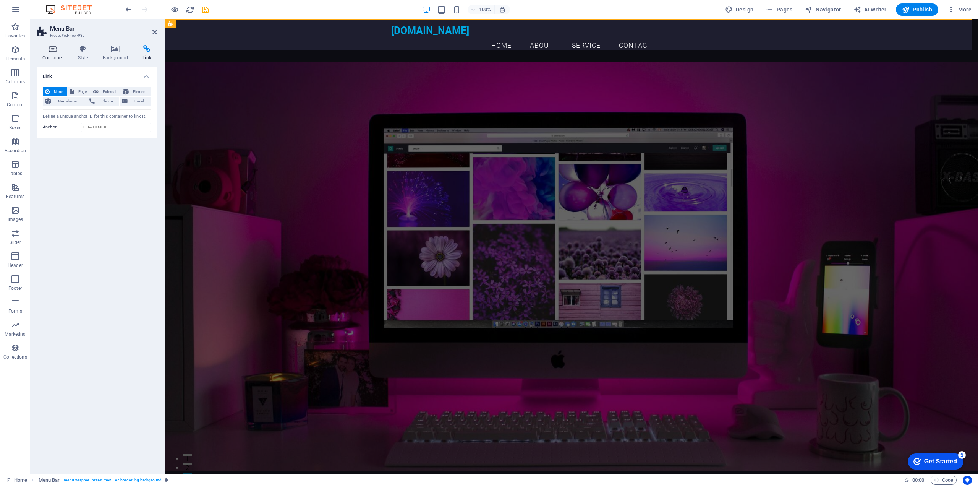
click at [62, 58] on h4 "Container" at bounding box center [55, 53] width 36 height 16
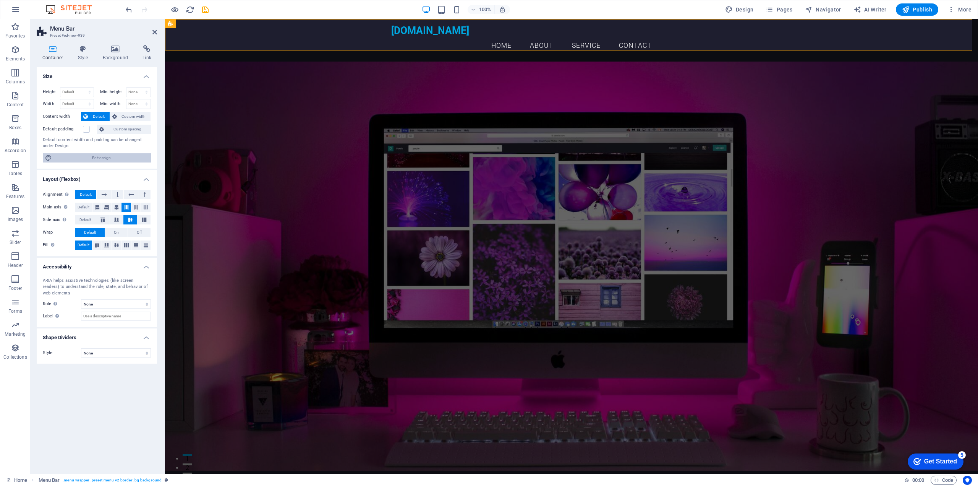
click at [124, 154] on span "Edit design" at bounding box center [101, 157] width 94 height 9
select select "rem"
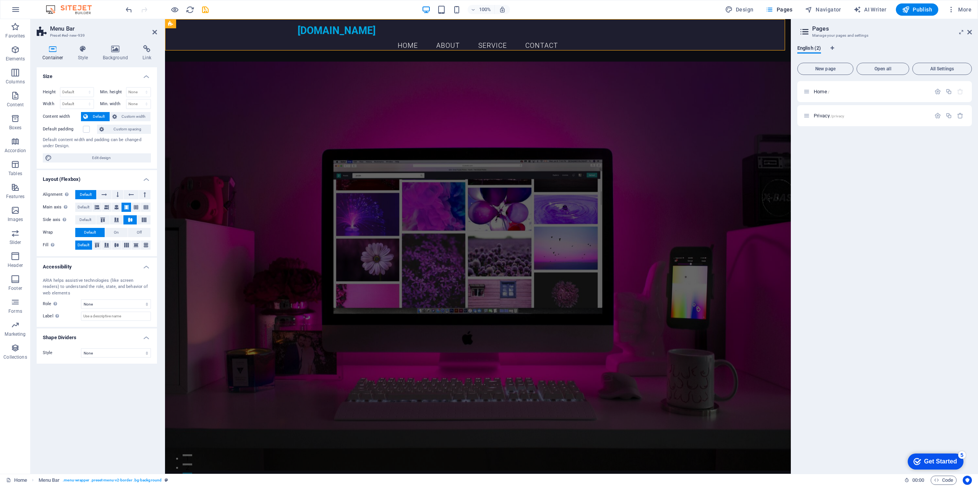
click at [970, 28] on h2 "Pages" at bounding box center [892, 28] width 160 height 7
drag, startPoint x: 967, startPoint y: 30, endPoint x: 800, endPoint y: 13, distance: 168.6
click at [967, 30] on icon at bounding box center [969, 32] width 5 height 6
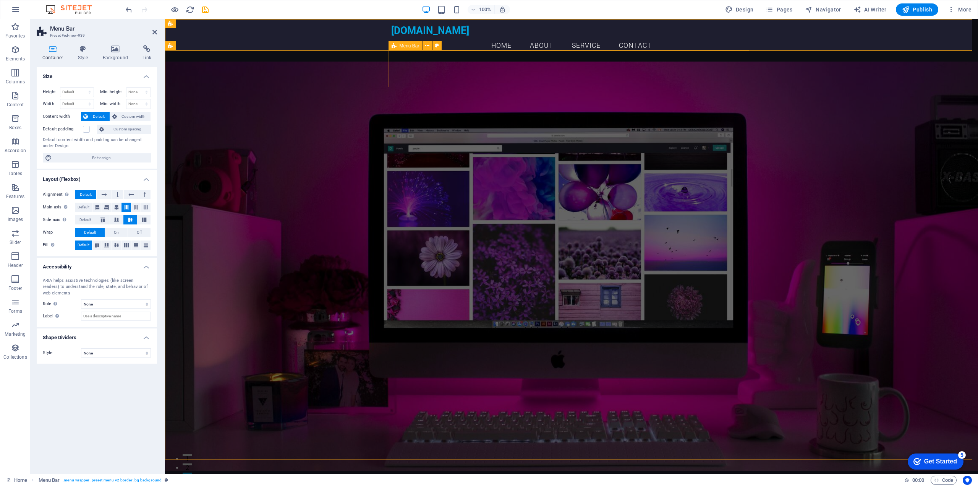
click at [484, 36] on nav "Home About Service Contact" at bounding box center [571, 45] width 361 height 19
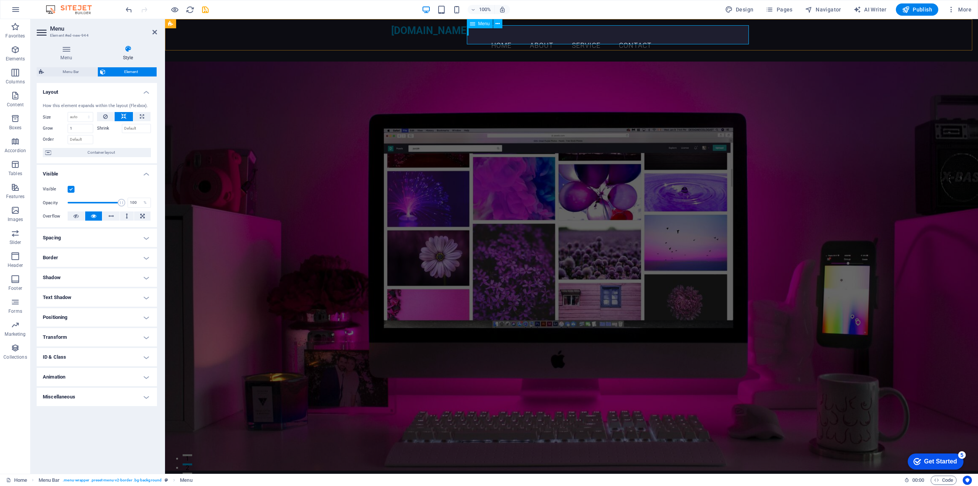
click at [471, 24] on icon at bounding box center [472, 23] width 5 height 9
click at [473, 24] on icon at bounding box center [472, 23] width 5 height 9
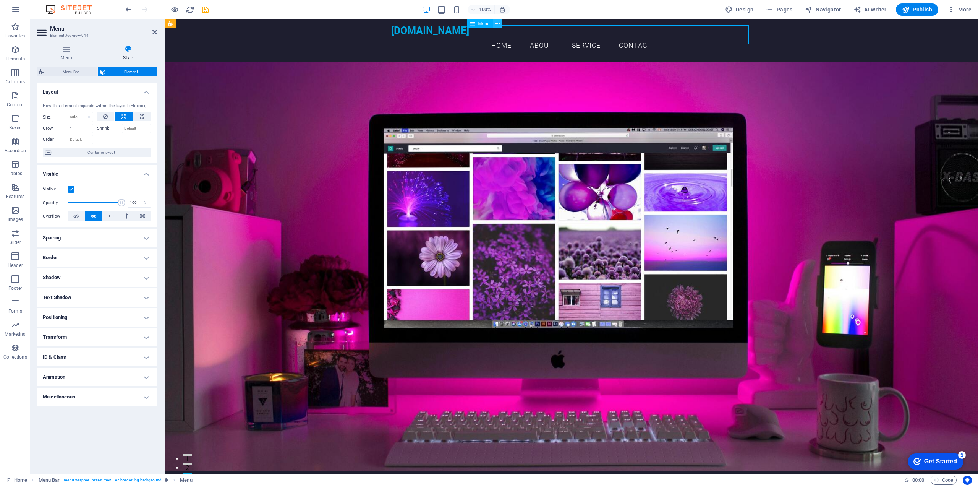
click at [497, 24] on icon at bounding box center [498, 24] width 4 height 8
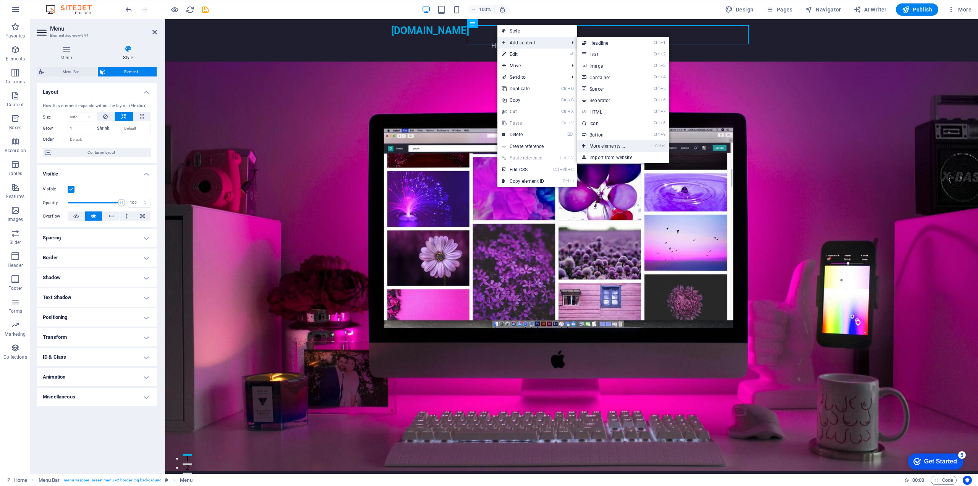
click at [613, 149] on link "Ctrl ⏎ More elements ..." at bounding box center [608, 145] width 63 height 11
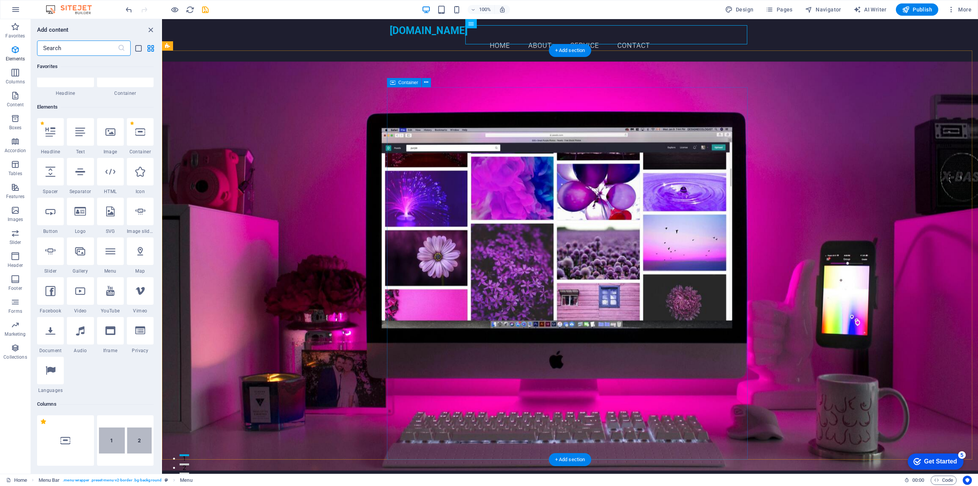
scroll to position [81, 0]
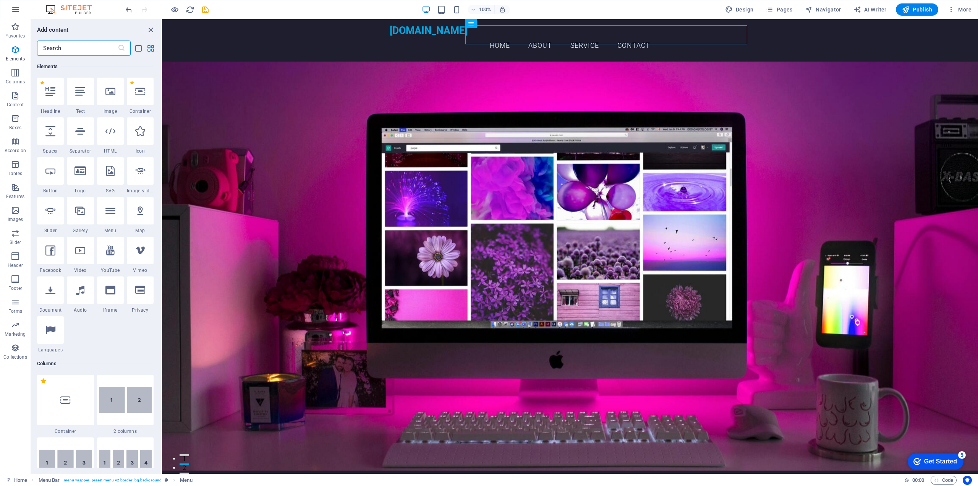
click at [88, 48] on input "text" at bounding box center [77, 48] width 81 height 15
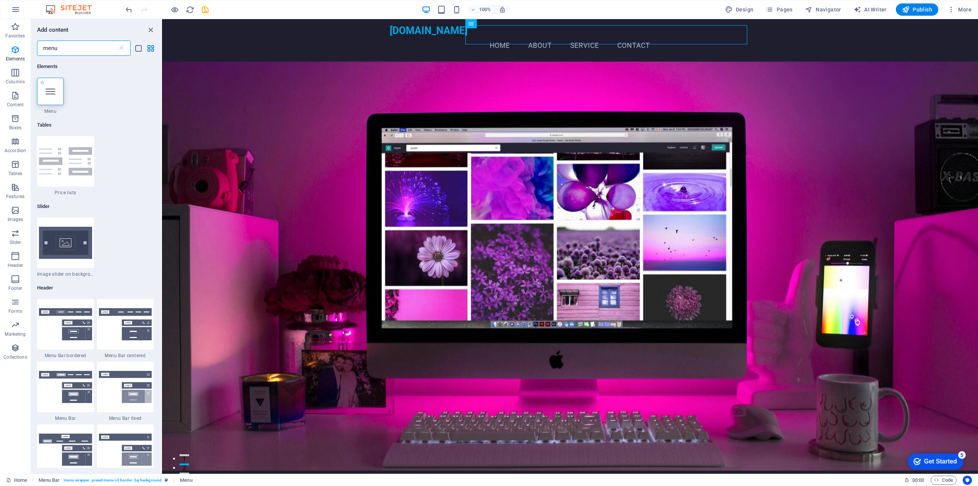
type input "menu"
click at [60, 88] on div at bounding box center [50, 92] width 27 height 28
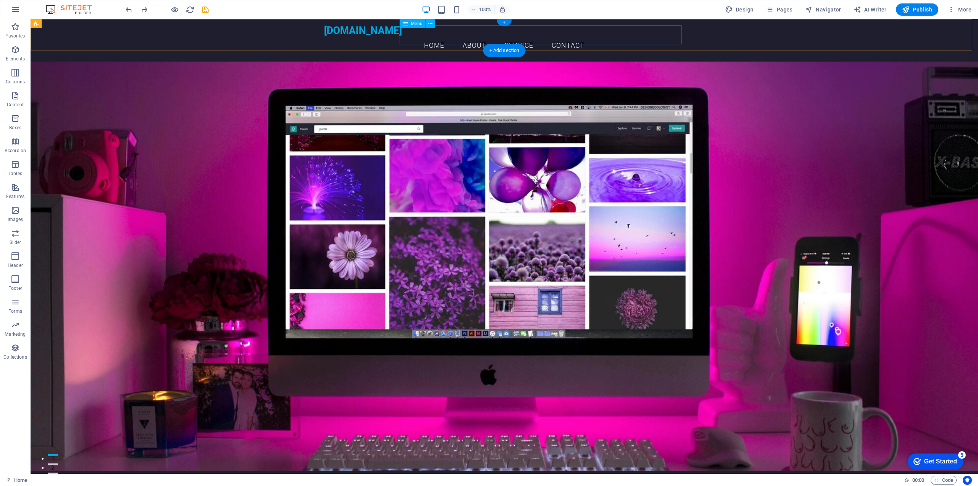
click at [528, 36] on nav "Home About Service Contact" at bounding box center [504, 45] width 361 height 19
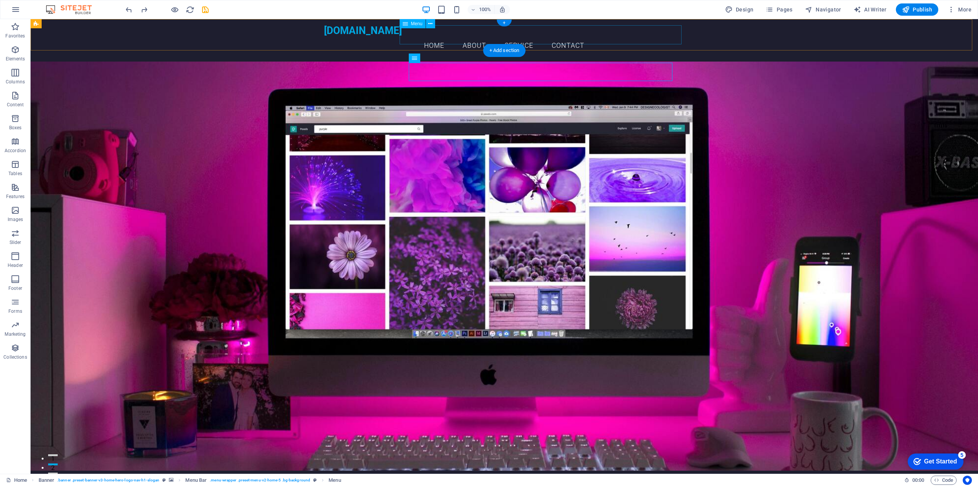
click at [618, 36] on nav "Home About Service Contact" at bounding box center [504, 45] width 361 height 19
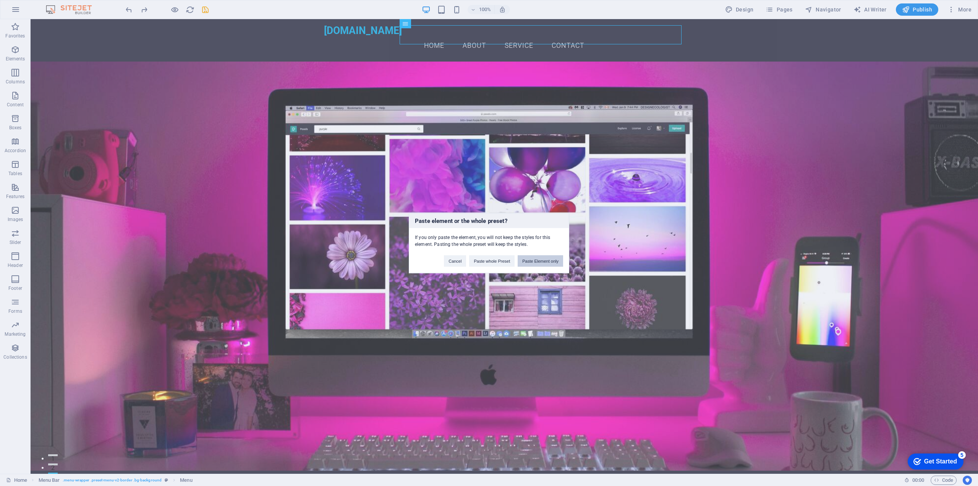
click at [535, 260] on button "Paste Element only" at bounding box center [540, 260] width 45 height 11
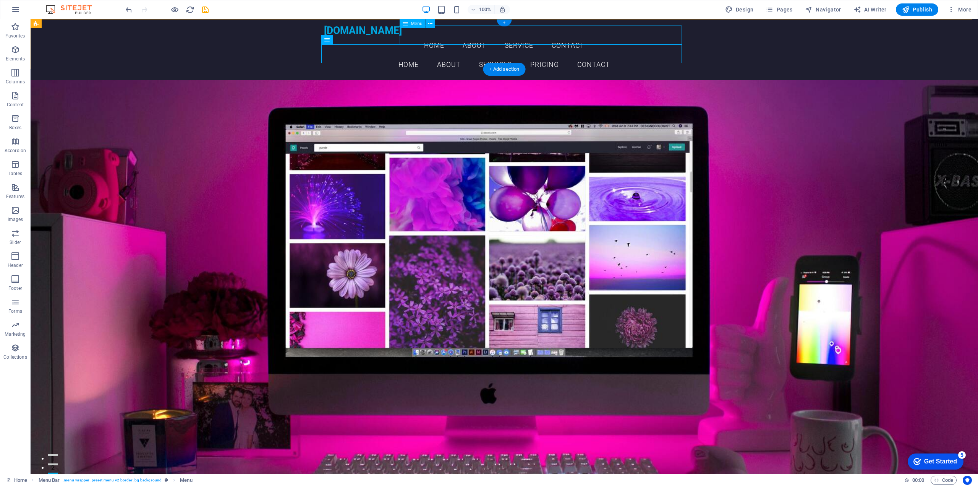
click at [551, 36] on nav "Home About Service Contact" at bounding box center [504, 45] width 361 height 19
click at [437, 36] on nav "Home About Service Contact" at bounding box center [504, 45] width 361 height 19
click at [430, 22] on icon at bounding box center [430, 24] width 4 height 8
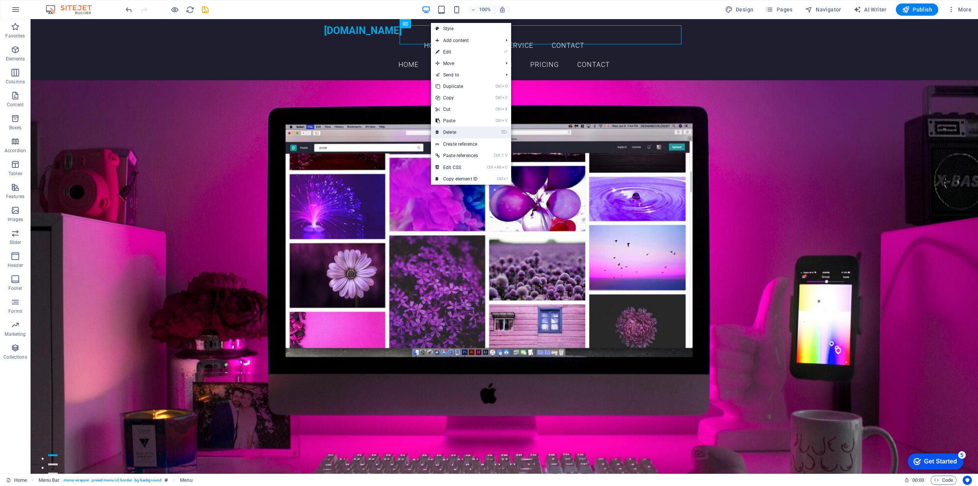
click at [446, 136] on link "⌦ Delete" at bounding box center [457, 131] width 52 height 11
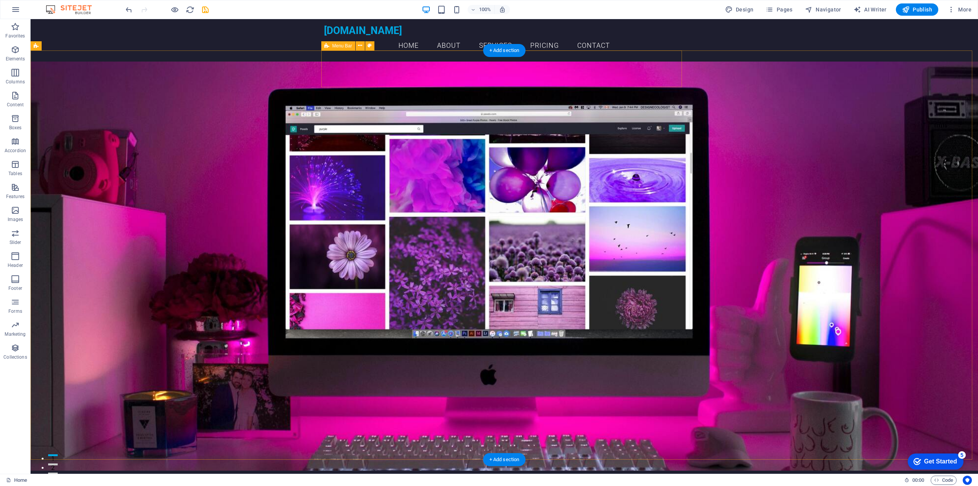
click at [382, 470] on div "bugzstudio.co.uk Home About Services Pricing Contact Menu" at bounding box center [504, 494] width 361 height 48
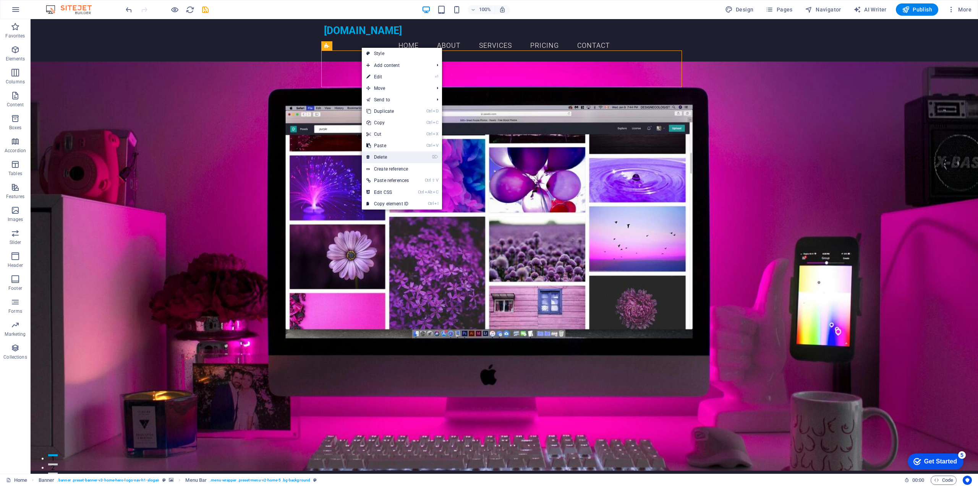
click at [389, 153] on link "⌦ Delete" at bounding box center [388, 156] width 52 height 11
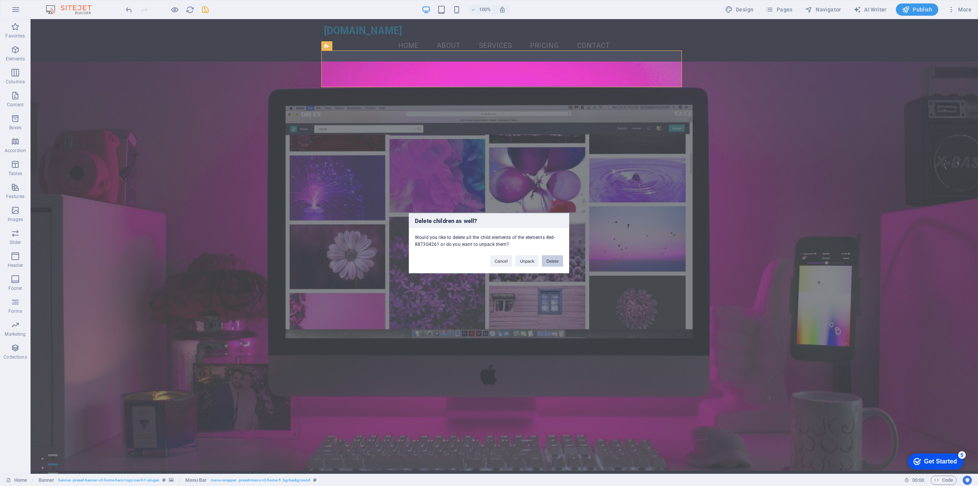
click at [555, 261] on button "Delete" at bounding box center [552, 260] width 21 height 11
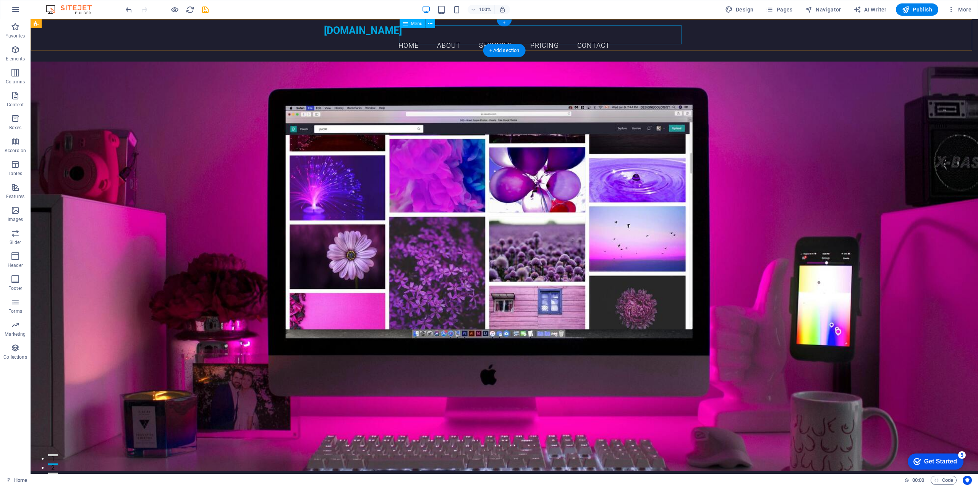
click at [444, 36] on nav "Home About Services Pricing Contact" at bounding box center [504, 45] width 361 height 19
select select
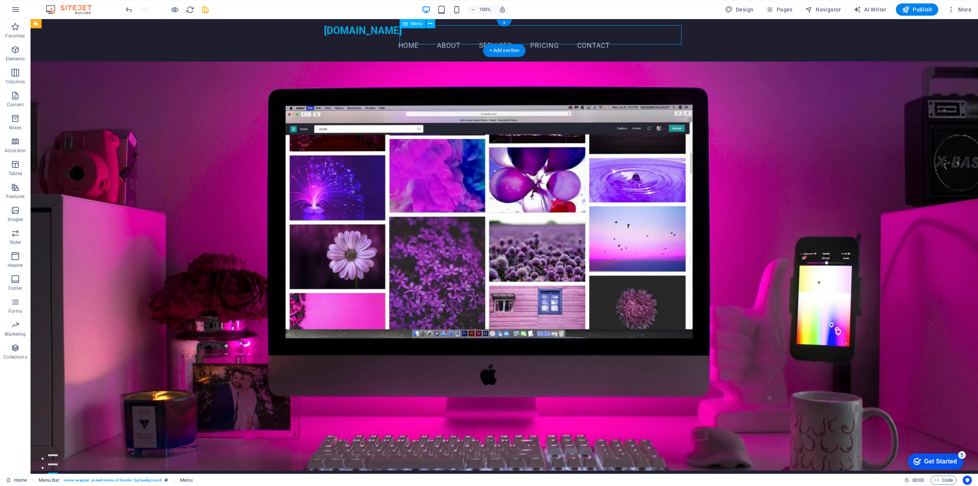
select select
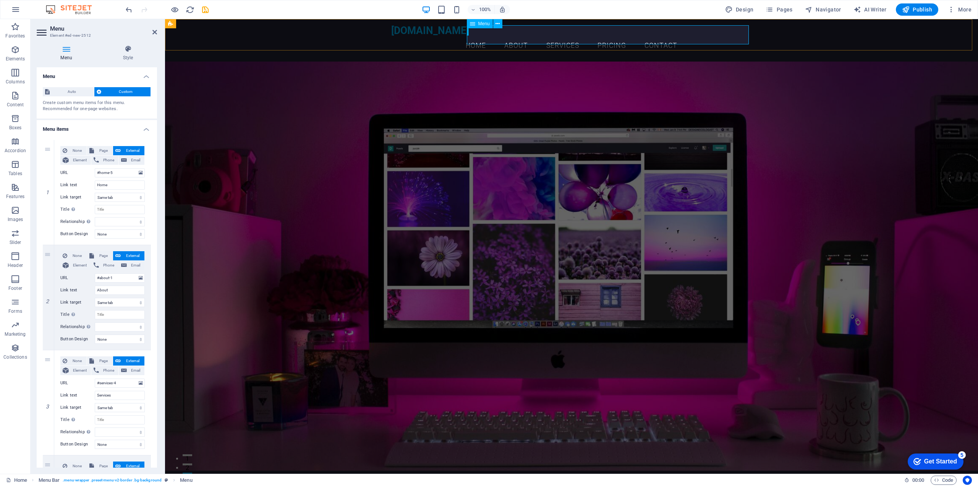
click at [511, 36] on nav "Home About Services Pricing Contact" at bounding box center [571, 45] width 361 height 19
click at [544, 36] on nav "Home About Services Pricing Contact" at bounding box center [571, 45] width 361 height 19
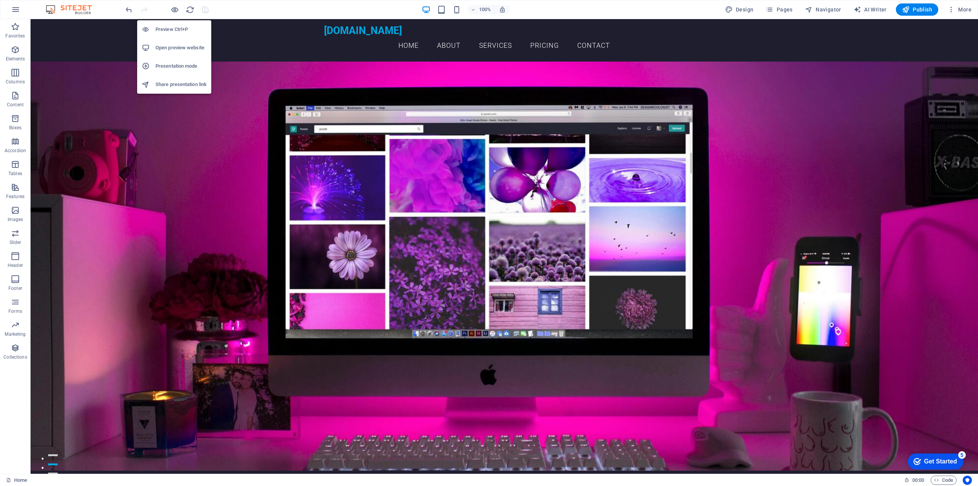
click at [175, 43] on h6 "Open preview website" at bounding box center [181, 47] width 51 height 9
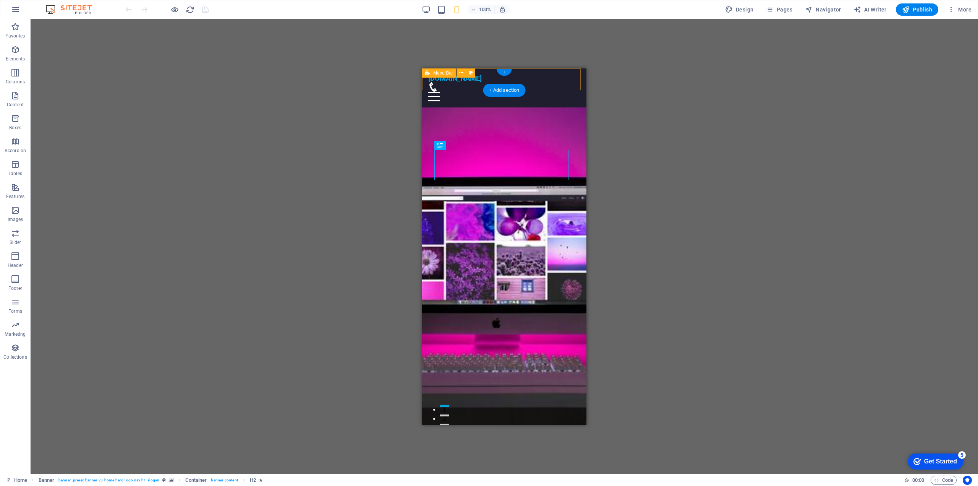
click at [567, 73] on div "bugzstudio.co.uk Menu Home About Services Pricing Contact" at bounding box center [504, 87] width 164 height 39
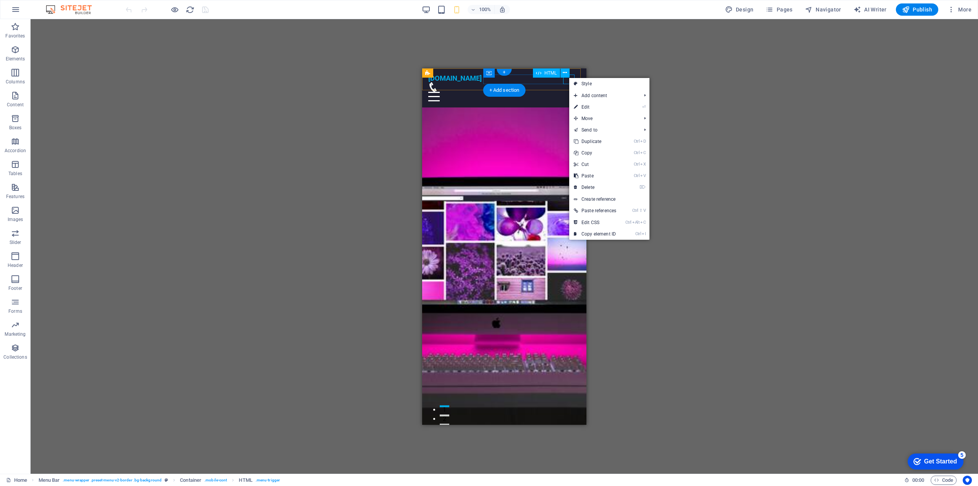
click at [563, 91] on div "Menu" at bounding box center [504, 96] width 152 height 10
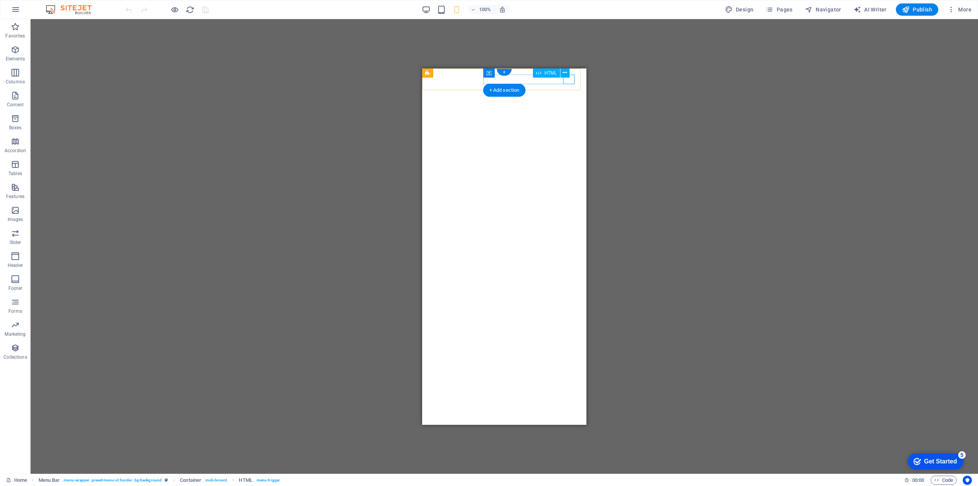
click at [440, 91] on div "Menu" at bounding box center [433, 96] width 11 height 10
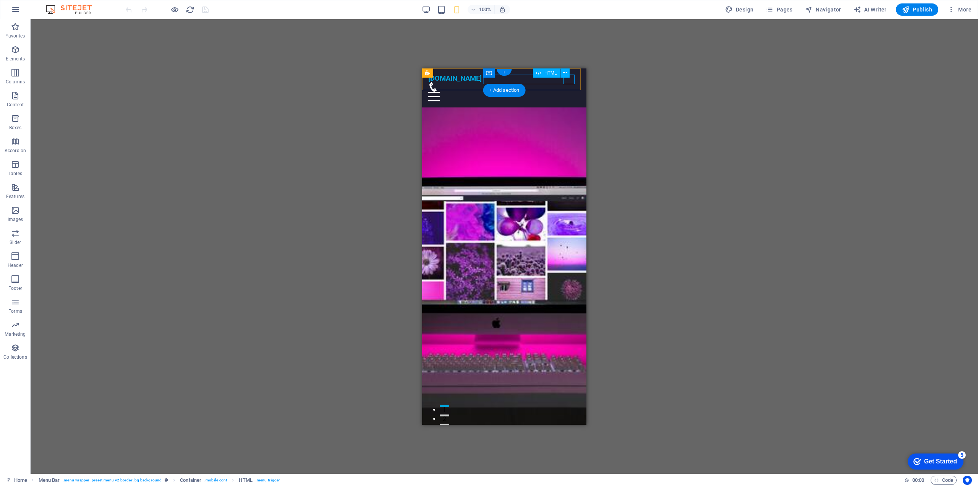
click at [569, 91] on div "Menu" at bounding box center [504, 96] width 152 height 10
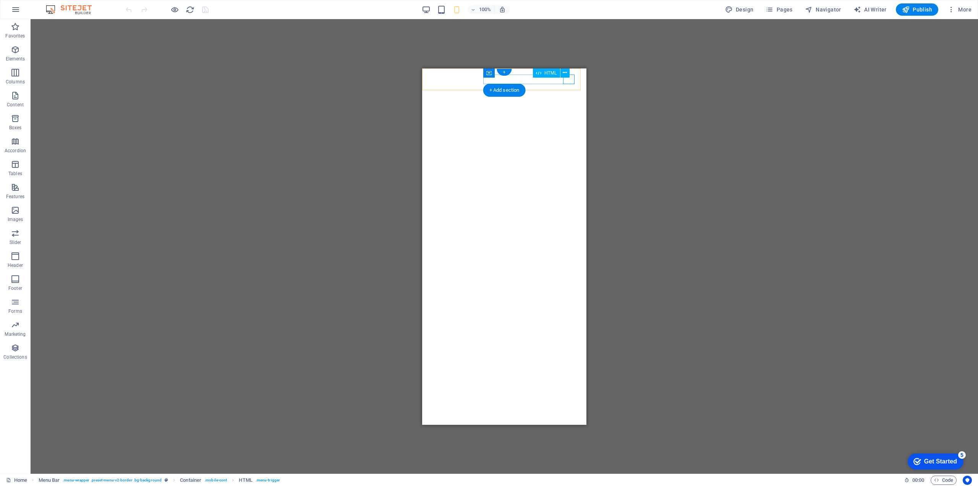
click at [440, 91] on div "Menu" at bounding box center [433, 96] width 11 height 10
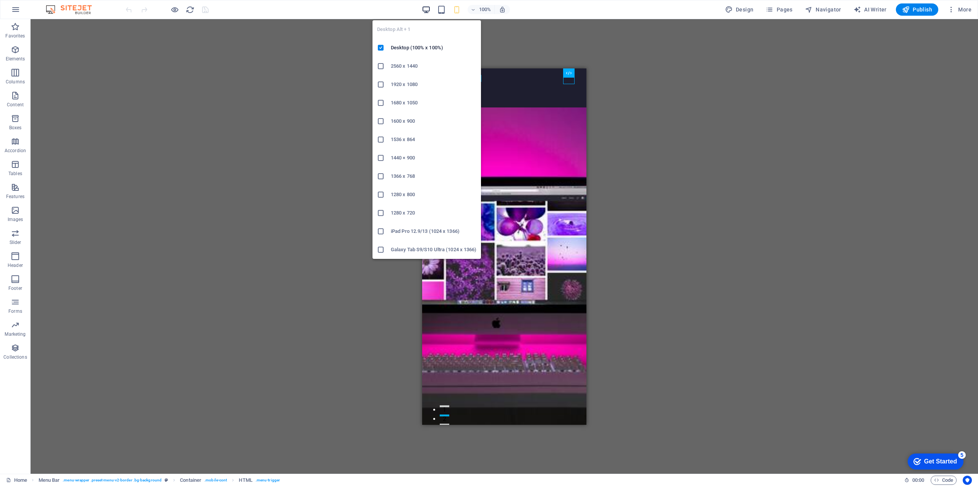
click at [431, 11] on icon "button" at bounding box center [426, 9] width 9 height 9
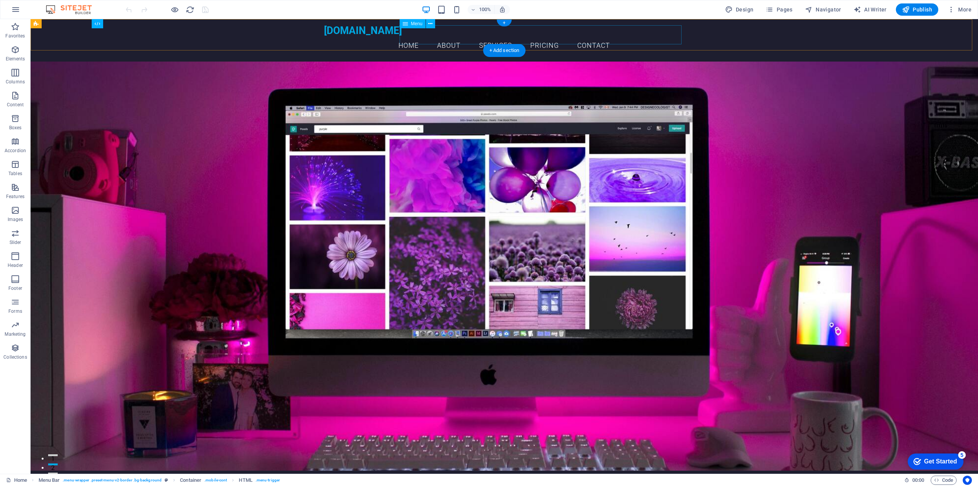
click at [673, 36] on nav "Home About Services Pricing Contact" at bounding box center [504, 45] width 361 height 19
select select
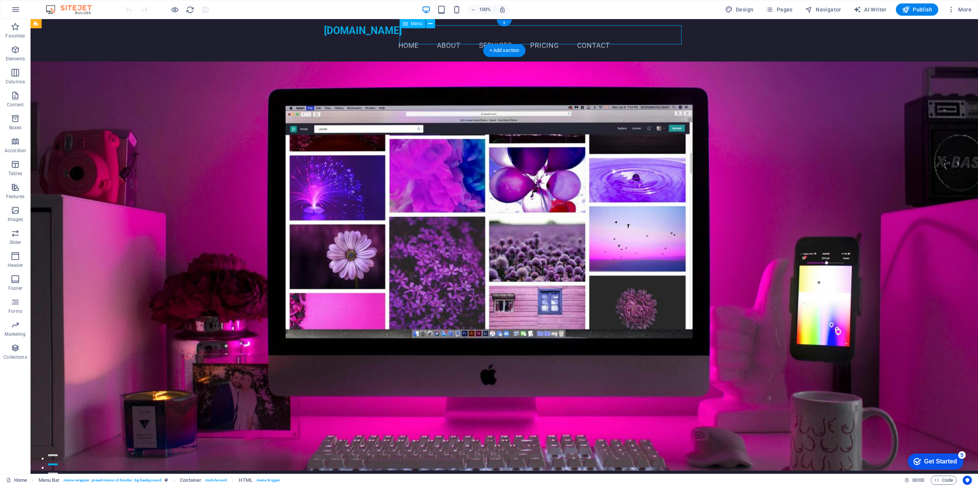
select select
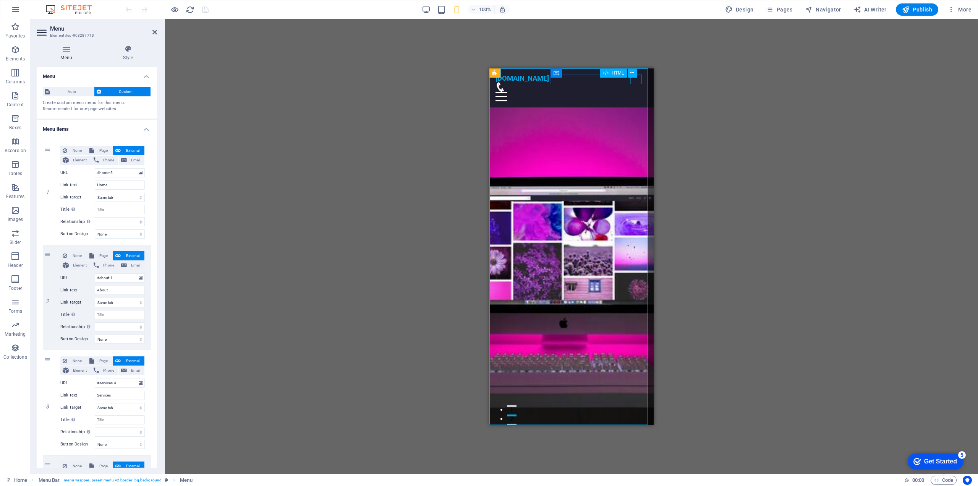
click at [638, 91] on div "Menu" at bounding box center [572, 96] width 152 height 10
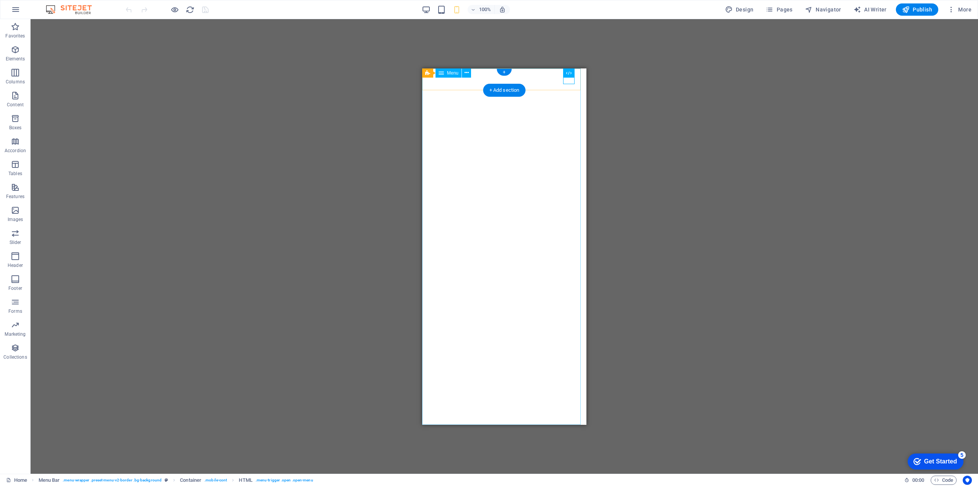
click at [561, 112] on nav "Home About Services Pricing Contact" at bounding box center [504, 246] width 164 height 356
click at [559, 115] on nav "Home About Services Pricing Contact" at bounding box center [504, 246] width 164 height 356
select select
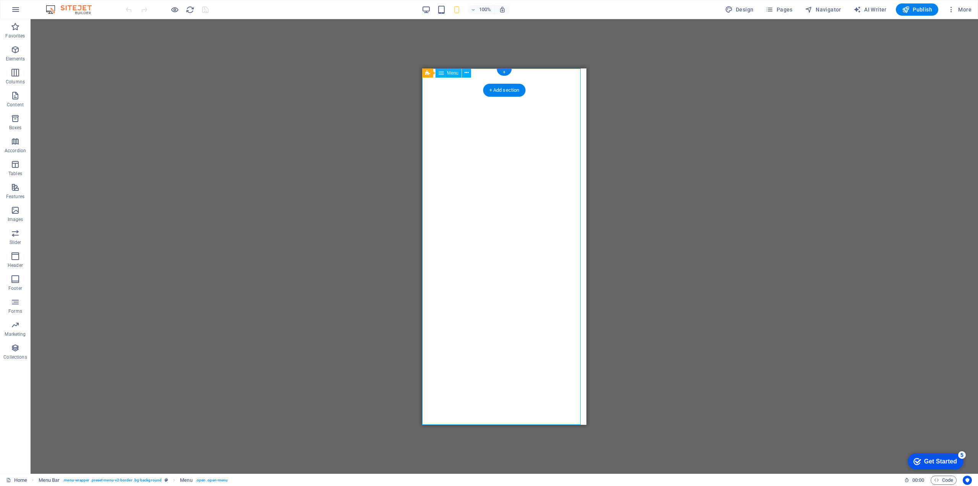
select select
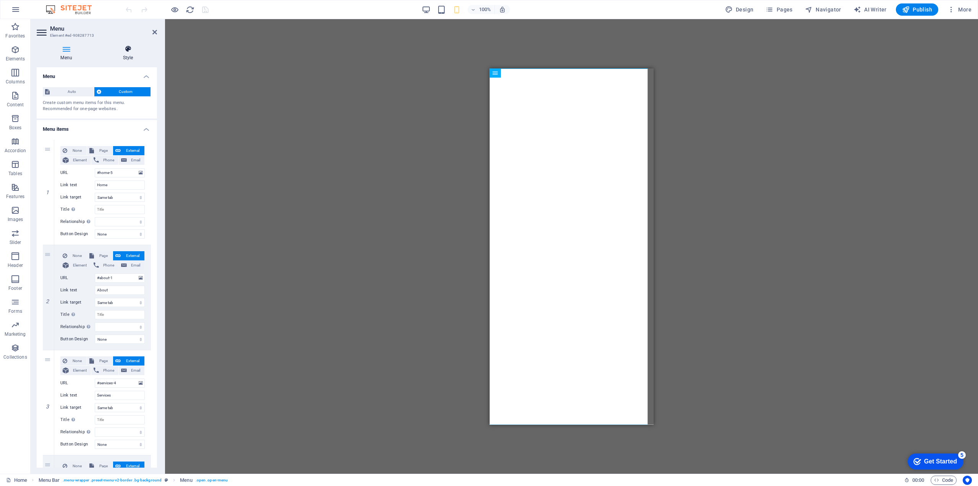
click at [123, 57] on h4 "Style" at bounding box center [128, 53] width 58 height 16
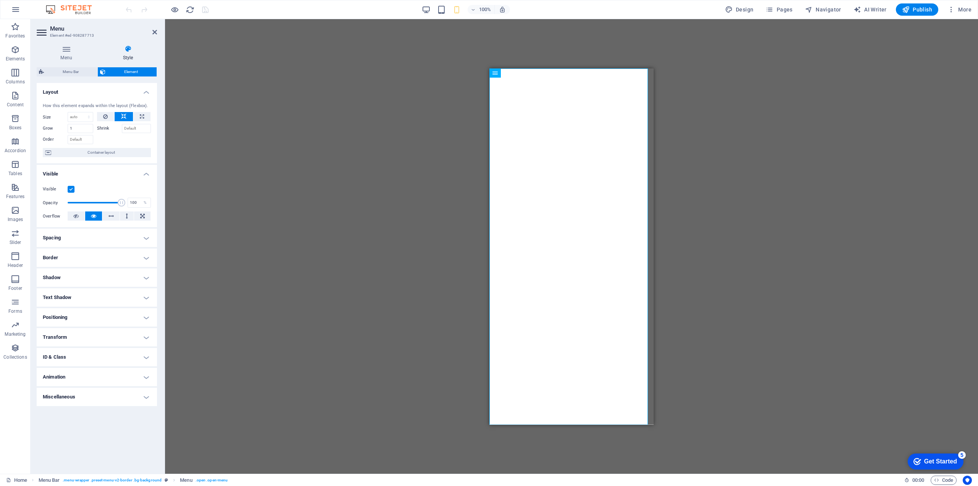
click at [122, 275] on h4 "Shadow" at bounding box center [97, 277] width 120 height 18
click at [122, 275] on h4 "Shadow" at bounding box center [97, 275] width 120 height 14
click at [541, 136] on nav "Home About Services Pricing Contact" at bounding box center [571, 246] width 164 height 356
click at [124, 51] on icon at bounding box center [128, 49] width 58 height 8
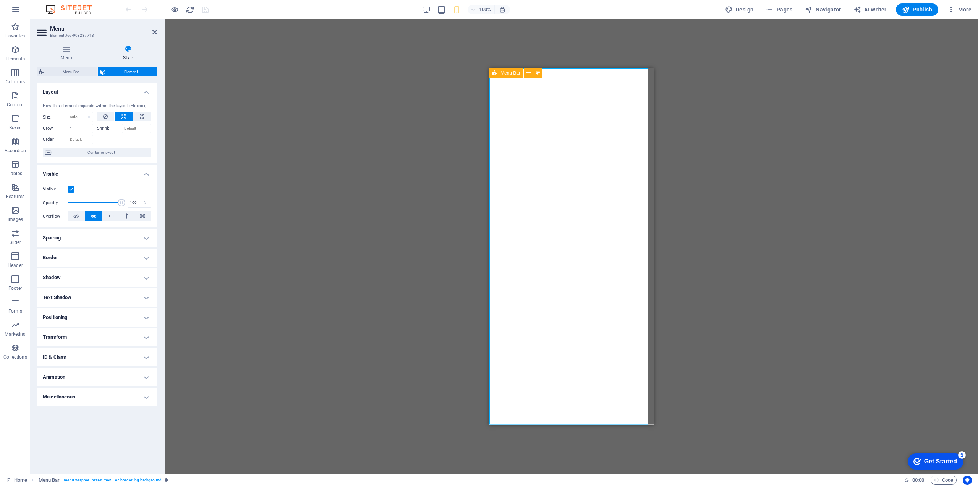
click at [564, 75] on nav "Home About Services Pricing Contact" at bounding box center [571, 246] width 164 height 356
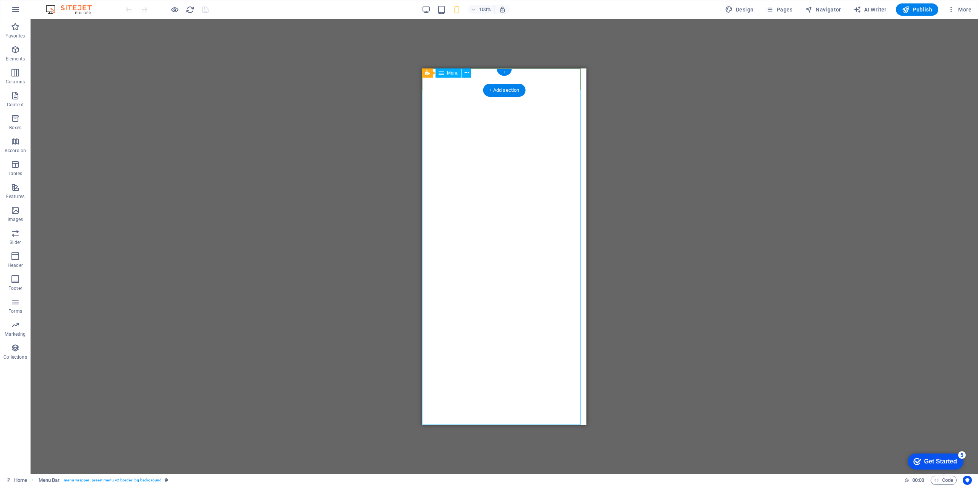
click at [497, 75] on nav "Home About Services Pricing Contact" at bounding box center [504, 246] width 164 height 356
click at [520, 164] on nav "Home About Services Pricing Contact" at bounding box center [504, 246] width 164 height 356
click at [556, 121] on nav "Home About Services Pricing Contact" at bounding box center [504, 246] width 164 height 356
click at [574, 101] on nav "Home About Services Pricing Contact" at bounding box center [504, 246] width 164 height 356
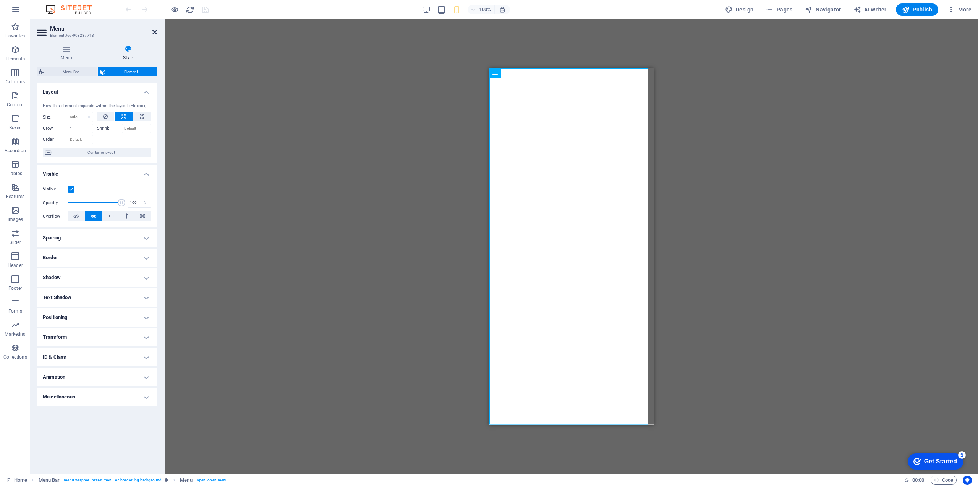
click at [154, 34] on icon at bounding box center [154, 32] width 5 height 6
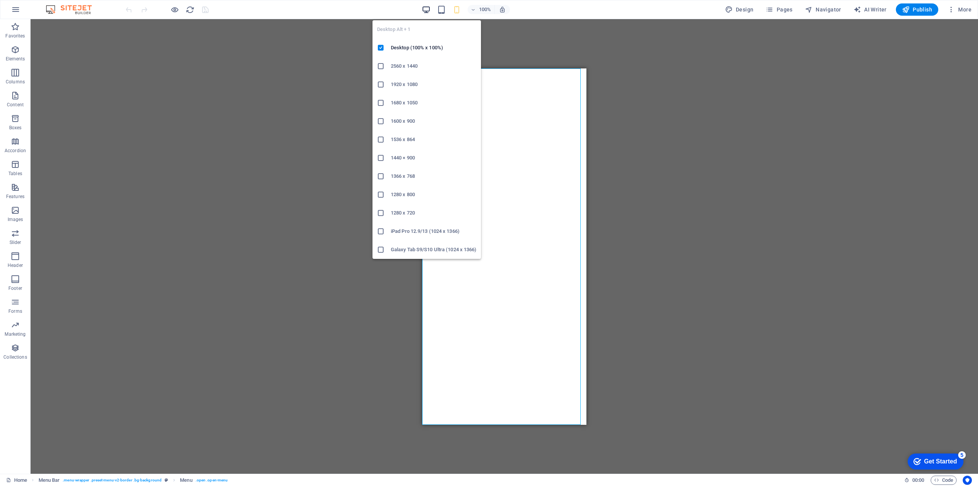
click at [429, 15] on div "Desktop Alt + 1 Desktop (100% x 100%) 2560 x 1440 1920 x 1080 1680 x 1050 1600 …" at bounding box center [427, 136] width 109 height 245
click at [429, 7] on icon "button" at bounding box center [426, 9] width 9 height 9
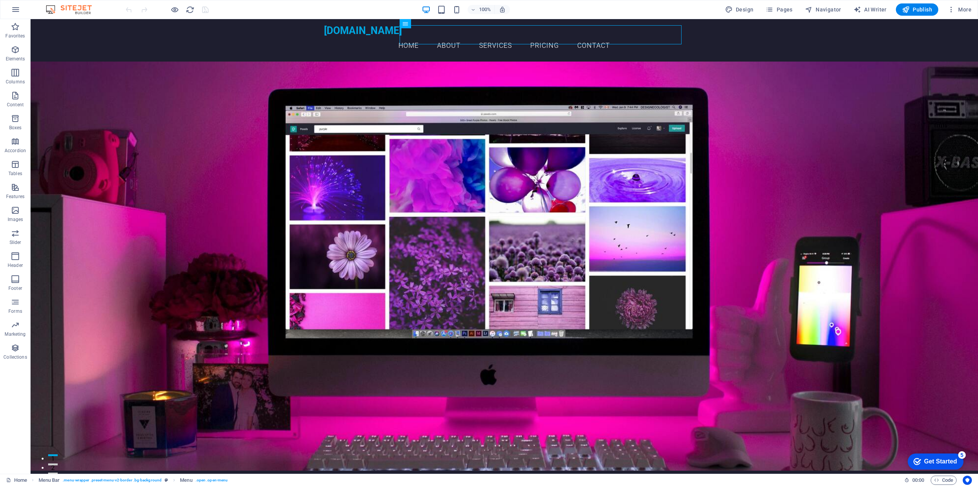
click at [0, 0] on div "100%" at bounding box center [0, 0] width 0 height 0
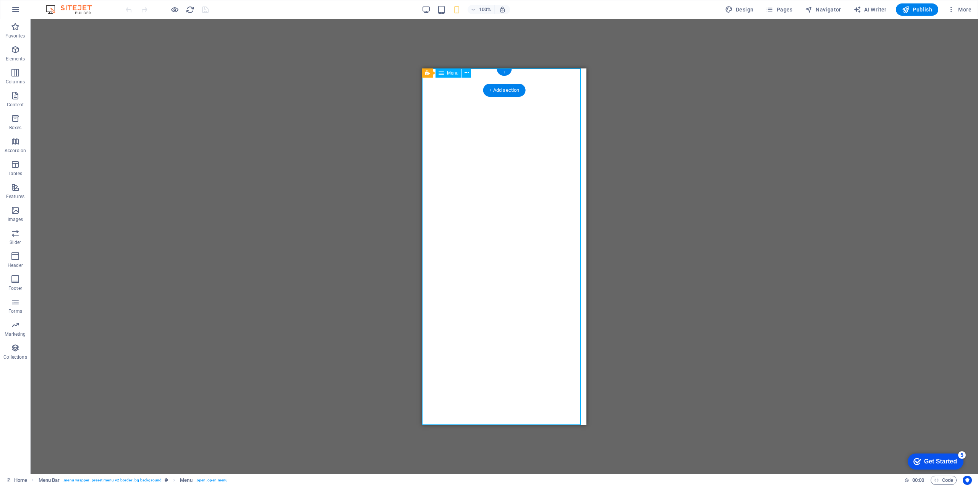
click at [563, 77] on nav "Home About Services Pricing Contact" at bounding box center [504, 246] width 164 height 356
click at [440, 91] on div "Menu" at bounding box center [433, 96] width 11 height 10
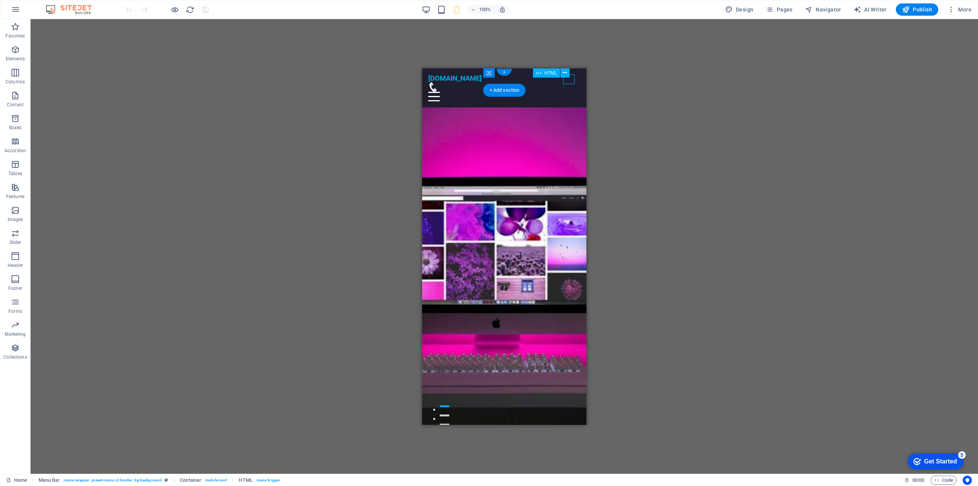
click at [567, 91] on div "Menu" at bounding box center [504, 96] width 152 height 10
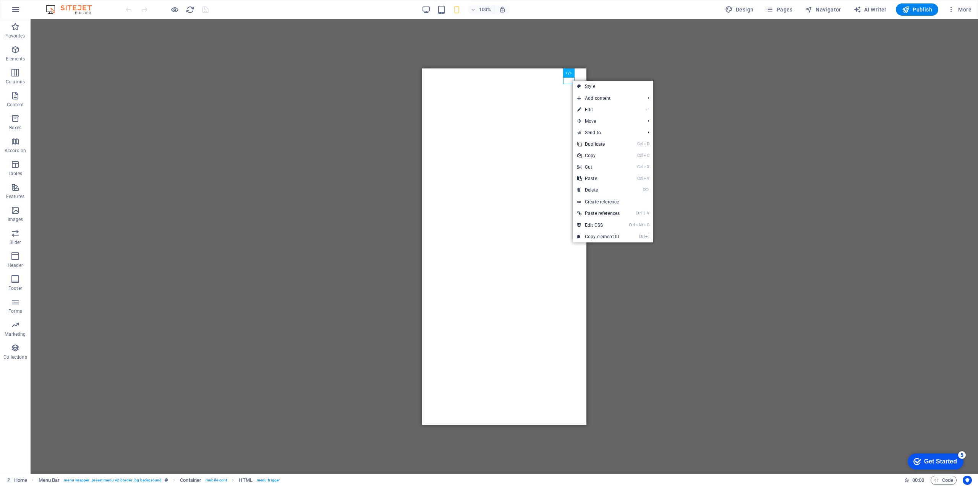
drag, startPoint x: 584, startPoint y: 87, endPoint x: 297, endPoint y: 111, distance: 288.0
click at [584, 87] on link "Style" at bounding box center [613, 86] width 80 height 11
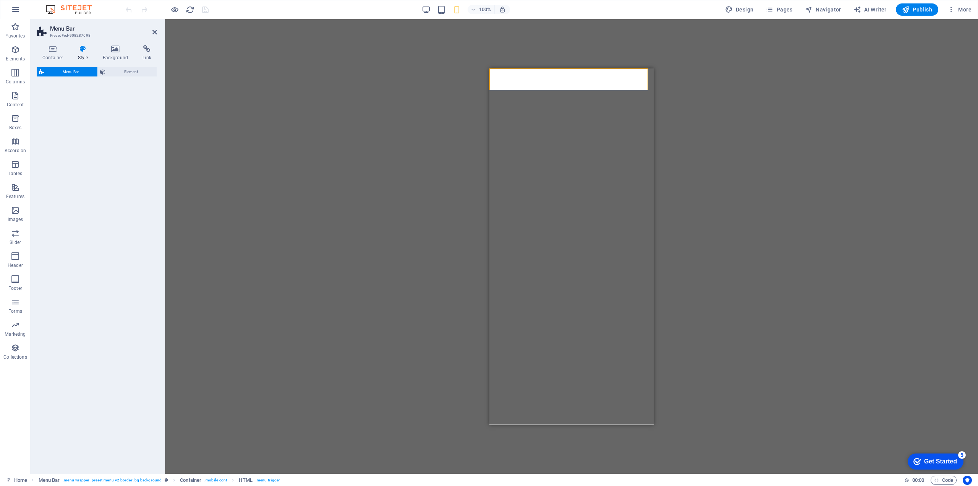
select select "rem"
select select "preset-menu-v2-border"
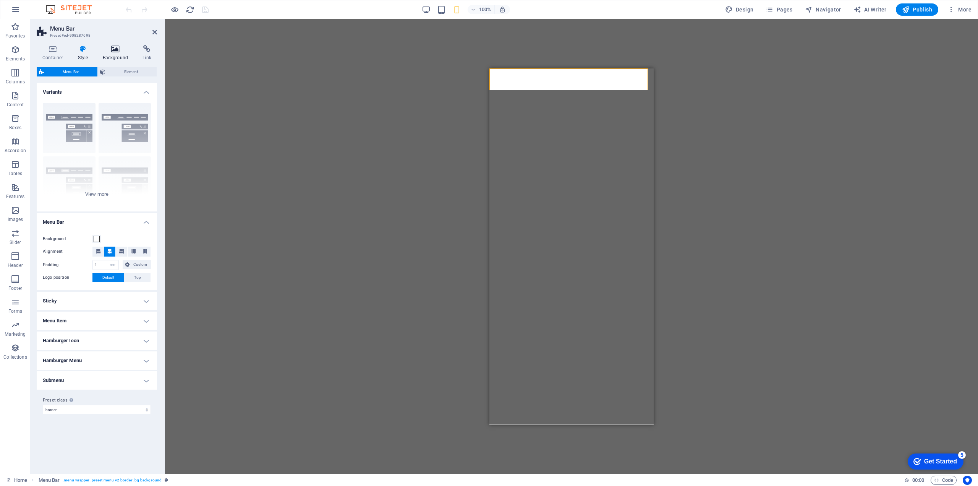
click at [119, 57] on h4 "Background" at bounding box center [117, 53] width 40 height 16
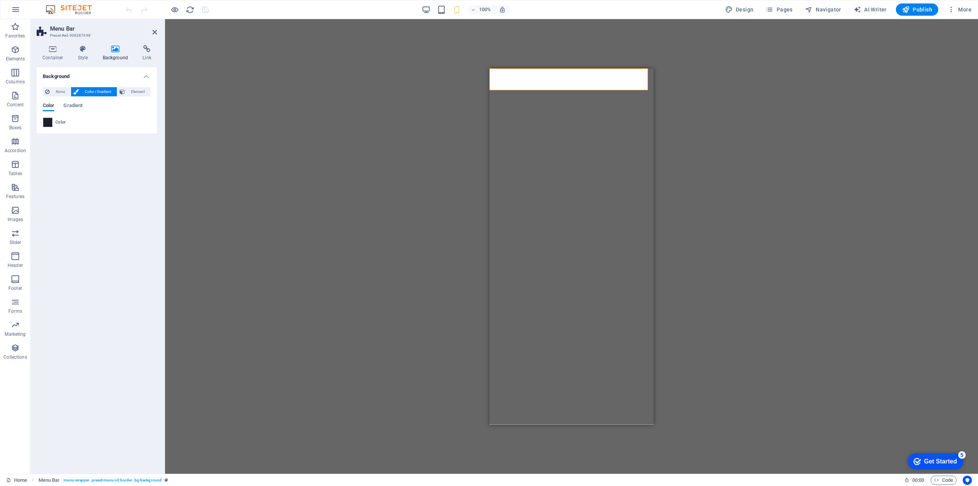
click at [49, 123] on span at bounding box center [48, 122] width 8 height 8
type input "#1e1e2f"
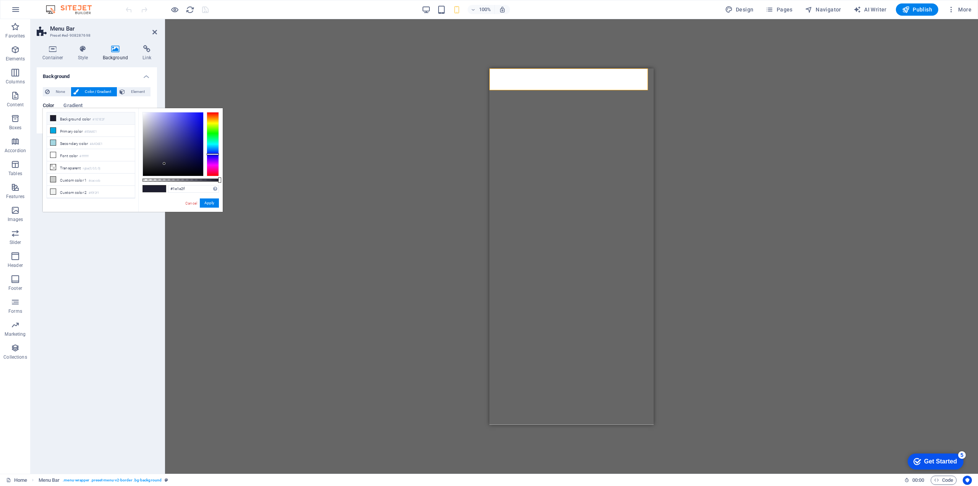
click at [53, 118] on icon at bounding box center [52, 117] width 5 height 5
click at [213, 203] on button "Apply" at bounding box center [209, 202] width 19 height 9
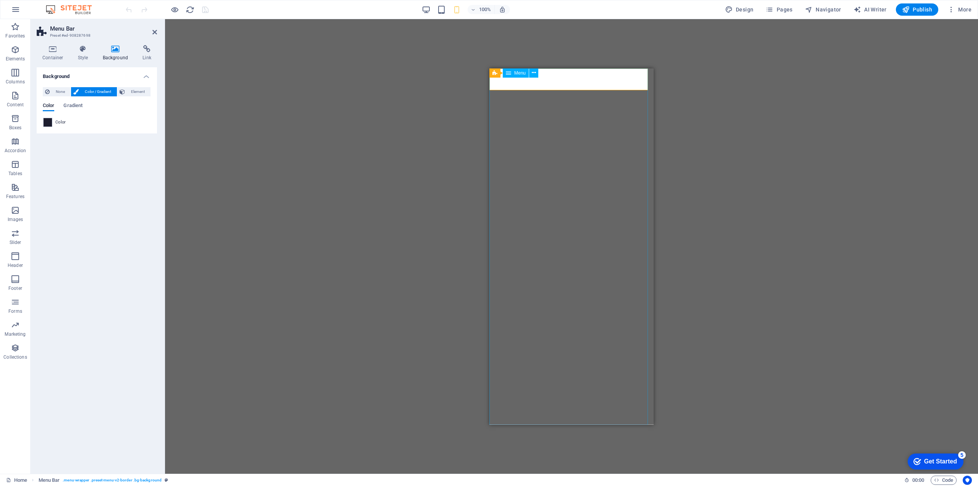
click at [538, 145] on nav "Home About Services Pricing Contact" at bounding box center [571, 246] width 164 height 356
click at [579, 91] on nav "Home About Services Pricing Contact" at bounding box center [571, 246] width 164 height 356
click at [585, 82] on nav "Home About Services Pricing Contact" at bounding box center [571, 246] width 164 height 356
click at [621, 96] on nav "Home About Services Pricing Contact" at bounding box center [571, 246] width 164 height 356
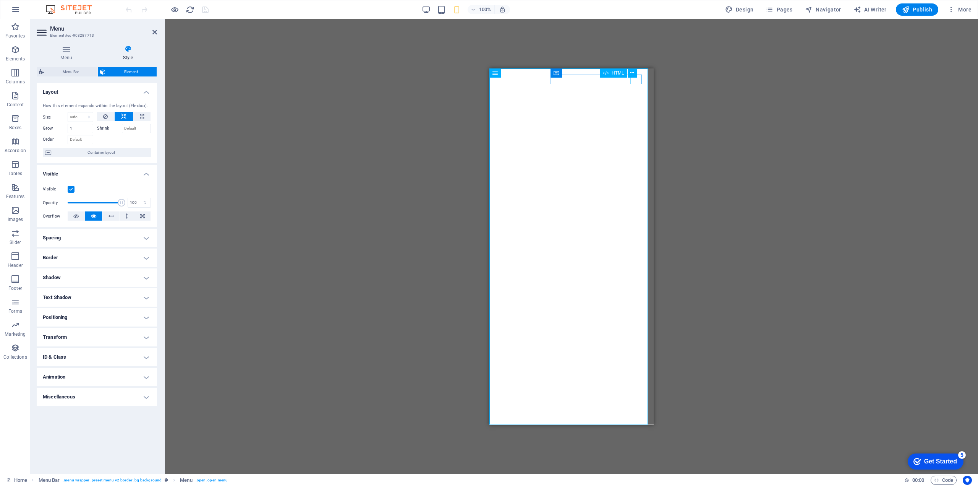
click at [507, 91] on div "Menu" at bounding box center [501, 96] width 11 height 10
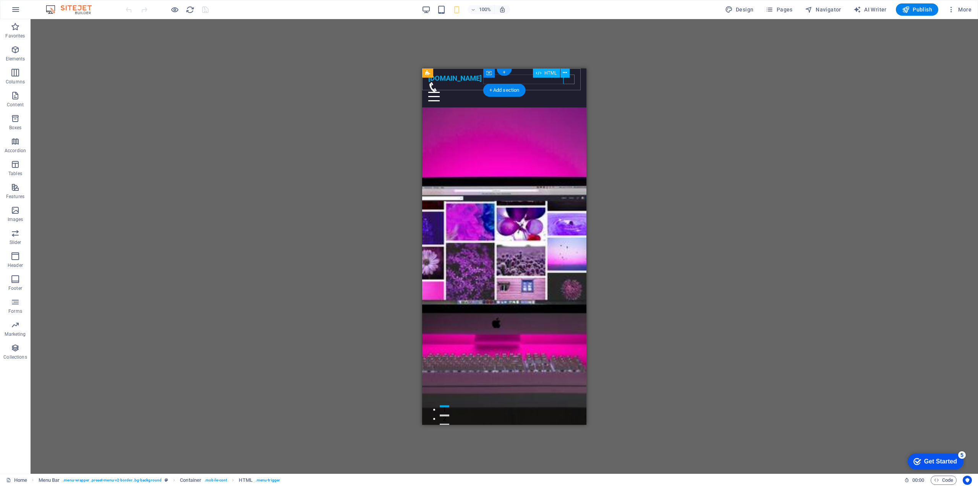
click at [570, 91] on div "Menu" at bounding box center [504, 96] width 152 height 10
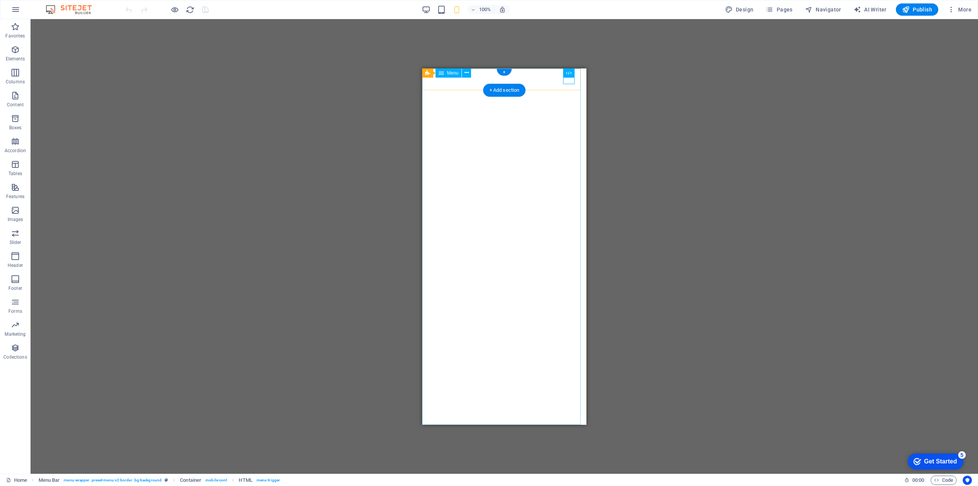
click at [561, 114] on nav "Home About Services Pricing Contact" at bounding box center [504, 246] width 164 height 356
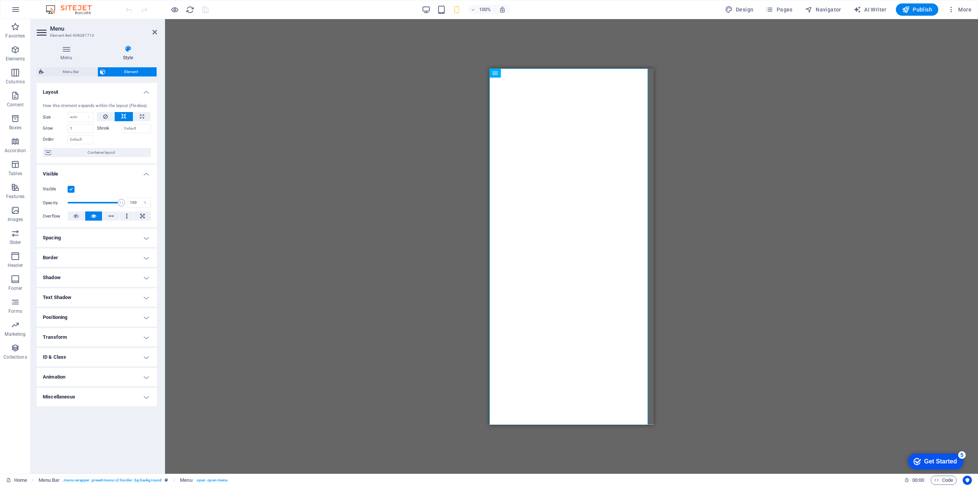
click at [113, 378] on h4 "Animation" at bounding box center [97, 377] width 120 height 18
click at [113, 378] on h4 "Animation" at bounding box center [97, 375] width 120 height 14
click at [104, 151] on span "Container layout" at bounding box center [100, 152] width 95 height 9
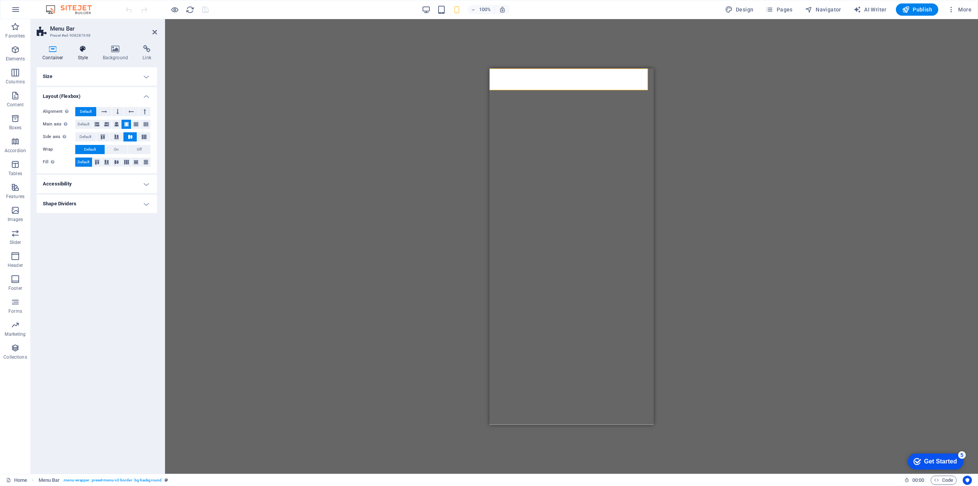
click at [78, 52] on icon at bounding box center [83, 49] width 22 height 8
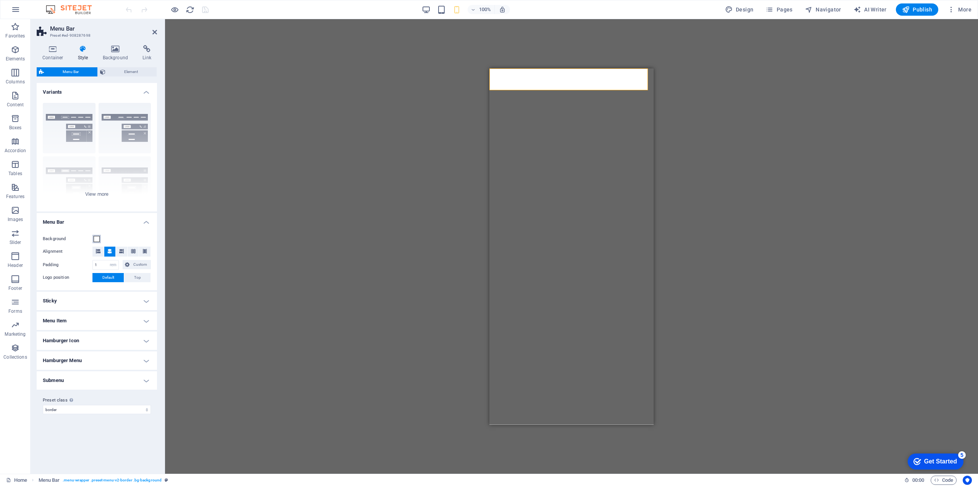
click at [98, 239] on span at bounding box center [97, 239] width 6 height 6
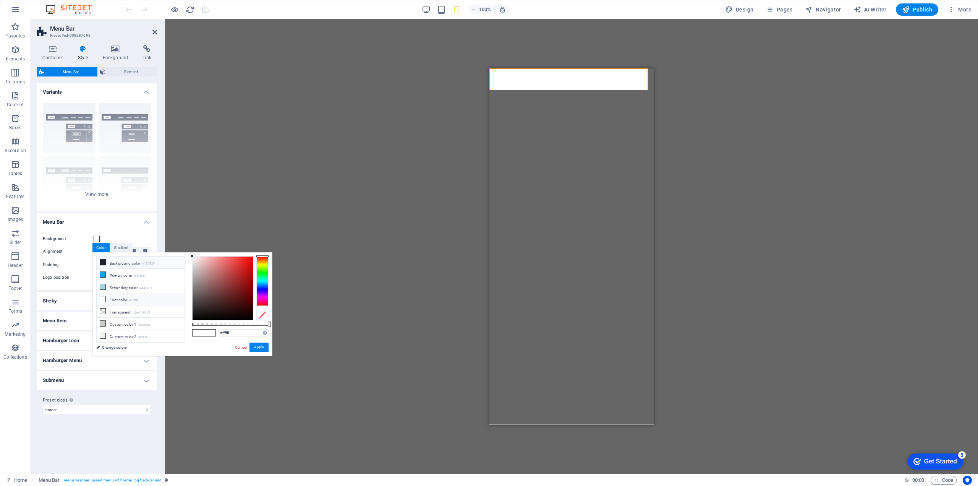
click at [105, 262] on icon at bounding box center [102, 261] width 5 height 5
type input "#1e1e2f"
click at [262, 348] on button "Apply" at bounding box center [258, 346] width 19 height 9
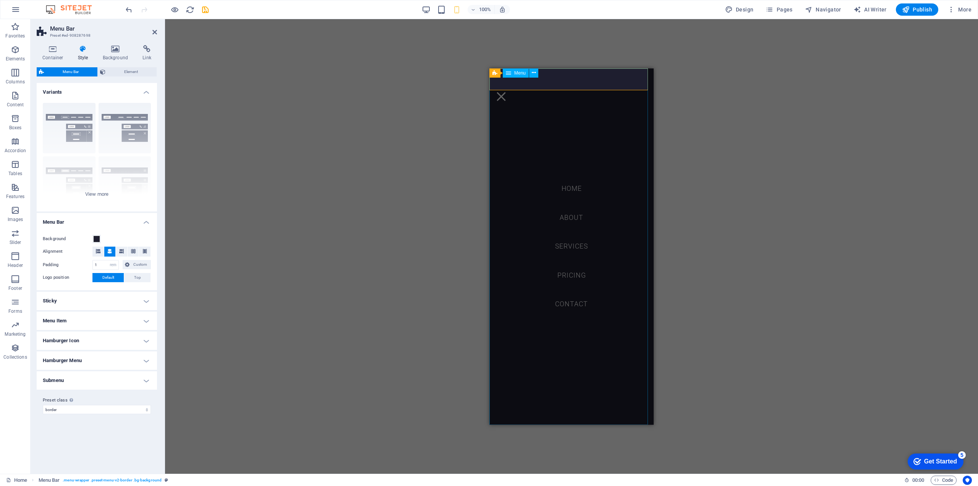
click at [570, 186] on nav "Home About Services Pricing Contact" at bounding box center [571, 246] width 164 height 356
click at [571, 186] on nav "Home About Services Pricing Contact" at bounding box center [571, 246] width 164 height 356
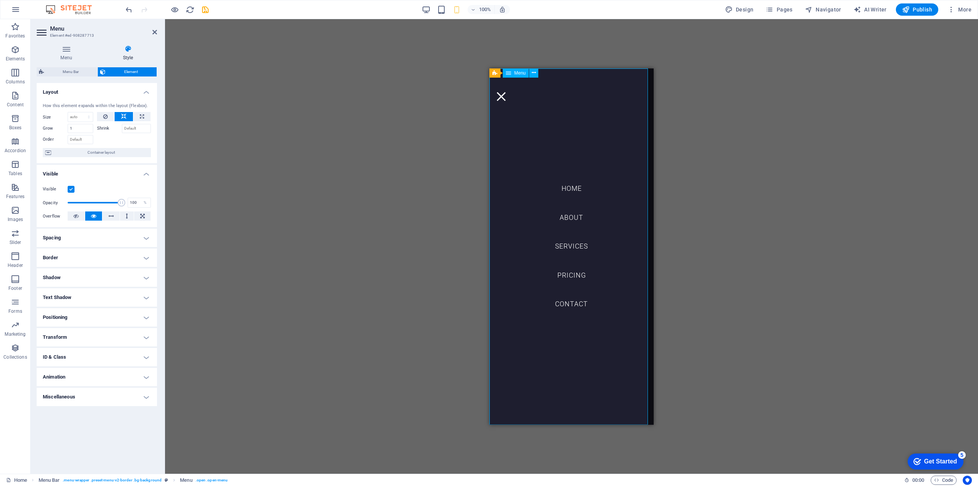
click at [580, 84] on nav "Home About Services Pricing Contact" at bounding box center [571, 246] width 164 height 356
click at [583, 75] on nav "Home About Services Pricing Contact" at bounding box center [571, 246] width 164 height 356
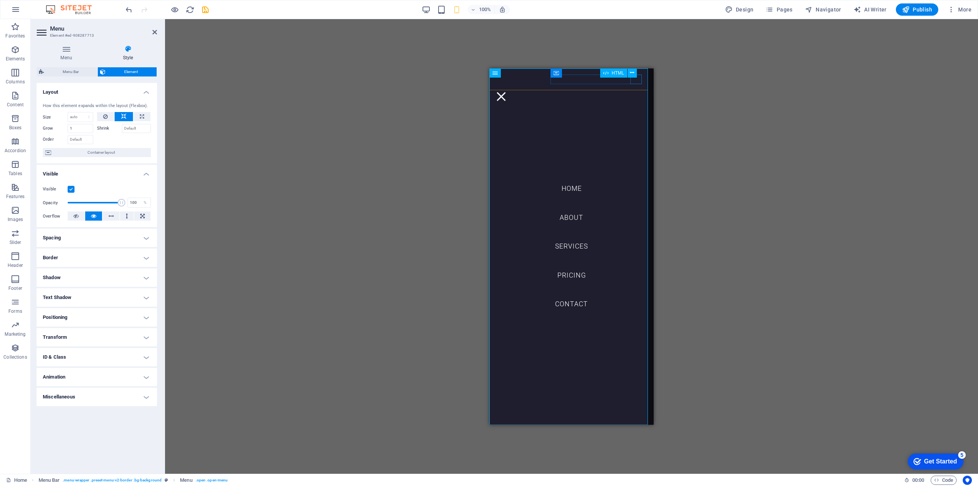
click at [507, 91] on div "Menu" at bounding box center [501, 96] width 11 height 10
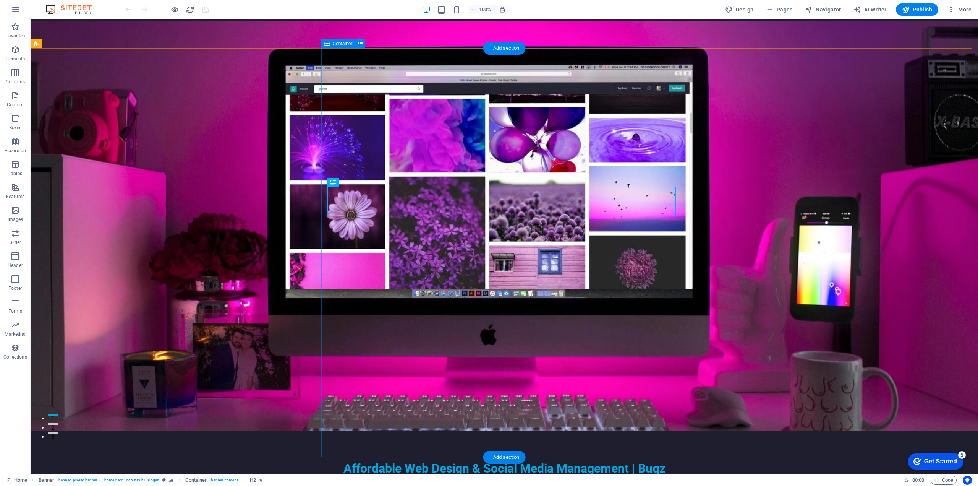
scroll to position [76, 0]
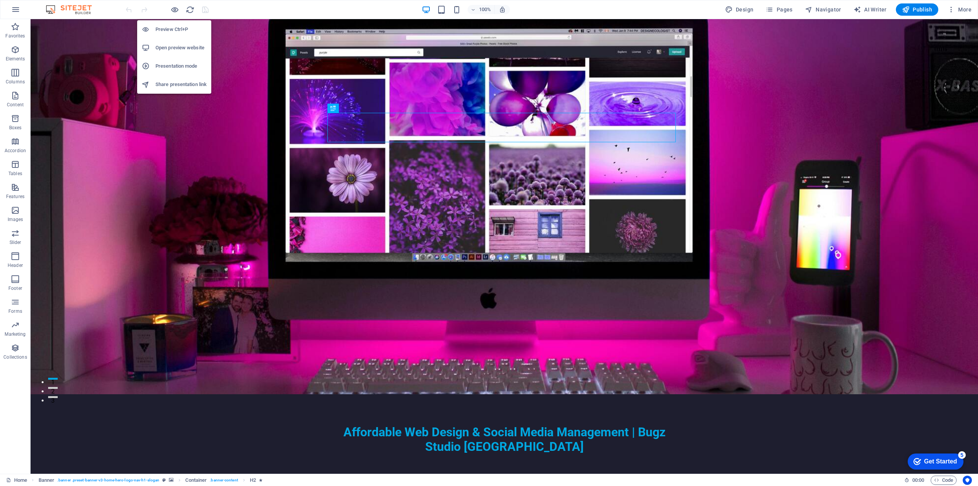
click at [177, 44] on h6 "Open preview website" at bounding box center [181, 47] width 51 height 9
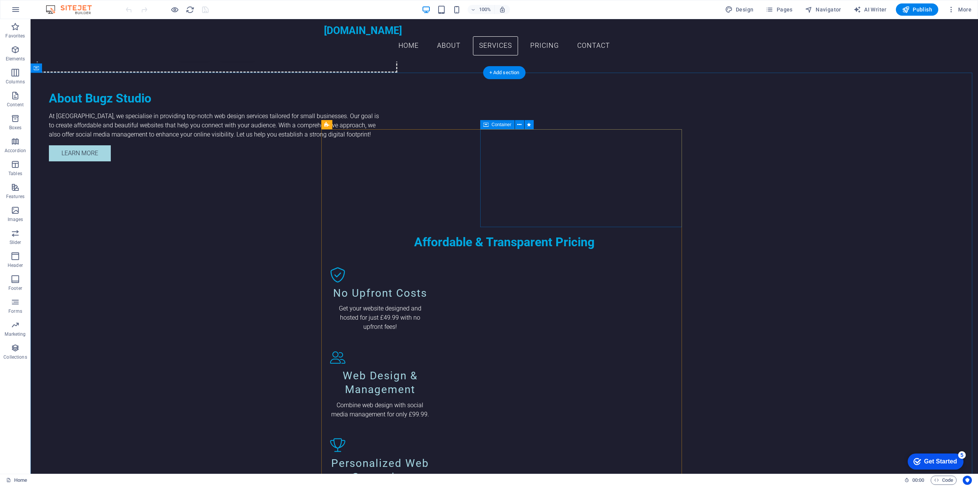
scroll to position [726, 0]
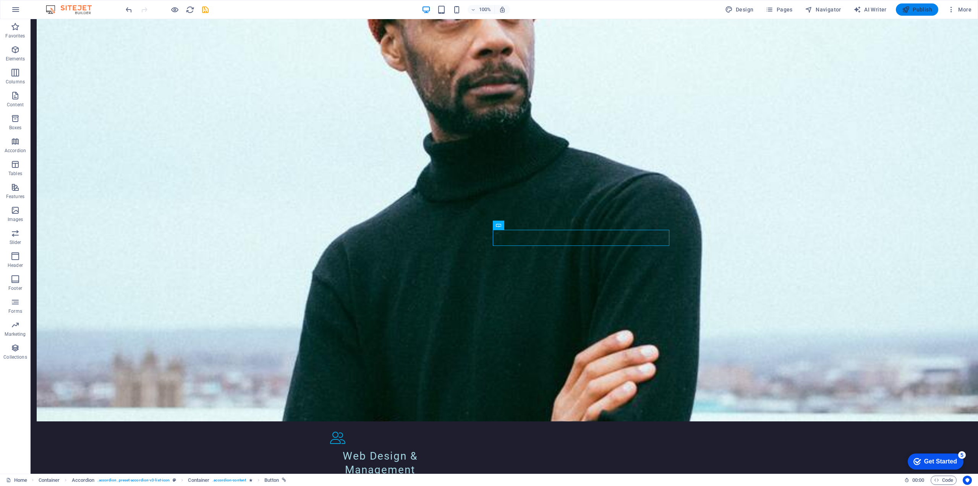
click at [0, 0] on button "Publish" at bounding box center [0, 0] width 0 height 0
click at [917, 12] on span "Publish" at bounding box center [917, 10] width 30 height 8
